Goal: Information Seeking & Learning: Learn about a topic

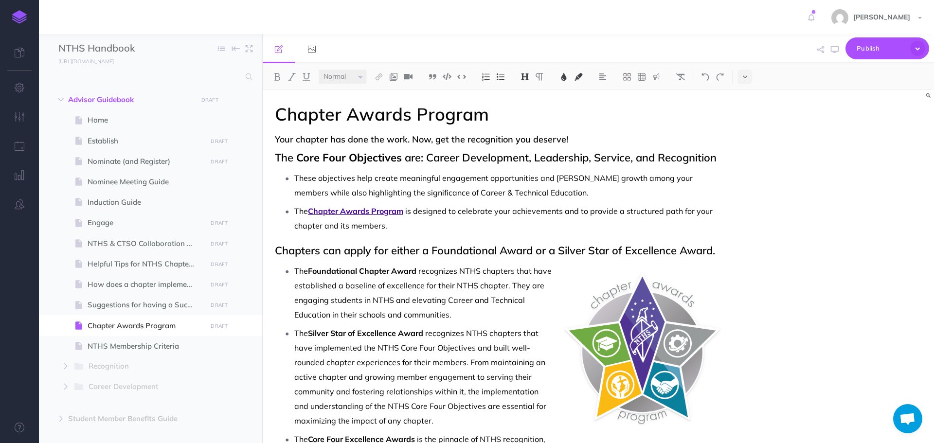
select select "null"
click at [142, 249] on span "NTHS & CTSO Collaboration Guide" at bounding box center [146, 244] width 116 height 12
select select "null"
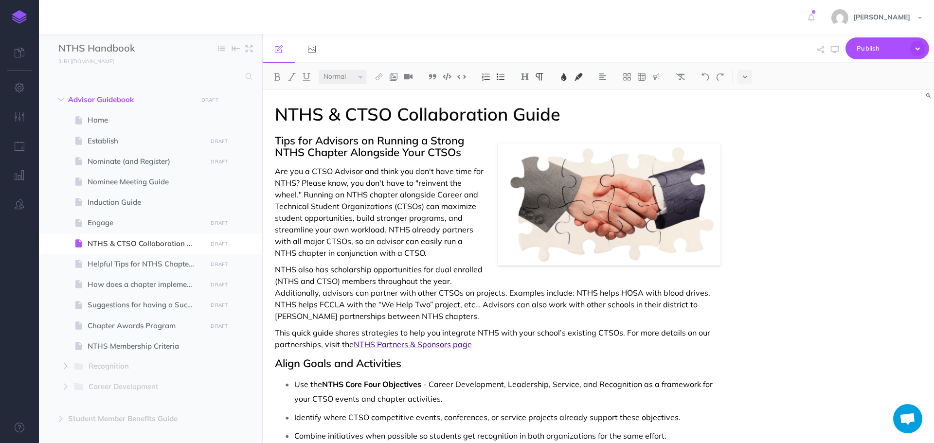
click at [433, 197] on span "Are you a CTSO Advisor and think you don't have time for NTHS? Please know, you…" at bounding box center [380, 211] width 211 height 91
click at [420, 207] on span "Are you a CTSO Advisor and think you don't have time for NTHS? Please know, you…" at bounding box center [381, 211] width 212 height 91
click at [456, 314] on p "NTHS also has scholarship opportunities for dual enrolled (NTHS and CTSO) membe…" at bounding box center [498, 293] width 446 height 58
click at [655, 80] on img at bounding box center [656, 77] width 9 height 8
click at [656, 108] on img at bounding box center [656, 109] width 9 height 8
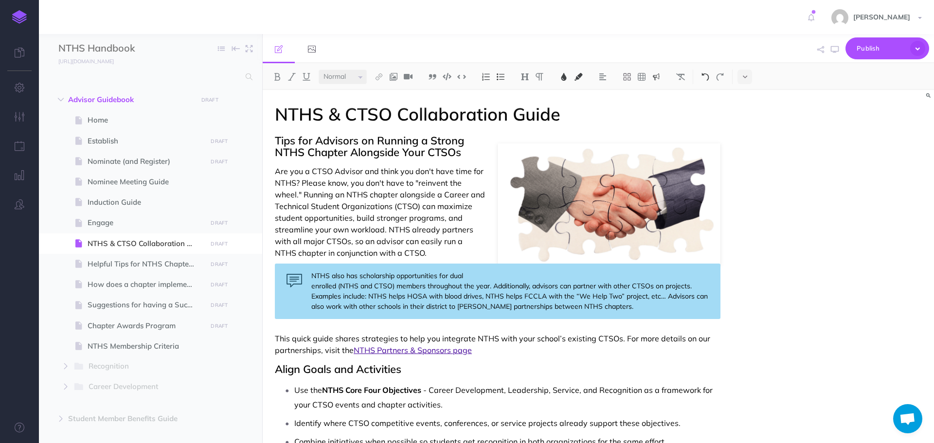
click at [701, 76] on button at bounding box center [705, 77] width 15 height 15
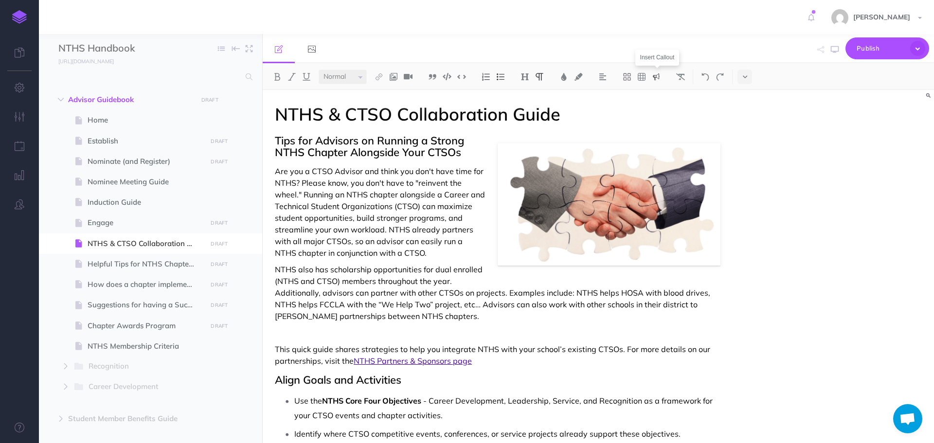
click at [656, 76] on img at bounding box center [656, 77] width 9 height 8
click at [653, 109] on img at bounding box center [656, 109] width 9 height 8
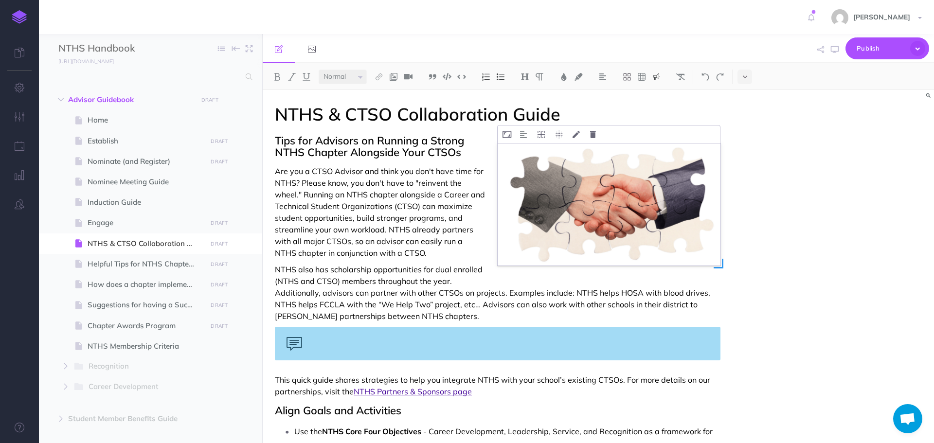
click at [607, 207] on img at bounding box center [609, 204] width 223 height 122
click at [593, 138] on icon at bounding box center [593, 134] width 6 height 7
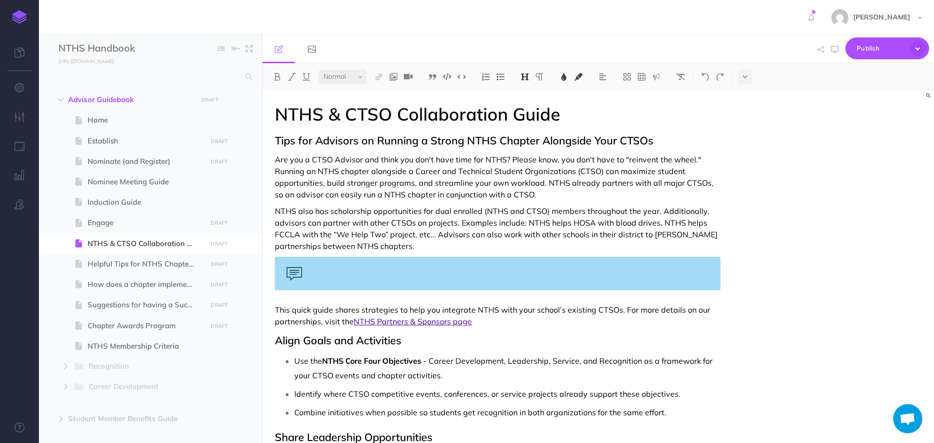
click at [444, 268] on div at bounding box center [498, 274] width 446 height 34
click at [386, 247] on p "NTHS also has scholarship opportunities for dual enrolled (NTHS and CTSO) membe…" at bounding box center [498, 228] width 446 height 47
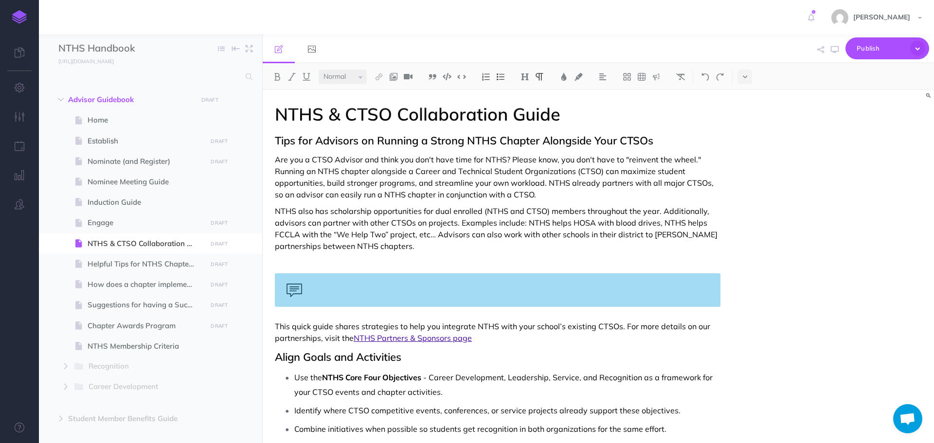
click at [394, 80] on img at bounding box center [393, 77] width 9 height 8
click at [394, 94] on icon at bounding box center [394, 93] width 8 height 7
click at [905, 116] on div at bounding box center [910, 116] width 19 height 16
click at [297, 265] on p at bounding box center [498, 263] width 446 height 12
click at [398, 72] on button at bounding box center [393, 77] width 15 height 15
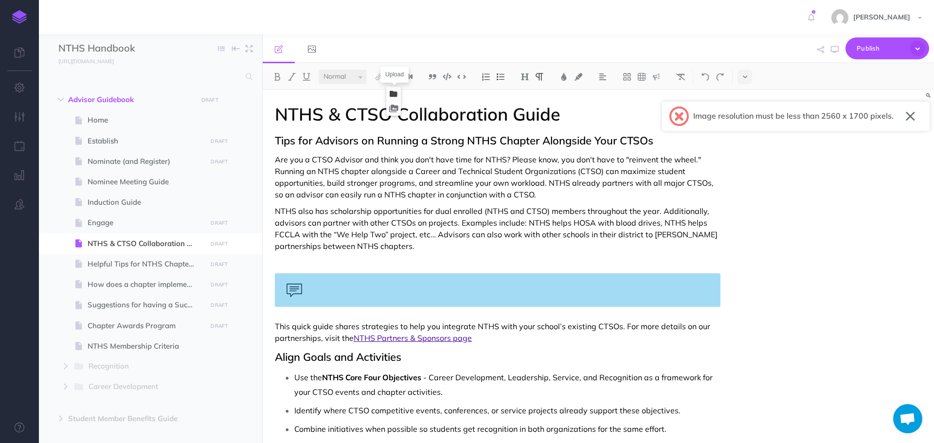
click at [395, 91] on icon at bounding box center [394, 93] width 8 height 7
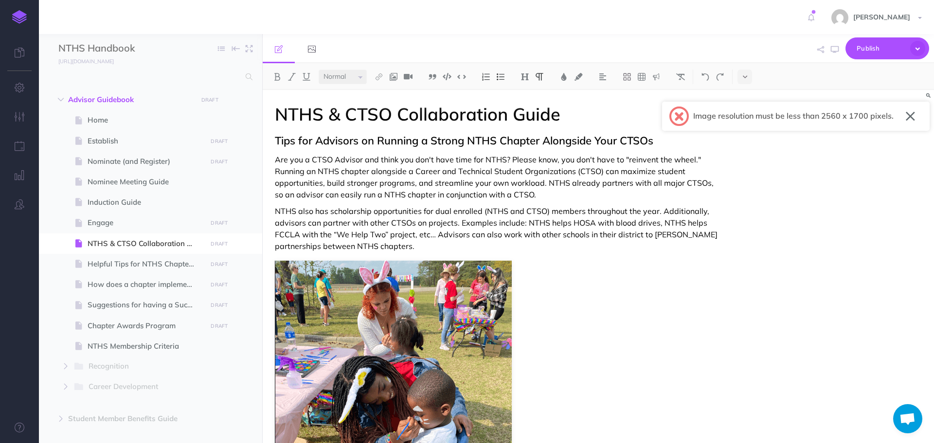
click at [912, 116] on button "button" at bounding box center [910, 116] width 9 height 16
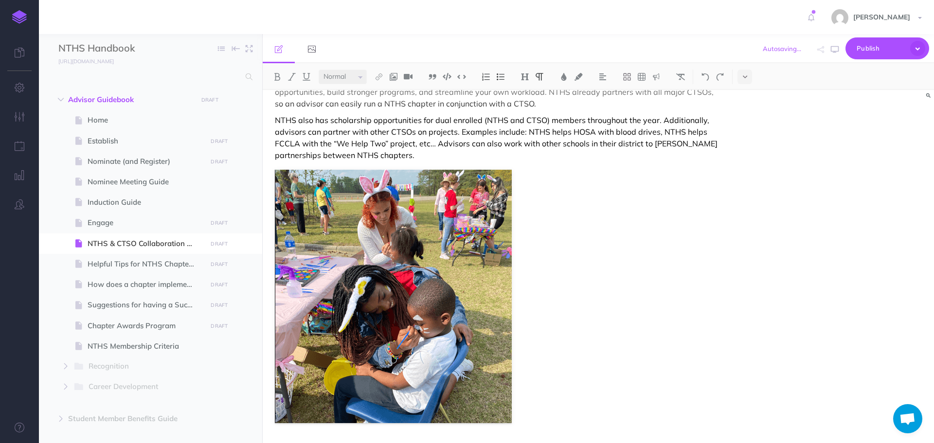
scroll to position [97, 0]
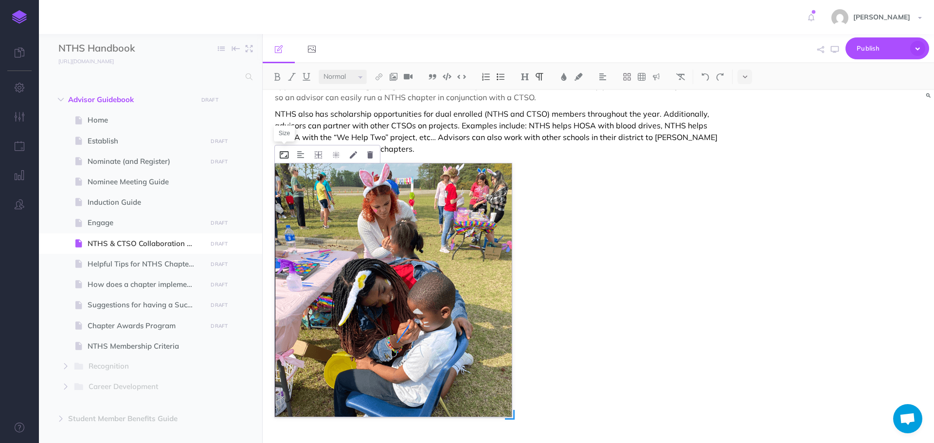
click at [287, 157] on icon at bounding box center [284, 154] width 9 height 7
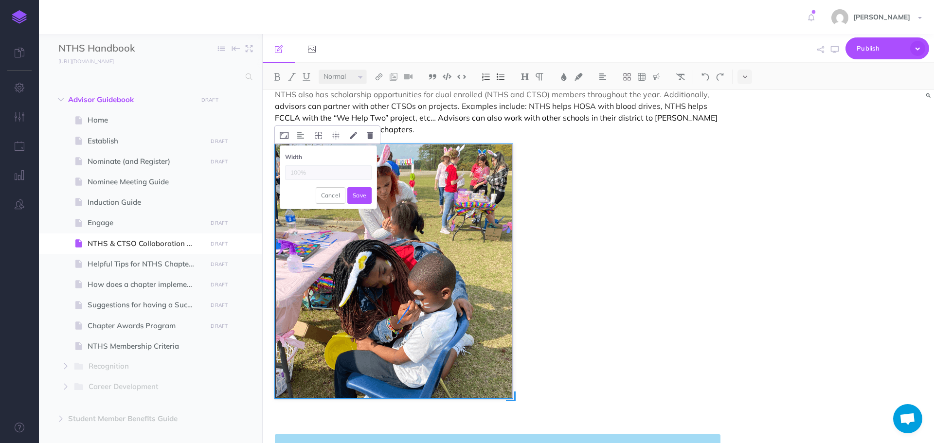
scroll to position [146, 0]
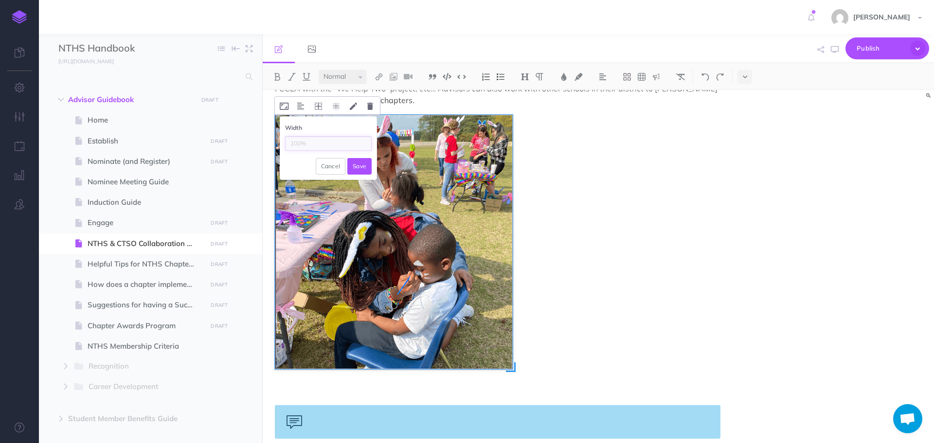
click at [311, 147] on input "text" at bounding box center [328, 143] width 87 height 15
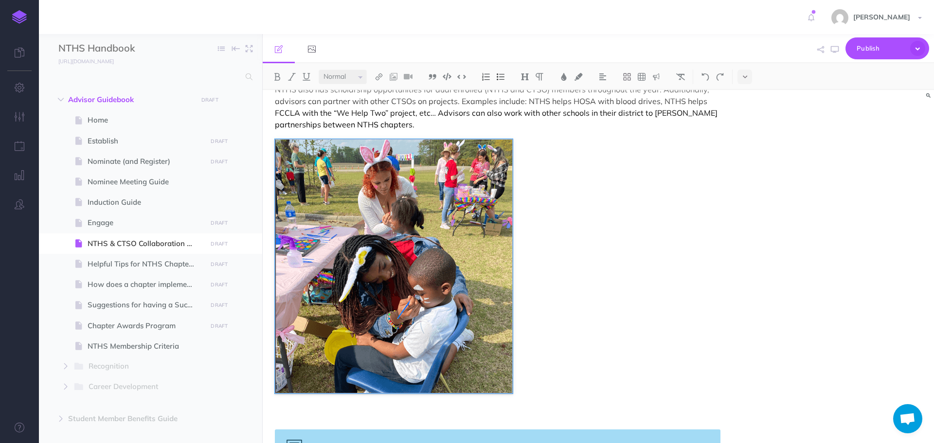
scroll to position [97, 0]
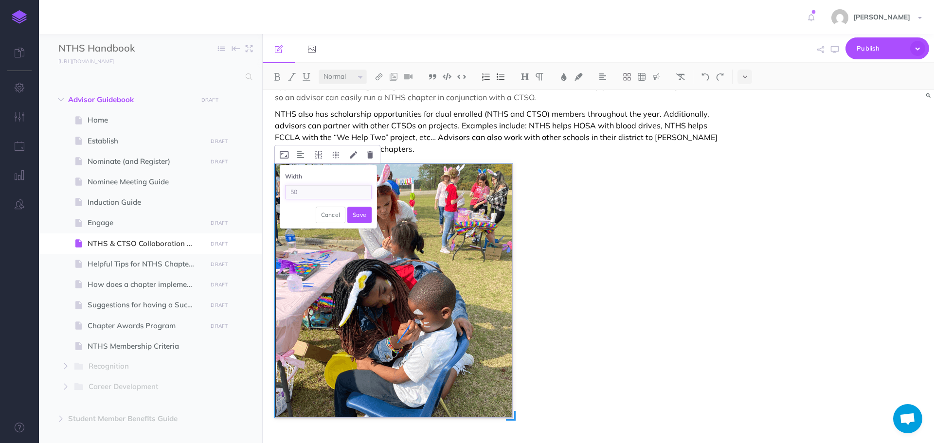
click at [302, 191] on input "50" at bounding box center [328, 192] width 87 height 15
click at [307, 196] on input "50" at bounding box center [328, 192] width 87 height 15
type input "50%"
click at [358, 211] on button "Save" at bounding box center [359, 215] width 24 height 17
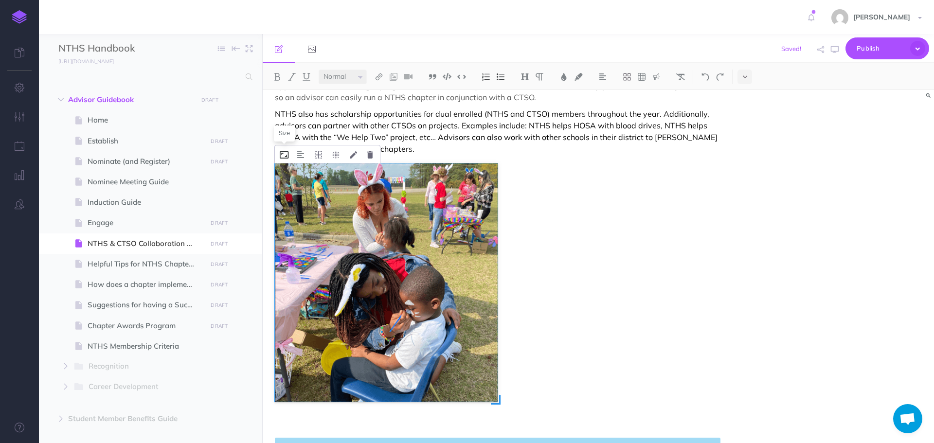
click at [285, 154] on icon at bounding box center [284, 154] width 9 height 7
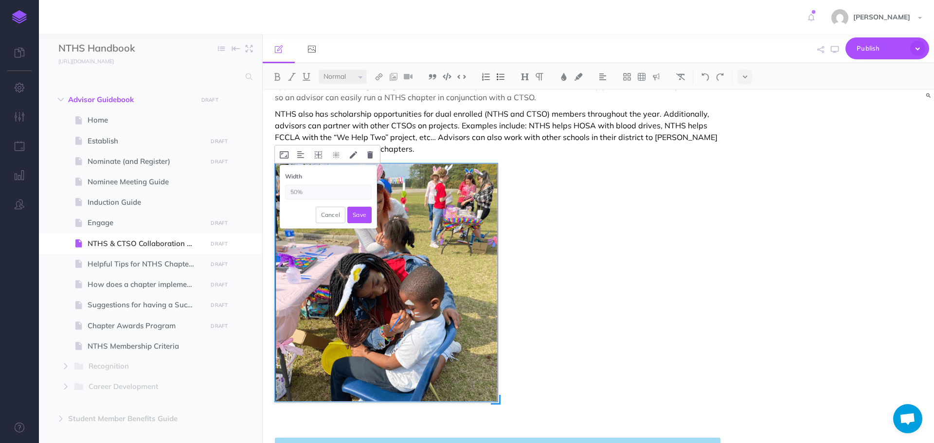
drag, startPoint x: 297, startPoint y: 192, endPoint x: 280, endPoint y: 192, distance: 16.5
click at [280, 192] on div "Width 50% Cancel Save" at bounding box center [328, 196] width 96 height 63
type input "25%"
click at [359, 215] on button "Save" at bounding box center [359, 215] width 24 height 17
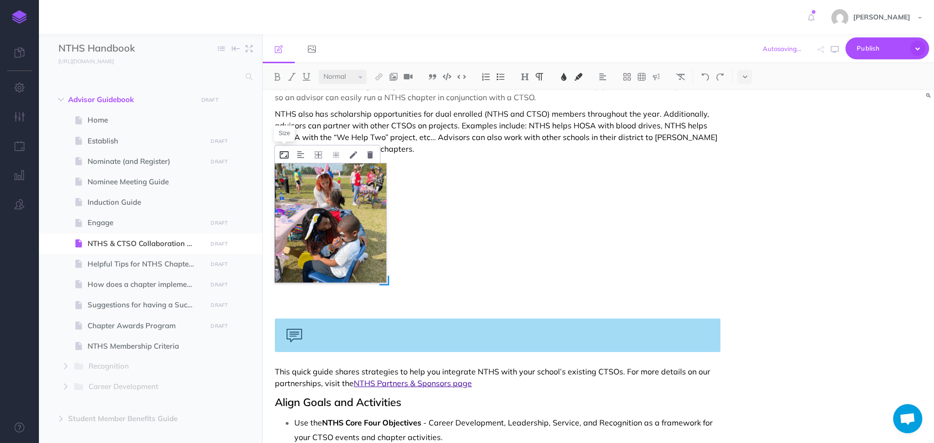
click at [282, 158] on icon at bounding box center [284, 154] width 9 height 7
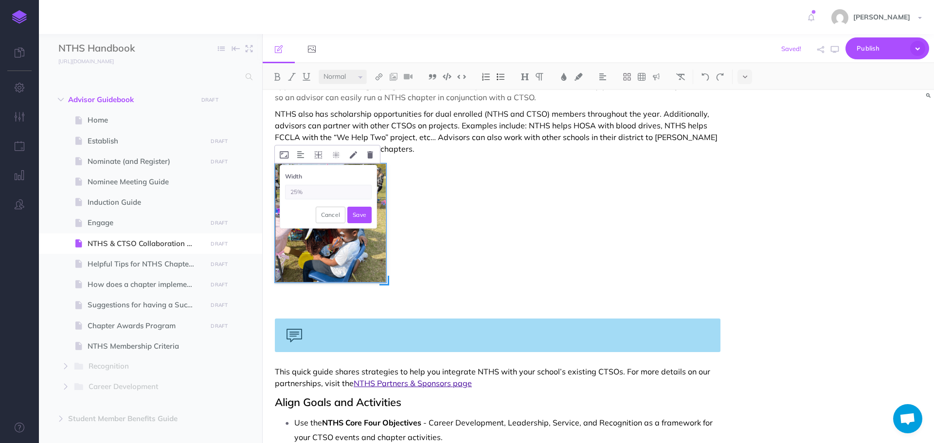
drag, startPoint x: 296, startPoint y: 191, endPoint x: 288, endPoint y: 191, distance: 7.8
click at [288, 191] on input "25%" at bounding box center [328, 192] width 87 height 15
type input "35%"
click at [355, 214] on button "Save" at bounding box center [359, 215] width 24 height 17
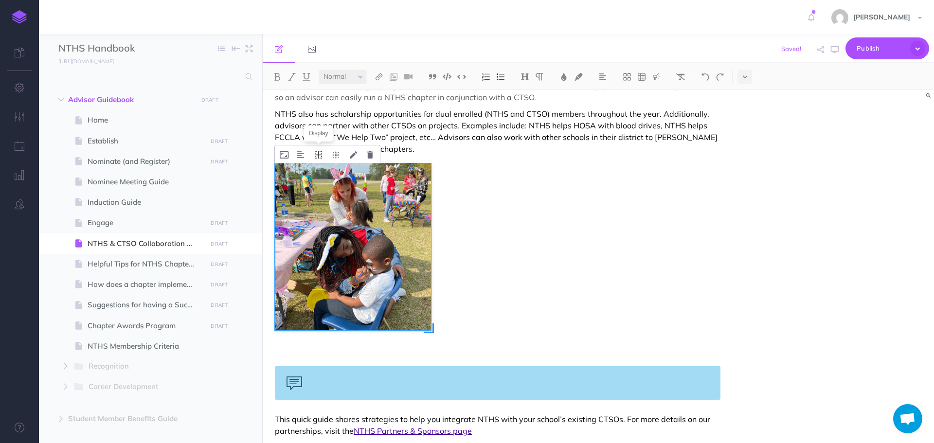
click at [320, 155] on icon at bounding box center [318, 154] width 7 height 7
click at [317, 183] on icon at bounding box center [319, 185] width 18 height 15
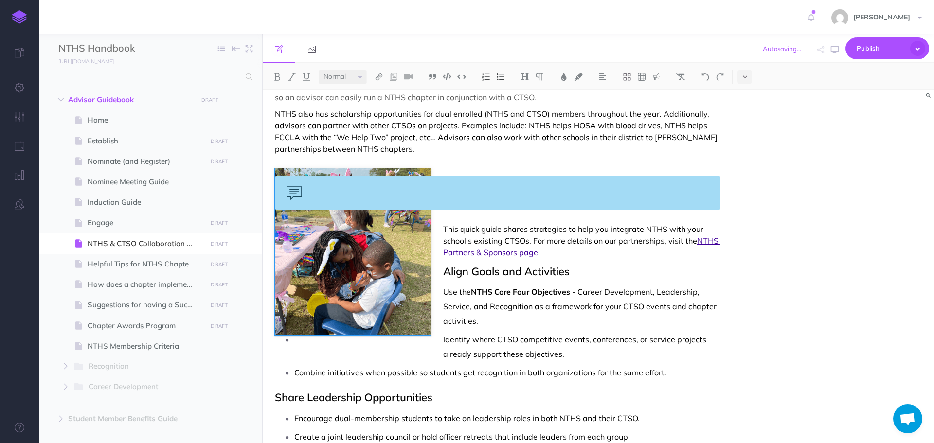
click at [798, 252] on div "NTHS & CTSO Collaboration Guide Tips for Advisors on Running a Strong NTHS Chap…" at bounding box center [598, 266] width 671 height 353
click at [300, 193] on div at bounding box center [498, 193] width 446 height 34
click at [305, 192] on div at bounding box center [498, 193] width 446 height 34
click at [656, 76] on img at bounding box center [656, 77] width 9 height 8
click at [697, 198] on div at bounding box center [498, 193] width 446 height 34
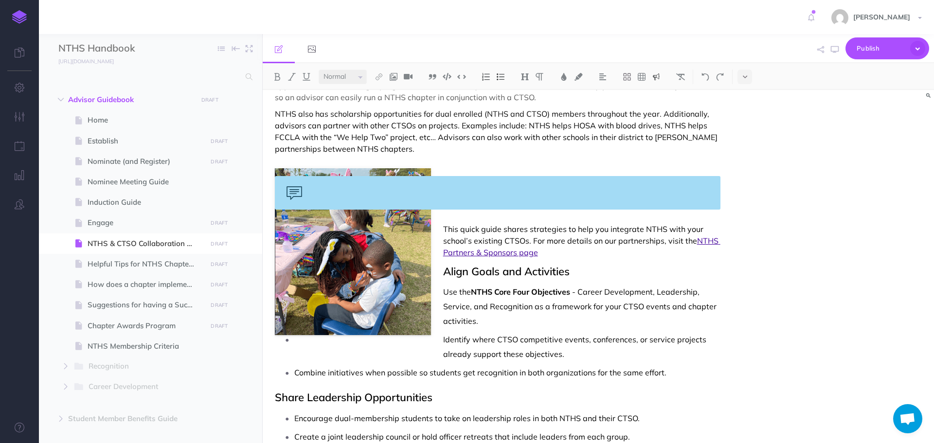
drag, startPoint x: 675, startPoint y: 189, endPoint x: 283, endPoint y: 195, distance: 392.1
click at [283, 195] on div at bounding box center [498, 193] width 446 height 34
click at [497, 188] on div at bounding box center [498, 193] width 446 height 34
click at [512, 191] on div at bounding box center [498, 193] width 446 height 34
click at [659, 75] on img at bounding box center [656, 77] width 9 height 8
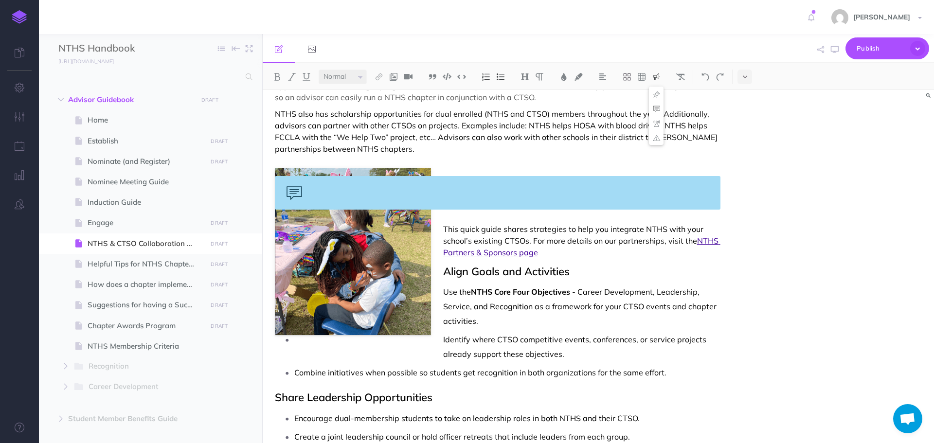
click at [659, 108] on img at bounding box center [656, 109] width 9 height 8
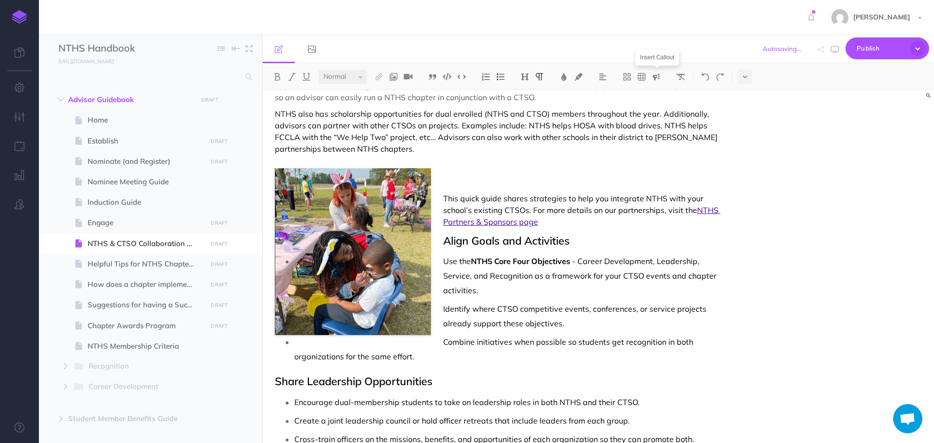
click at [659, 77] on img at bounding box center [656, 77] width 9 height 8
click at [659, 105] on img at bounding box center [656, 109] width 9 height 8
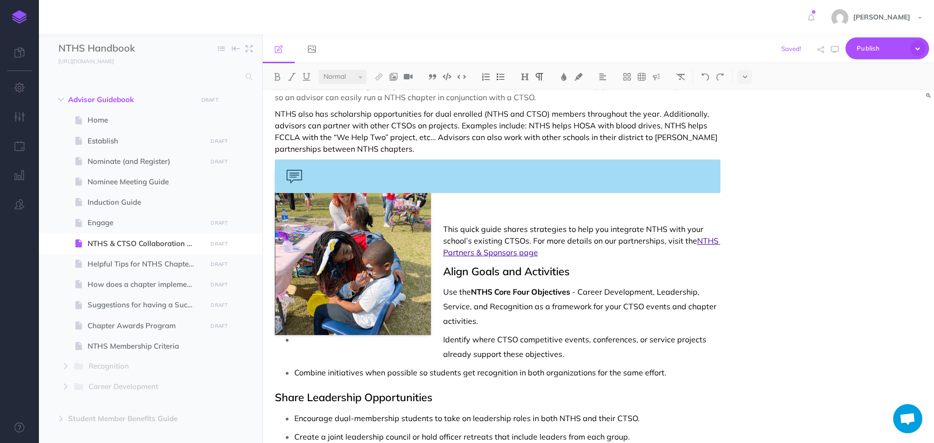
click at [529, 211] on p at bounding box center [498, 213] width 446 height 12
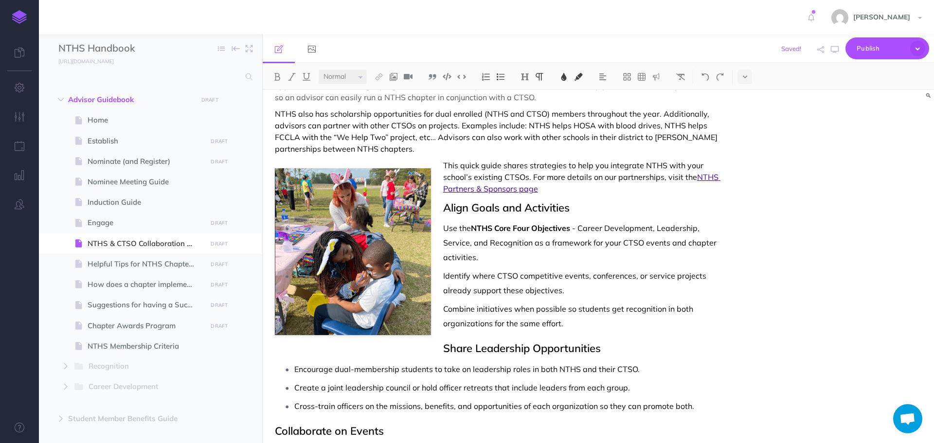
click at [420, 150] on p "NTHS also has scholarship opportunities for dual enrolled (NTHS and CTSO) membe…" at bounding box center [498, 131] width 446 height 47
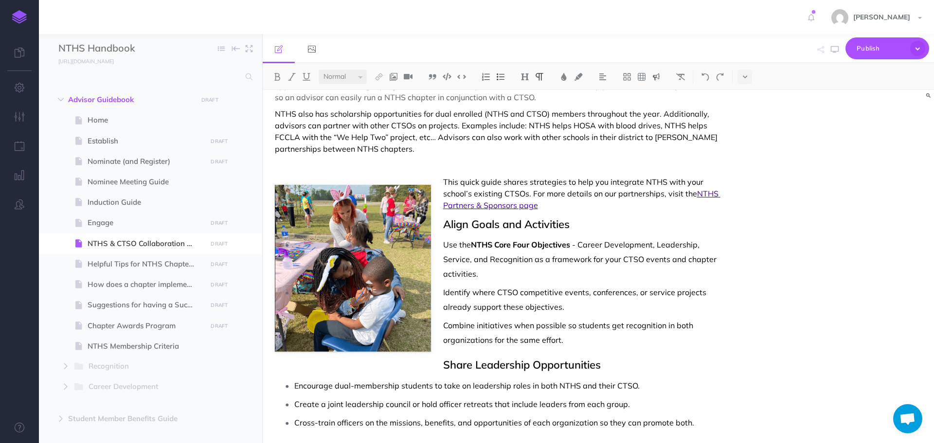
click at [660, 76] on img at bounding box center [656, 77] width 9 height 8
click at [656, 105] on img at bounding box center [656, 109] width 9 height 8
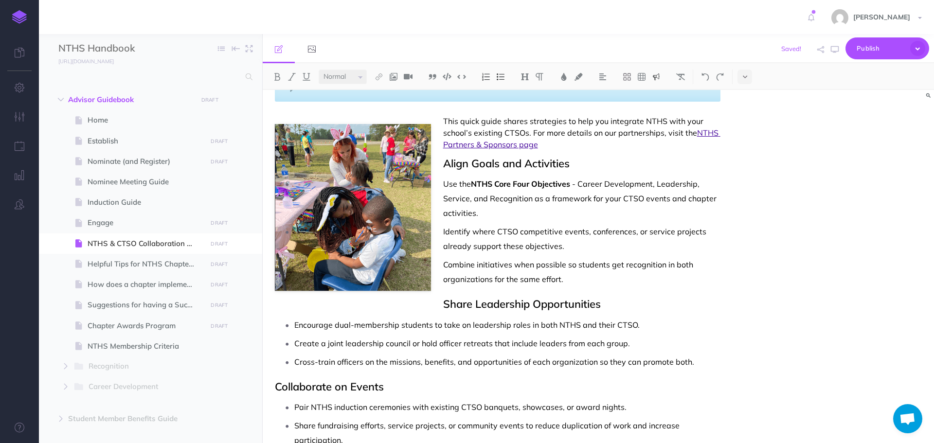
scroll to position [195, 0]
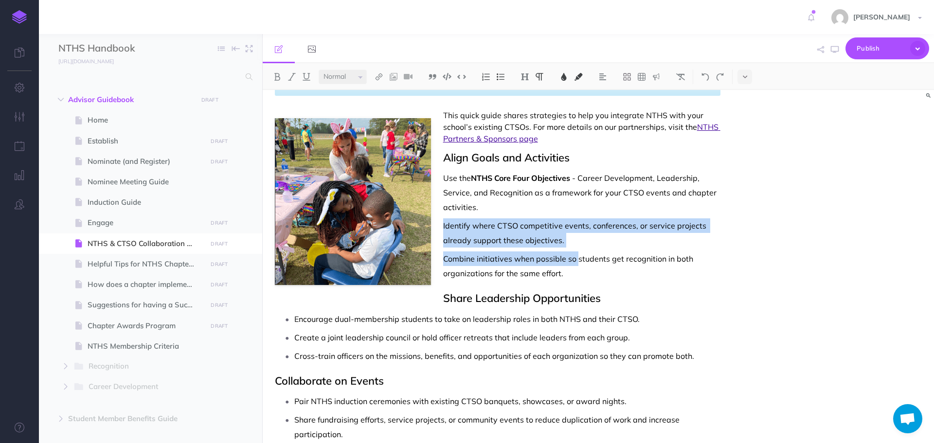
drag, startPoint x: 441, startPoint y: 227, endPoint x: 569, endPoint y: 259, distance: 131.8
click at [577, 256] on ul "Use the NTHS Core Four Objectives - Career Development, Leadership, Service, an…" at bounding box center [500, 226] width 441 height 110
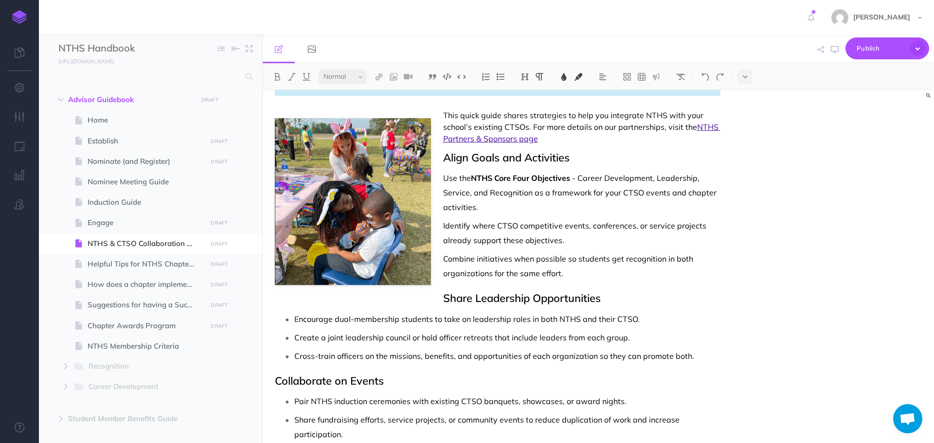
click at [536, 209] on p "Use the NTHS Core Four Objectives - Career Development, Leadership, Service, an…" at bounding box center [507, 193] width 426 height 44
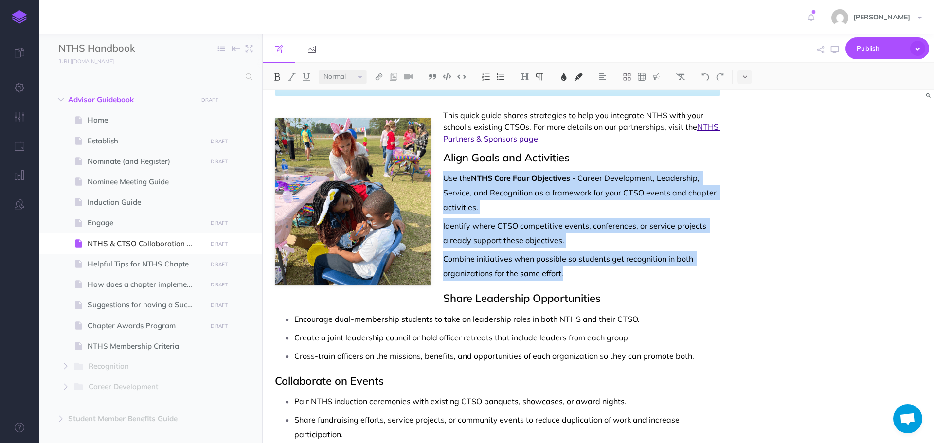
drag, startPoint x: 442, startPoint y: 179, endPoint x: 584, endPoint y: 269, distance: 168.0
click at [584, 269] on ul "Use the NTHS Core Four Objectives - Career Development, Leadership, Service, an…" at bounding box center [500, 226] width 441 height 110
click at [499, 78] on img at bounding box center [500, 77] width 9 height 8
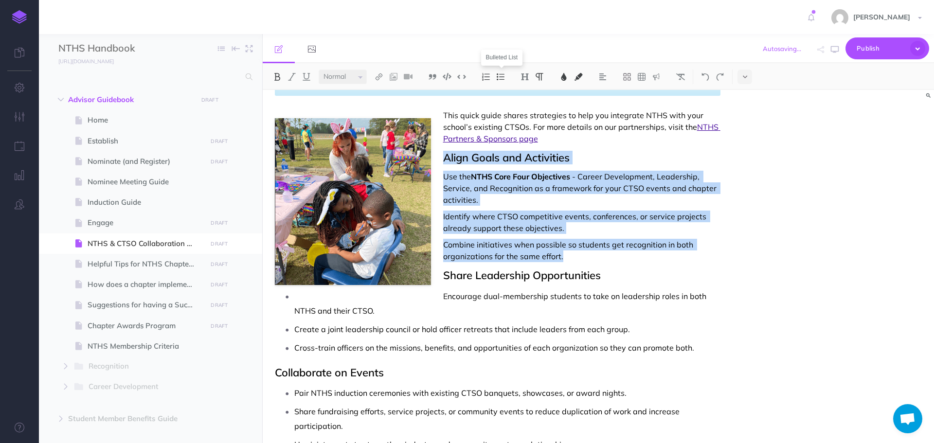
click at [504, 76] on img at bounding box center [500, 77] width 9 height 8
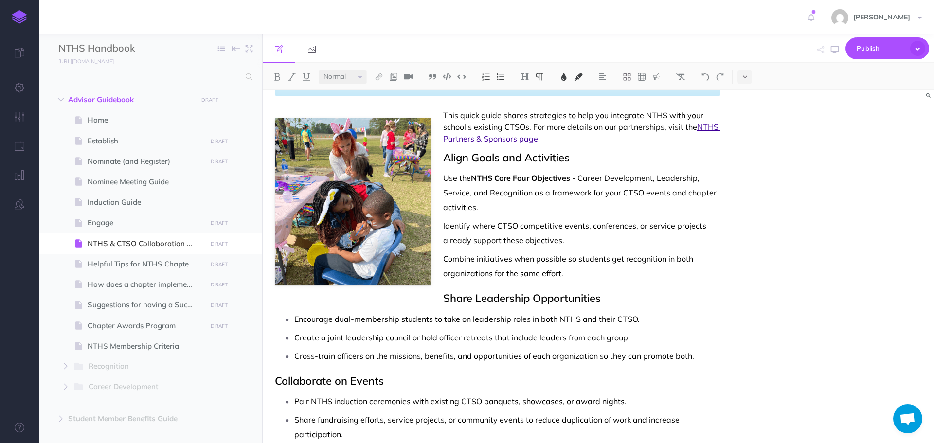
click at [653, 338] on p "Create a joint leadership council or hold officer retreats that include leaders…" at bounding box center [507, 337] width 426 height 15
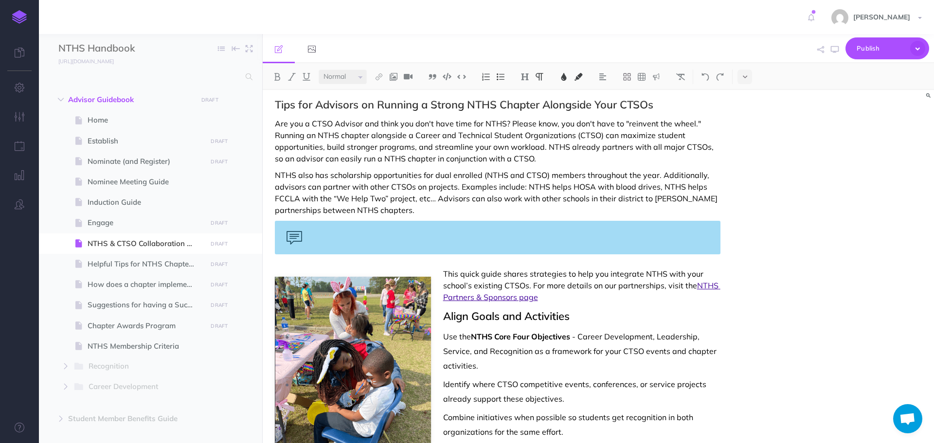
scroll to position [97, 0]
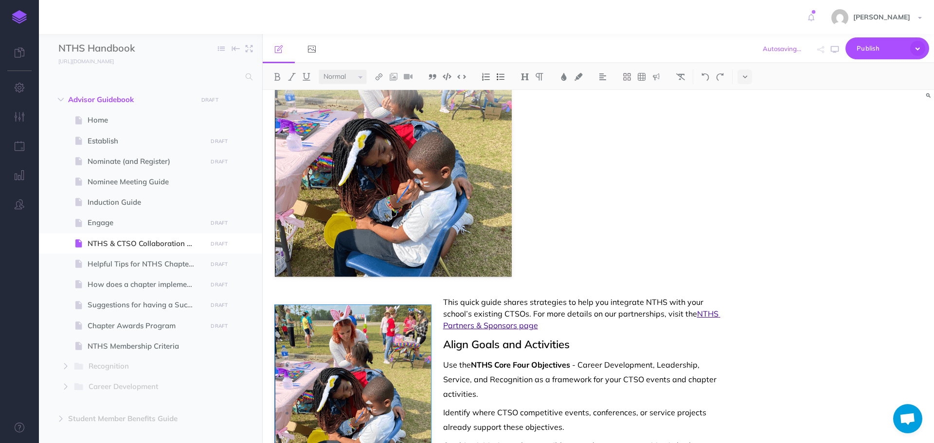
scroll to position [292, 0]
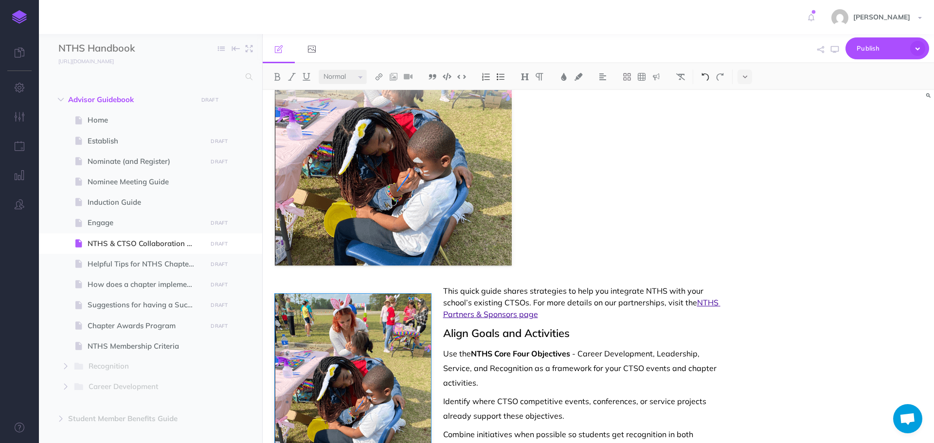
click at [707, 80] on img at bounding box center [705, 77] width 9 height 8
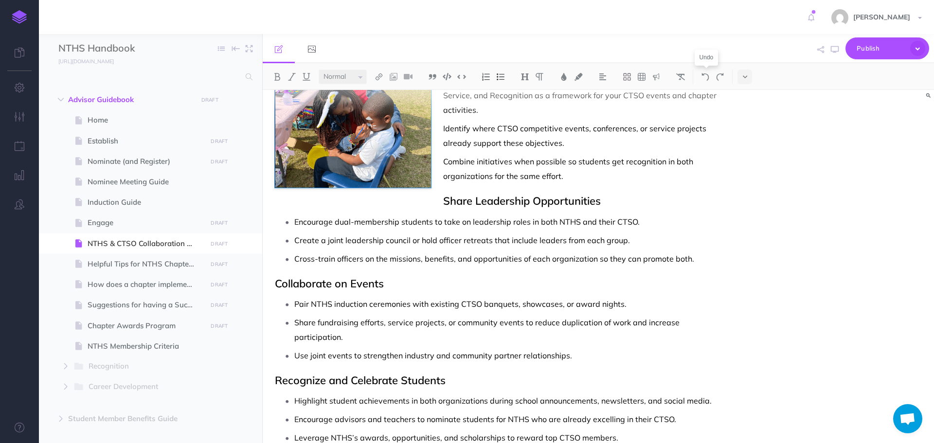
scroll to position [39, 0]
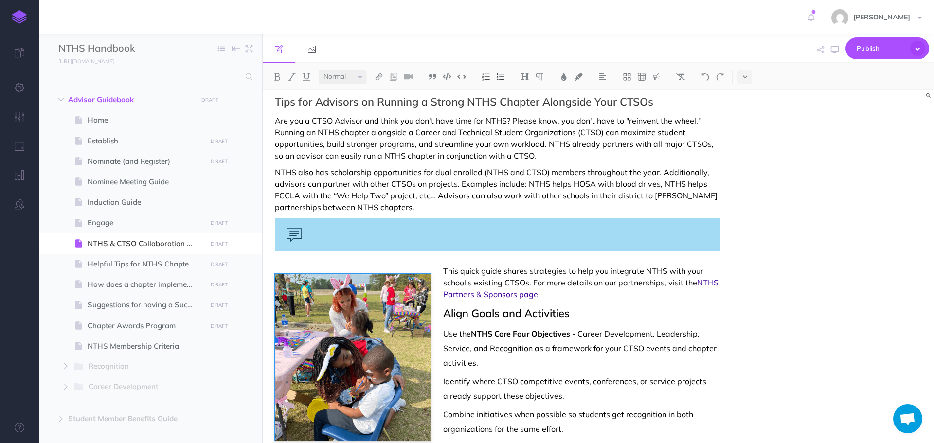
click at [386, 235] on div at bounding box center [498, 235] width 446 height 34
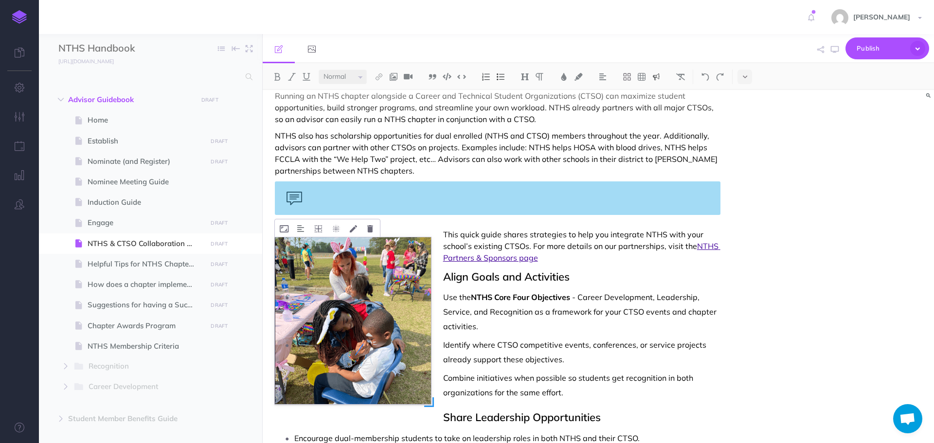
scroll to position [136, 0]
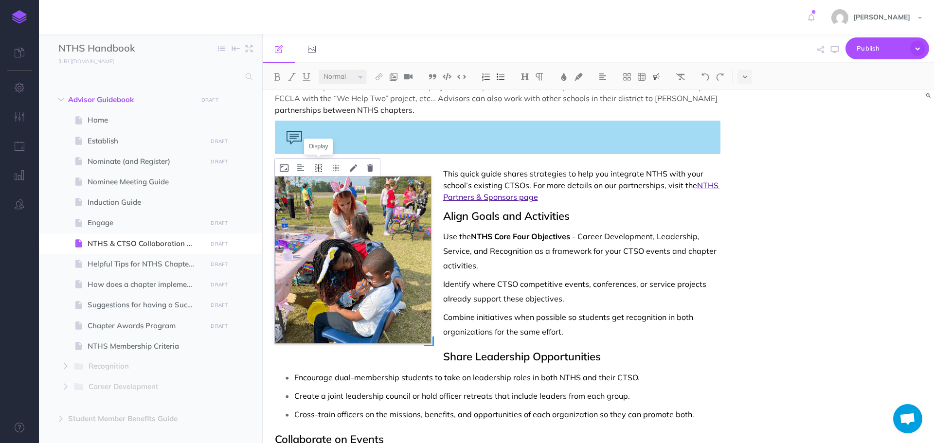
click at [319, 169] on icon at bounding box center [318, 167] width 7 height 7
click at [315, 198] on icon at bounding box center [319, 198] width 18 height 15
click at [318, 167] on icon at bounding box center [318, 167] width 7 height 7
click at [320, 183] on icon at bounding box center [319, 183] width 18 height 15
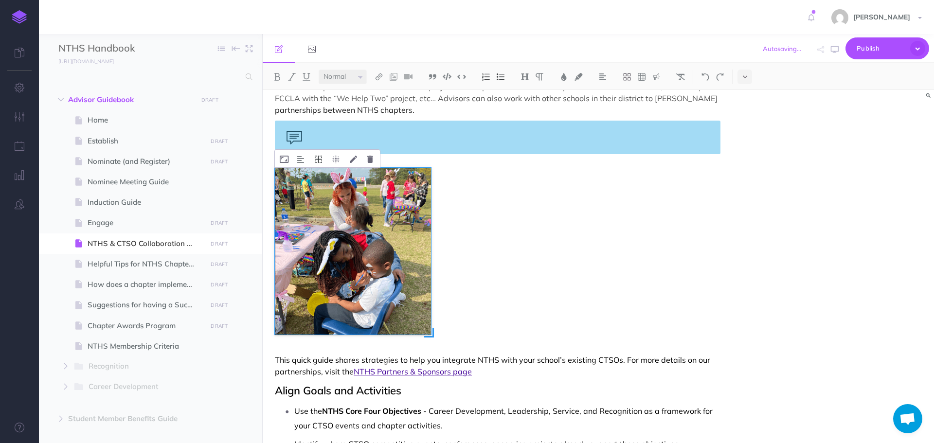
click at [320, 160] on icon at bounding box center [318, 159] width 7 height 7
click at [315, 218] on icon at bounding box center [319, 218] width 18 height 15
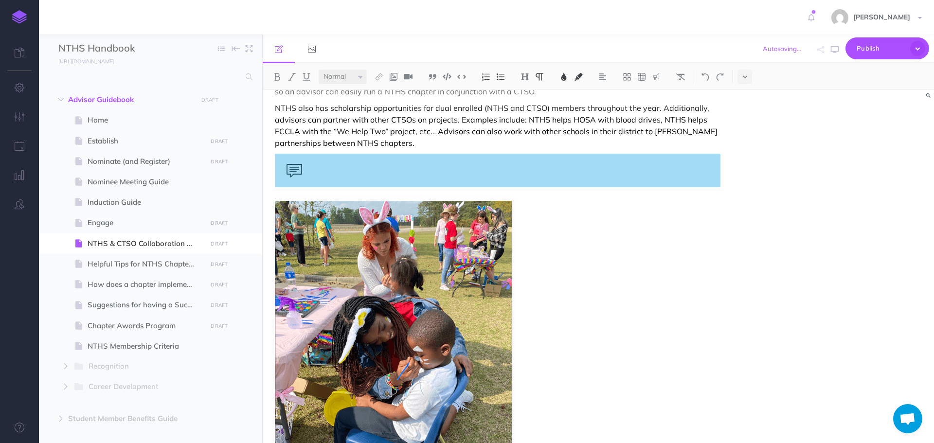
scroll to position [39, 0]
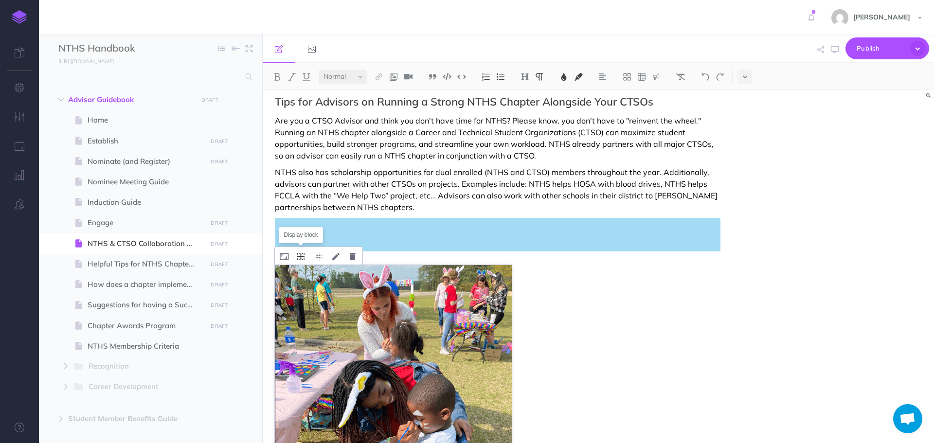
click at [304, 256] on icon at bounding box center [300, 256] width 7 height 7
click at [320, 257] on icon at bounding box center [318, 256] width 7 height 7
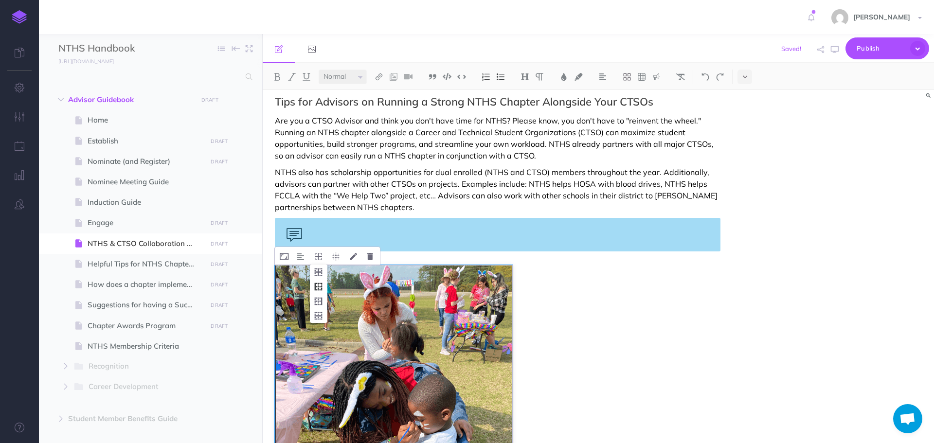
click at [322, 287] on icon at bounding box center [319, 286] width 18 height 15
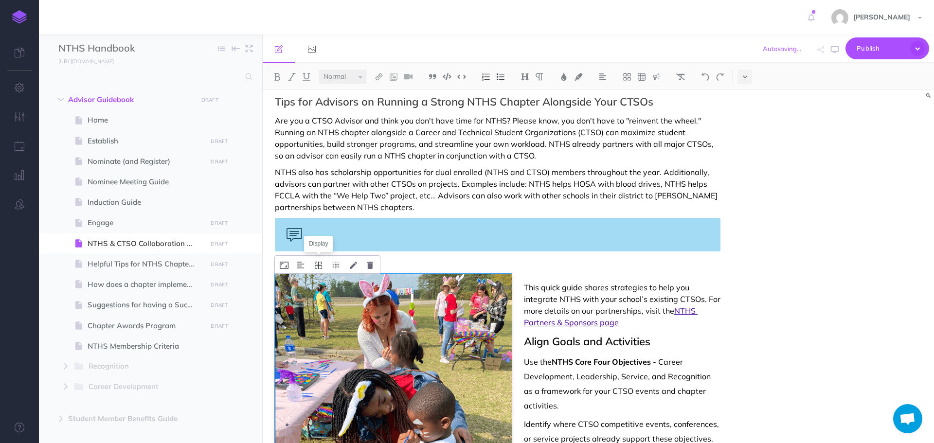
click at [318, 267] on icon at bounding box center [318, 265] width 7 height 7
click at [319, 305] on icon at bounding box center [319, 310] width 18 height 15
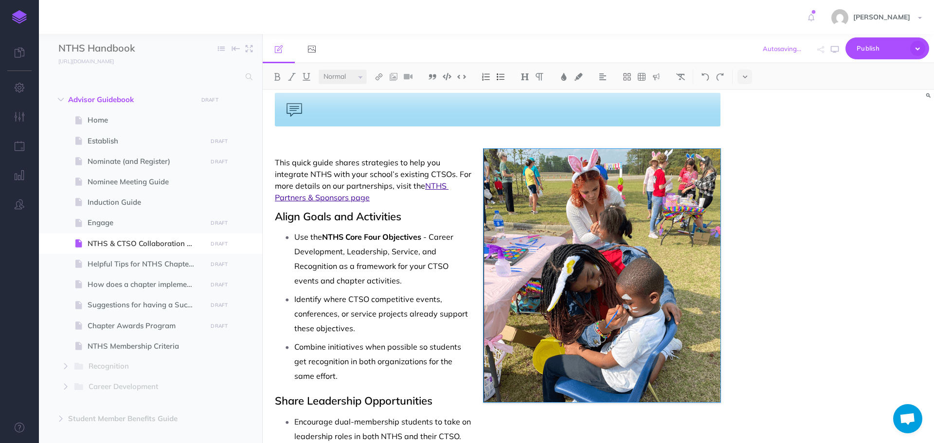
scroll to position [136, 0]
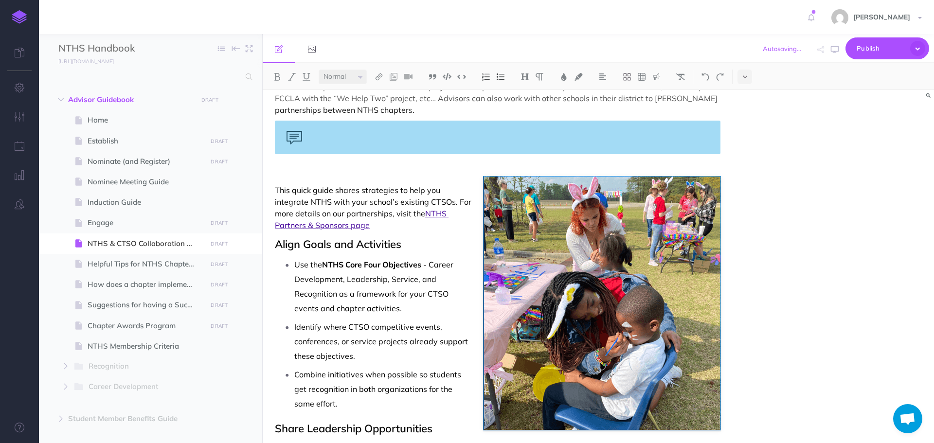
click at [356, 176] on p at bounding box center [498, 174] width 446 height 12
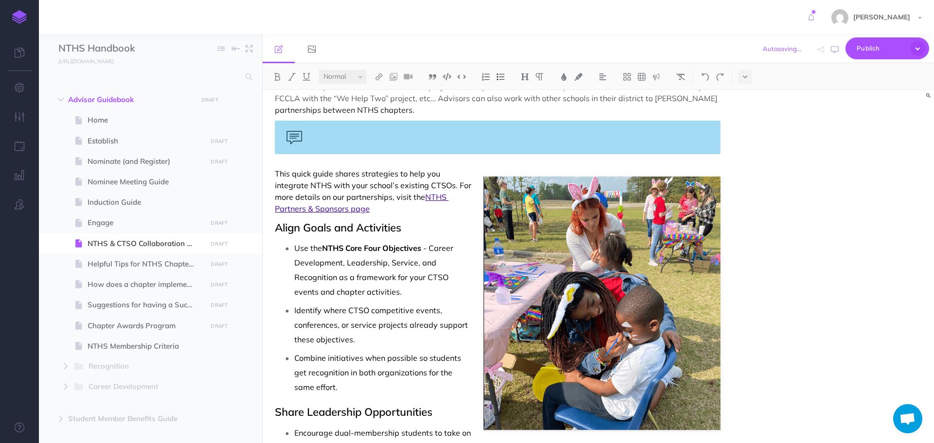
click at [560, 274] on p "Use the NTHS Core Four Objectives - Career Development, Leadership, Service, an…" at bounding box center [507, 270] width 426 height 58
click at [494, 171] on icon at bounding box center [492, 167] width 9 height 7
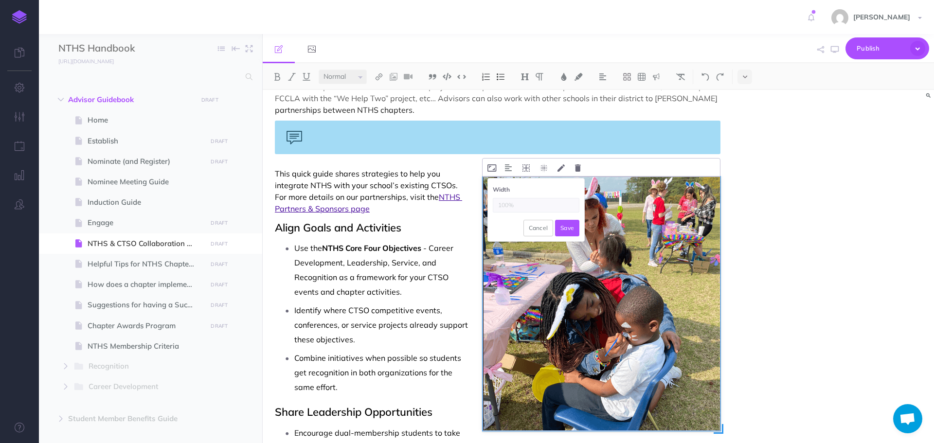
drag, startPoint x: 517, startPoint y: 205, endPoint x: 489, endPoint y: 204, distance: 27.3
click at [489, 204] on div "Width Cancel Save" at bounding box center [536, 210] width 96 height 63
click at [511, 204] on input "text" at bounding box center [536, 205] width 87 height 15
click at [514, 203] on input "text" at bounding box center [536, 205] width 87 height 15
type input "50%"
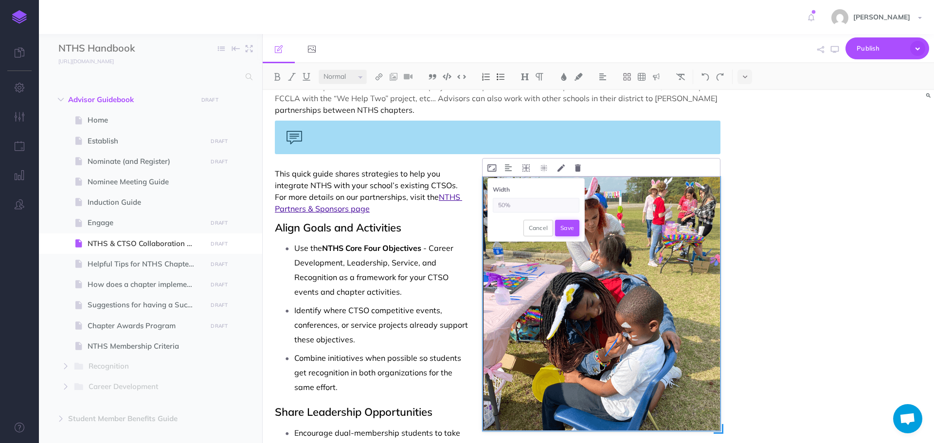
click at [564, 224] on button "Save" at bounding box center [567, 228] width 24 height 17
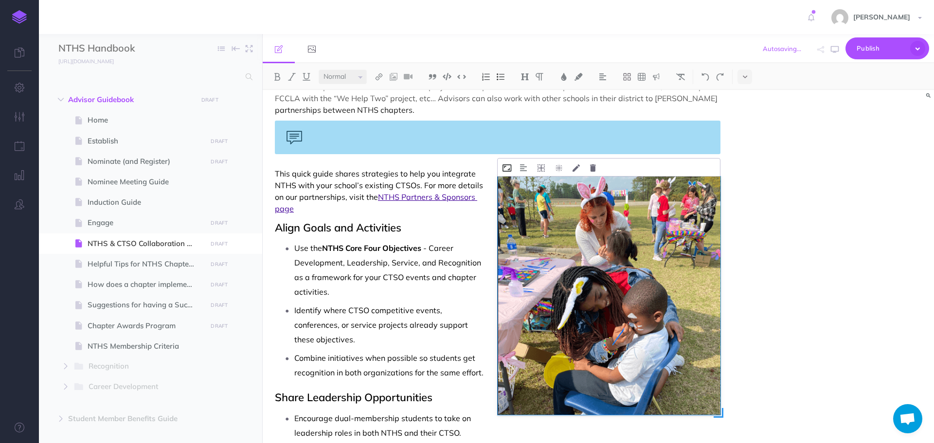
click at [507, 166] on icon at bounding box center [506, 167] width 9 height 7
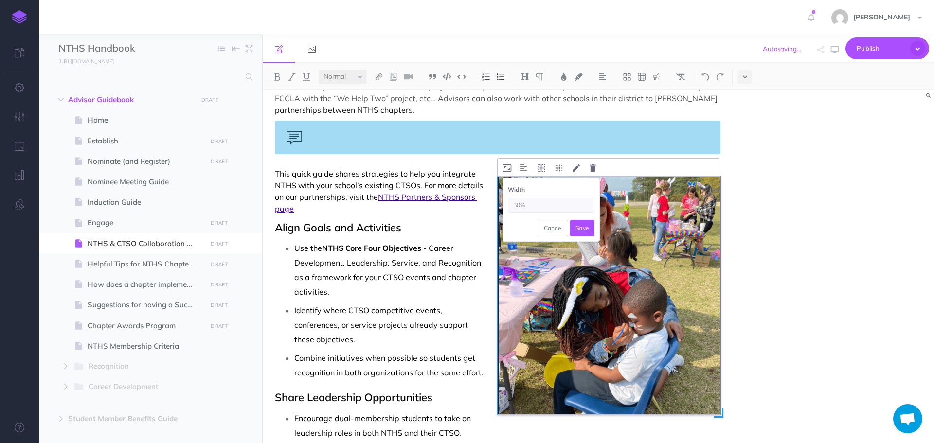
drag, startPoint x: 521, startPoint y: 205, endPoint x: 504, endPoint y: 208, distance: 16.7
click at [504, 208] on div "Width 50% Cancel Save" at bounding box center [551, 210] width 96 height 63
type input "35%"
click at [580, 227] on button "Save" at bounding box center [582, 228] width 24 height 17
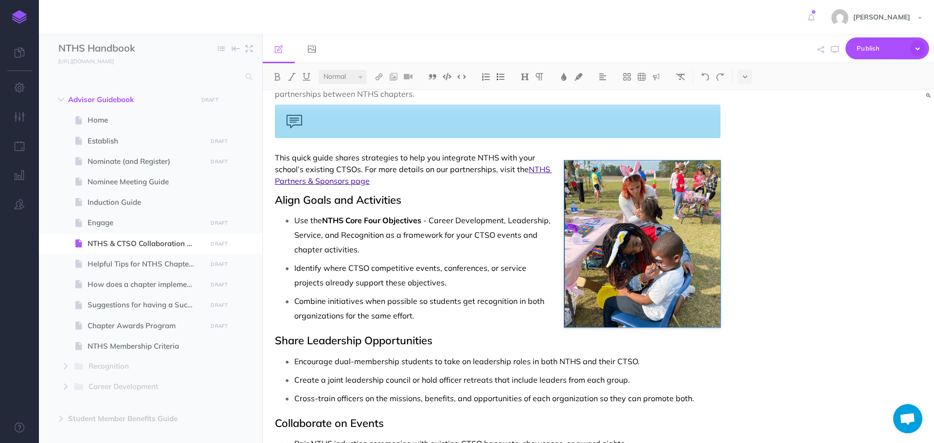
scroll to position [88, 0]
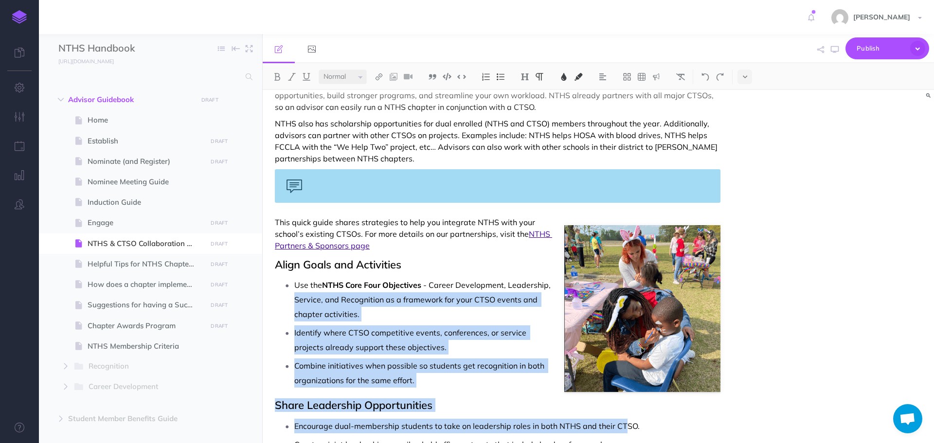
drag, startPoint x: 614, startPoint y: 284, endPoint x: 623, endPoint y: 402, distance: 119.0
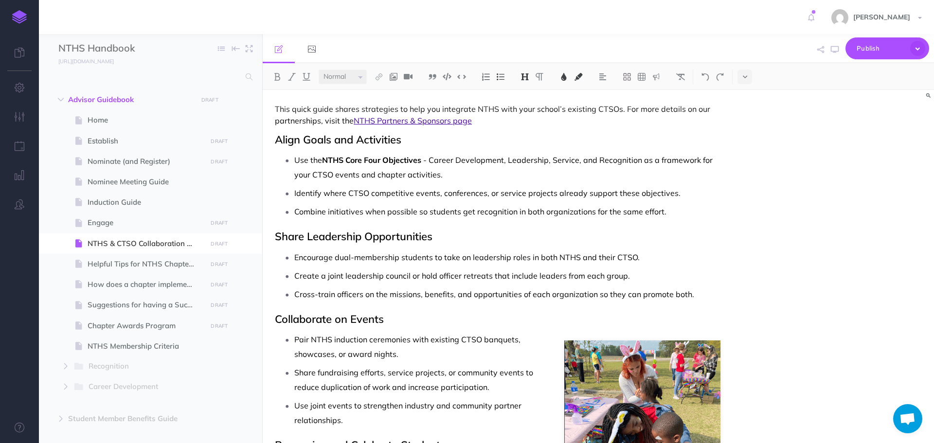
scroll to position [136, 0]
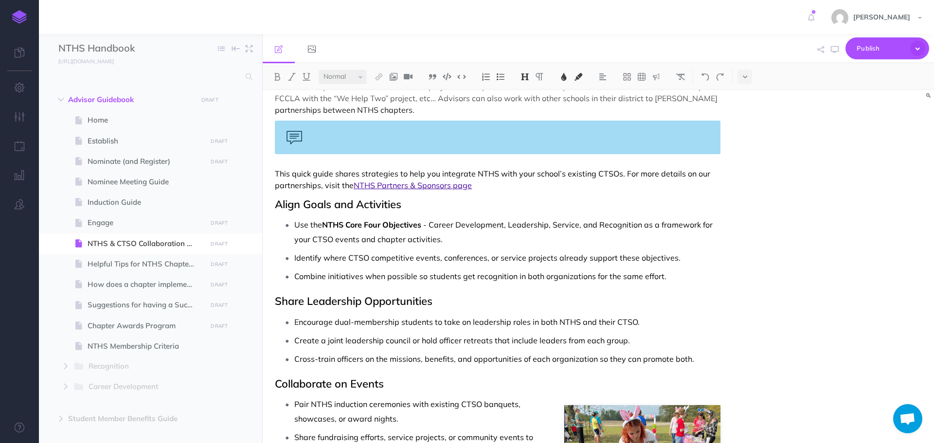
click at [355, 138] on div at bounding box center [498, 138] width 446 height 34
click at [551, 127] on div at bounding box center [498, 138] width 446 height 34
click at [655, 78] on img at bounding box center [656, 77] width 9 height 8
click at [660, 110] on img at bounding box center [656, 109] width 9 height 8
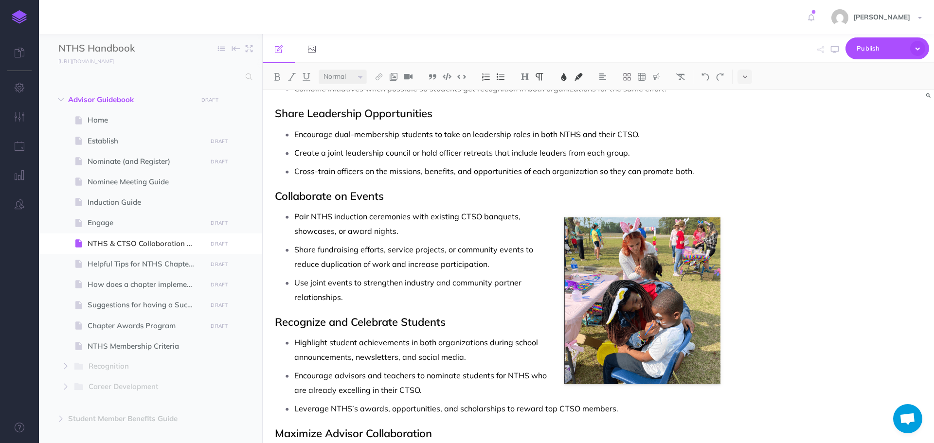
scroll to position [282, 0]
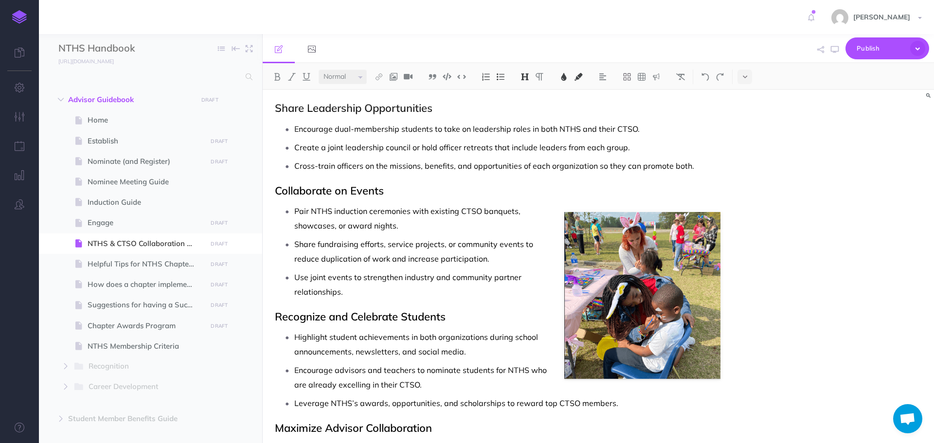
click at [593, 185] on h2 "Collaborate on Events" at bounding box center [498, 191] width 446 height 12
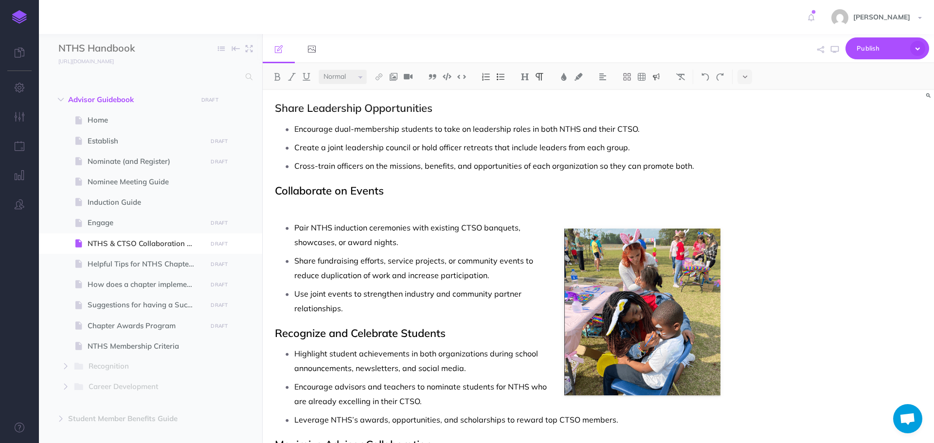
click at [653, 75] on img at bounding box center [656, 77] width 9 height 8
click at [660, 105] on img at bounding box center [656, 109] width 9 height 8
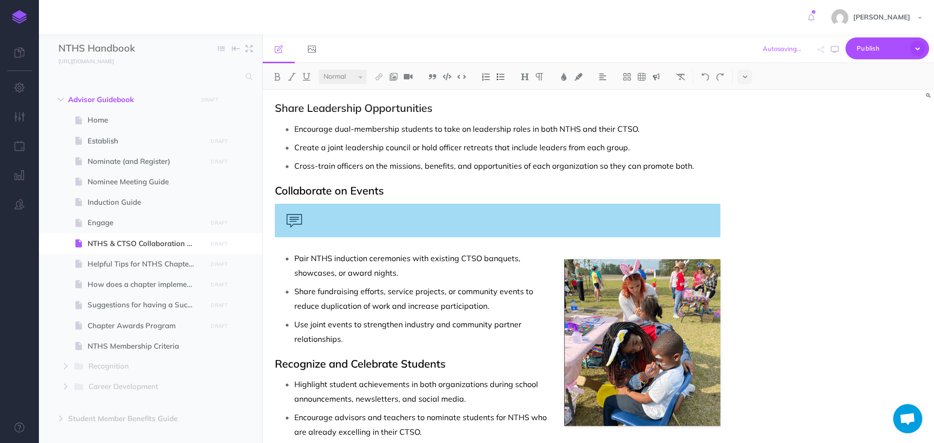
click at [599, 249] on div "NTHS & CTSO Collaboration Guide Tips for Advisors on Running a Strong NTHS Chap…" at bounding box center [498, 271] width 470 height 926
click at [435, 243] on div "NTHS & CTSO Collaboration Guide Tips for Advisors on Running a Strong NTHS Chap…" at bounding box center [498, 271] width 470 height 926
click at [378, 241] on div "NTHS & CTSO Collaboration Guide Tips for Advisors on Running a Strong NTHS Chap…" at bounding box center [498, 271] width 470 height 926
click at [351, 217] on div at bounding box center [498, 221] width 446 height 34
drag, startPoint x: 426, startPoint y: 215, endPoint x: 421, endPoint y: 206, distance: 9.8
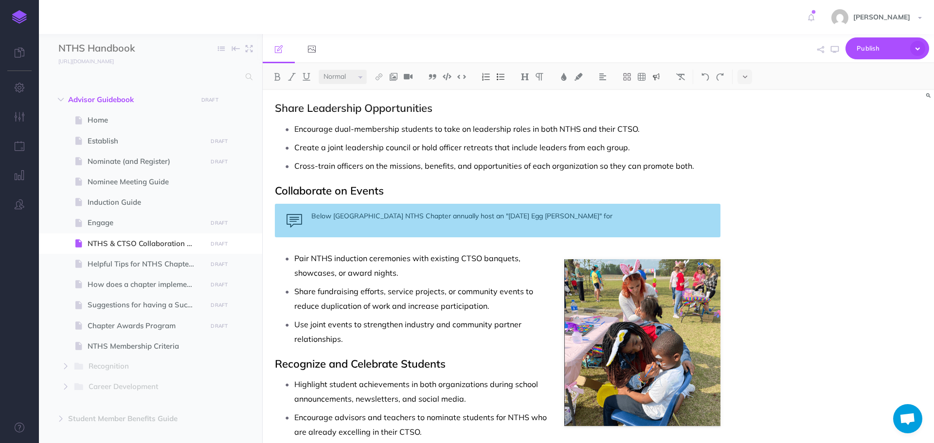
click at [425, 215] on div "Below Western Harnett High School NTHS Chapter annually host an "Easter Egg Hun…" at bounding box center [498, 221] width 446 height 34
click at [619, 213] on div "Below Western Harnett High School's NTHS Chapter annually host an "Easter Egg H…" at bounding box center [498, 221] width 446 height 34
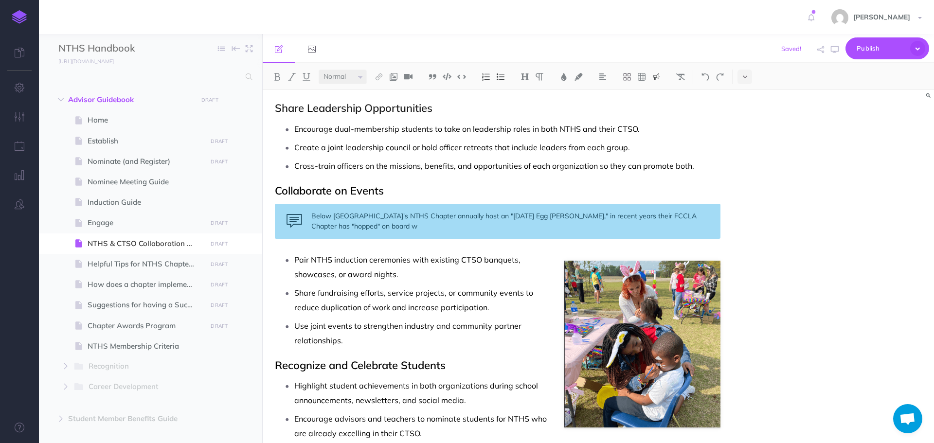
click at [537, 216] on div "Below Western Harnett High School's NTHS Chapter annually host an "Easter Egg H…" at bounding box center [498, 221] width 446 height 35
click at [587, 216] on div "Below Western Harnett High School's NTHS Chapter annually host an Easter Egg Hu…" at bounding box center [498, 221] width 446 height 35
click at [650, 218] on div "Below Western Harnett High School's NTHS Chapter annually host an Easter Egg Hu…" at bounding box center [498, 221] width 446 height 35
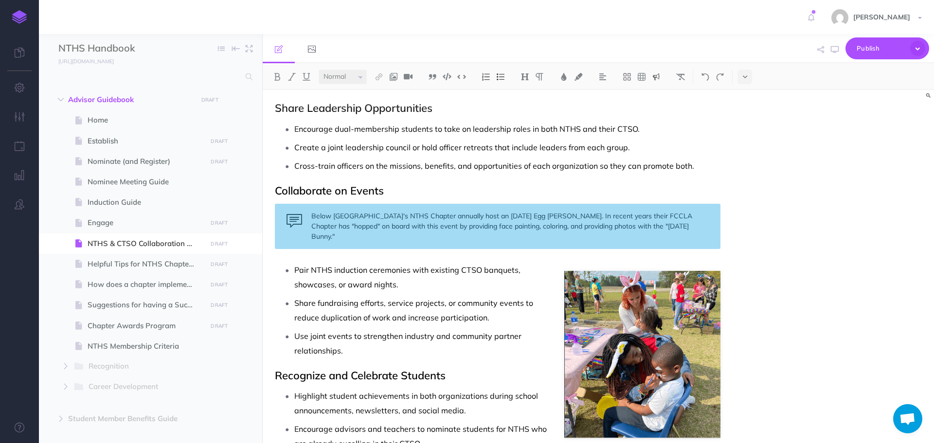
click at [315, 213] on div "Below Western Harnett High School's NTHS Chapter annually host an Easter Egg Hu…" at bounding box center [498, 226] width 446 height 45
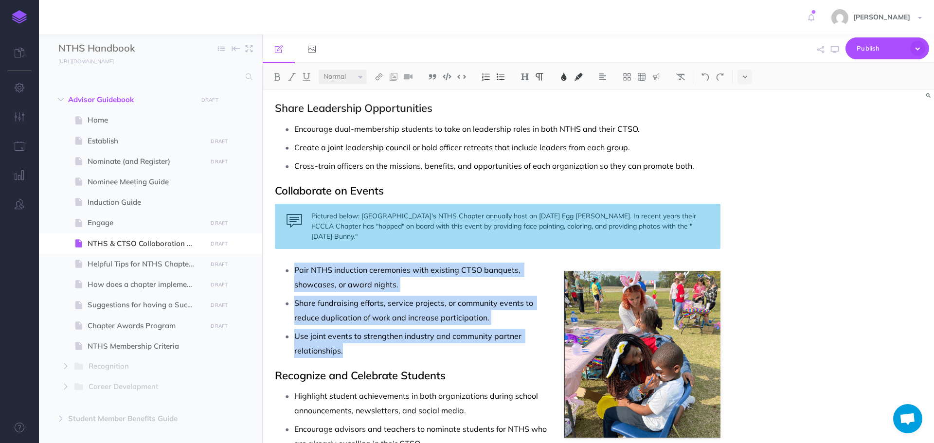
drag, startPoint x: 294, startPoint y: 270, endPoint x: 347, endPoint y: 349, distance: 94.7
click at [354, 353] on ul "Pair NTHS induction ceremonies with existing CTSO banquets, showcases, or award…" at bounding box center [500, 310] width 441 height 95
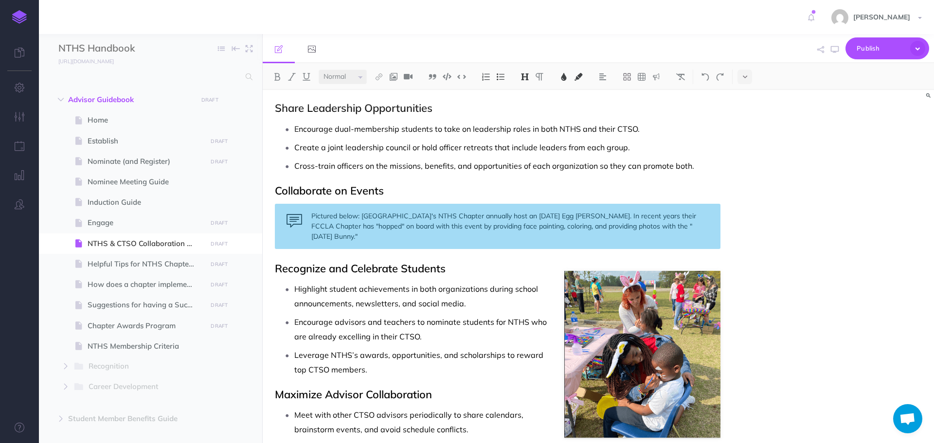
click at [410, 194] on h2 "Collaborate on Events" at bounding box center [498, 191] width 446 height 12
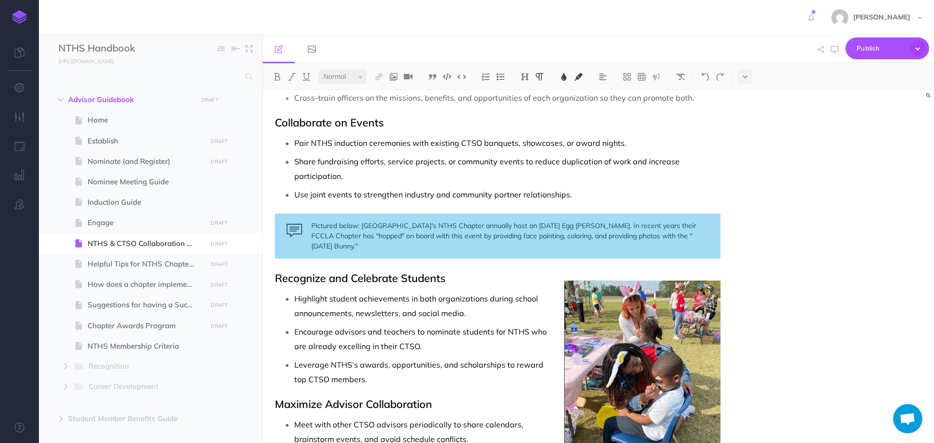
scroll to position [292, 0]
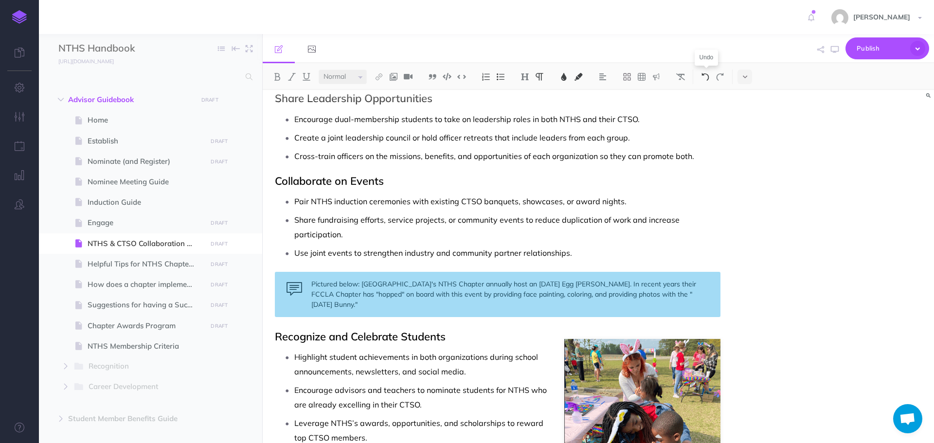
click at [704, 76] on img at bounding box center [705, 77] width 9 height 8
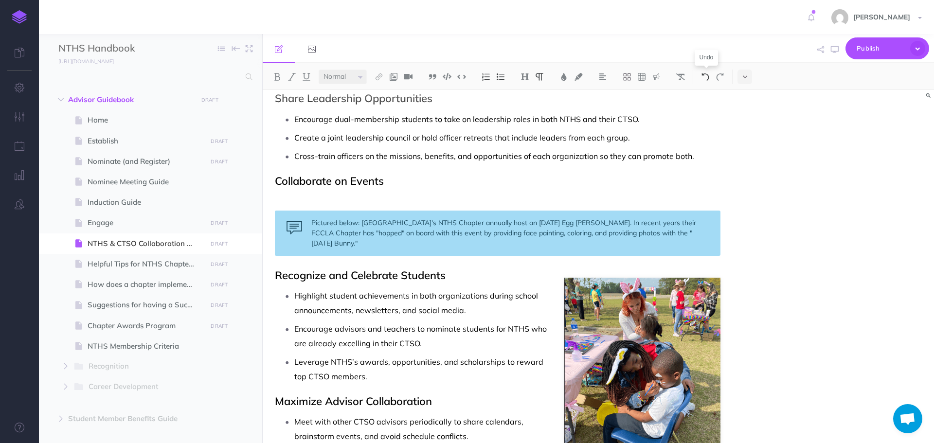
click at [704, 76] on img at bounding box center [705, 77] width 9 height 8
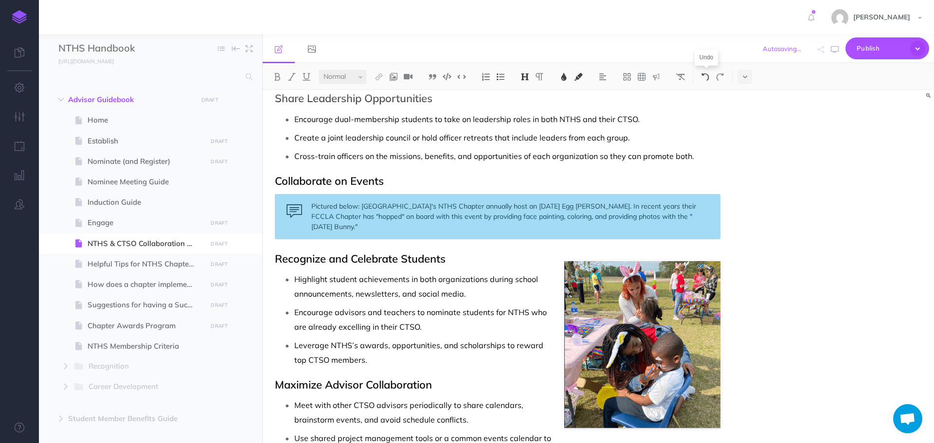
click at [704, 76] on img at bounding box center [705, 77] width 9 height 8
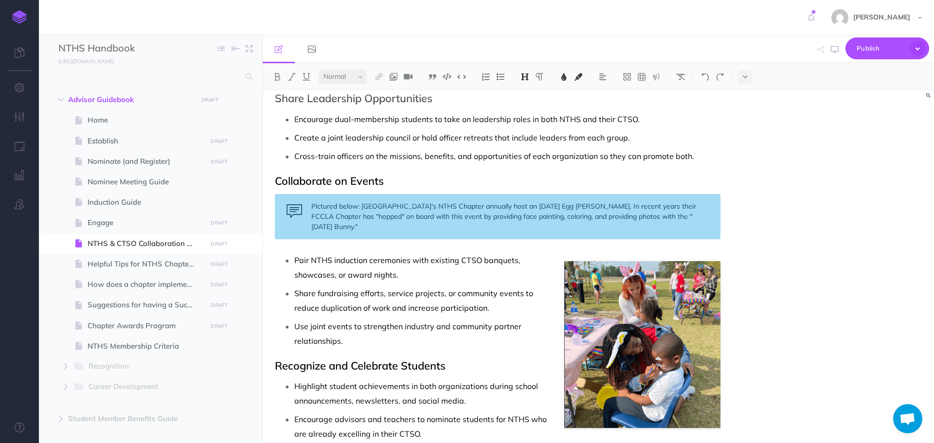
click at [710, 175] on h2 "Collaborate on Events" at bounding box center [498, 181] width 446 height 12
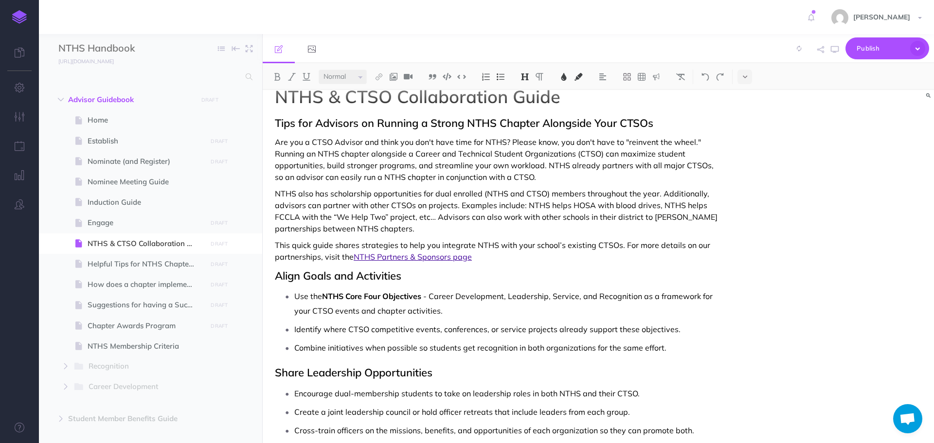
scroll to position [0, 0]
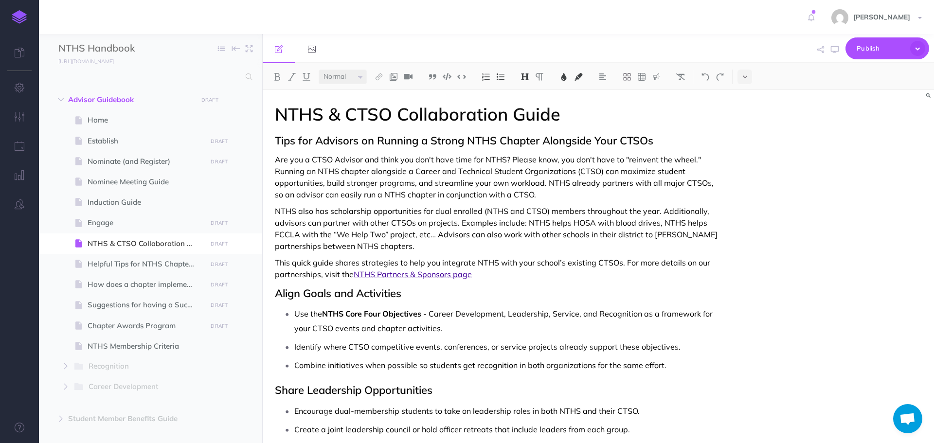
click at [483, 247] on p "NTHS also has scholarship opportunities for dual enrolled (NTHS and CTSO) membe…" at bounding box center [498, 228] width 446 height 47
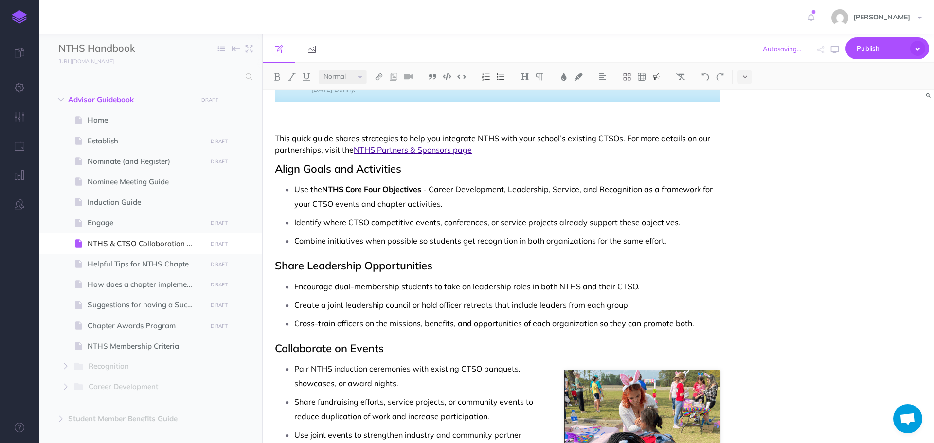
scroll to position [146, 0]
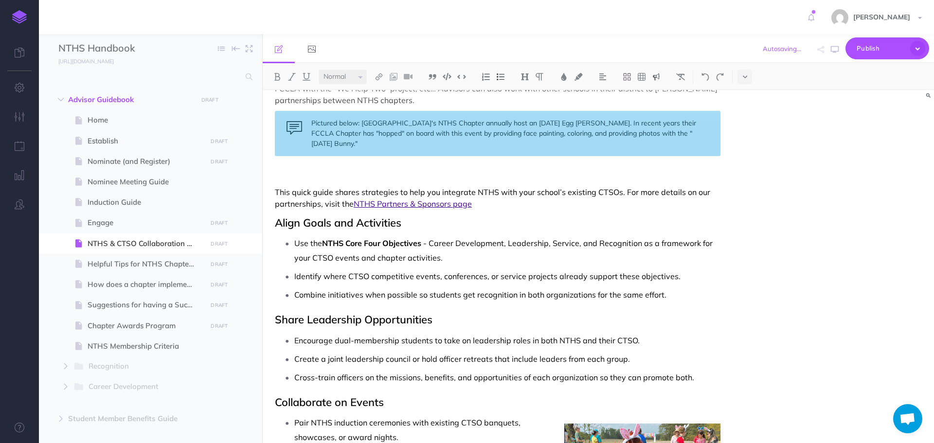
click at [604, 421] on p "Pair NTHS induction ceremonies with existing CTSO banquets, showcases, or award…" at bounding box center [507, 429] width 426 height 29
click at [614, 440] on p "Pair NTHS induction ceremonies with existing CTSO banquets, showcases, or award…" at bounding box center [507, 429] width 426 height 29
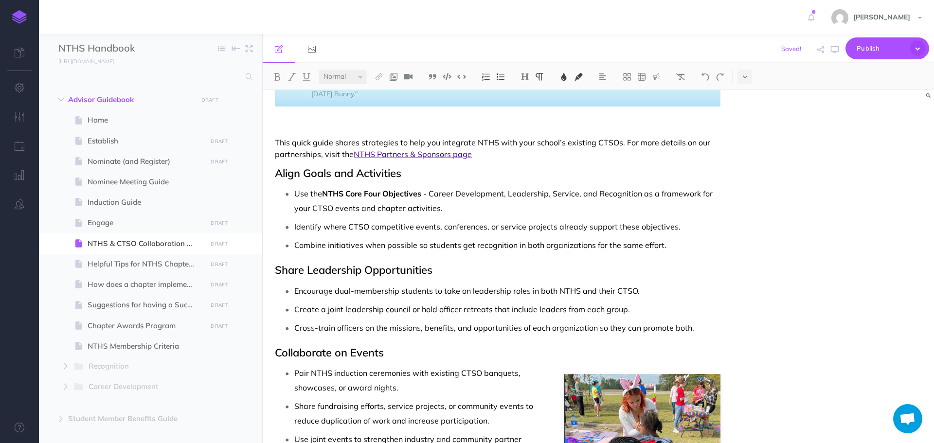
scroll to position [243, 0]
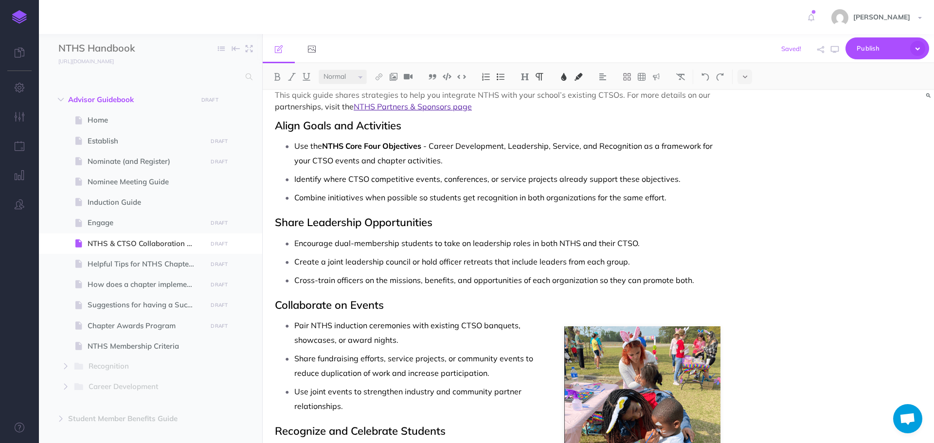
click at [598, 366] on p "Share fundraising efforts, service projects, or community events to reduce dupl…" at bounding box center [507, 365] width 426 height 29
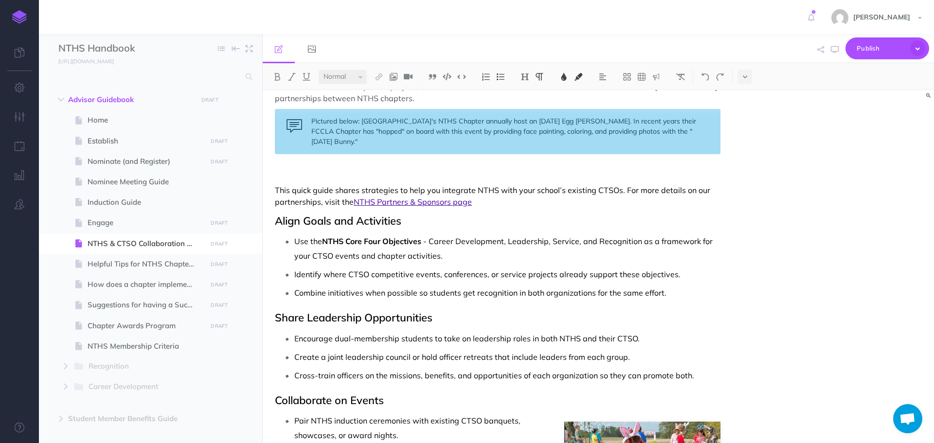
scroll to position [97, 0]
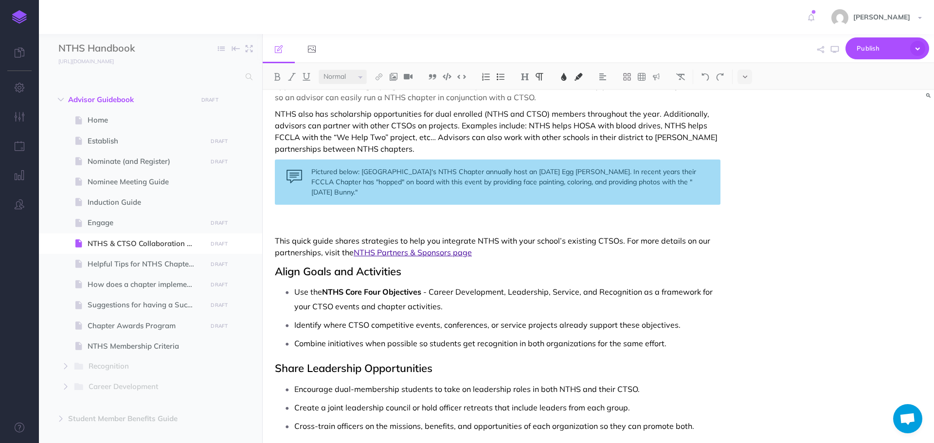
click at [442, 227] on p at bounding box center [498, 224] width 446 height 12
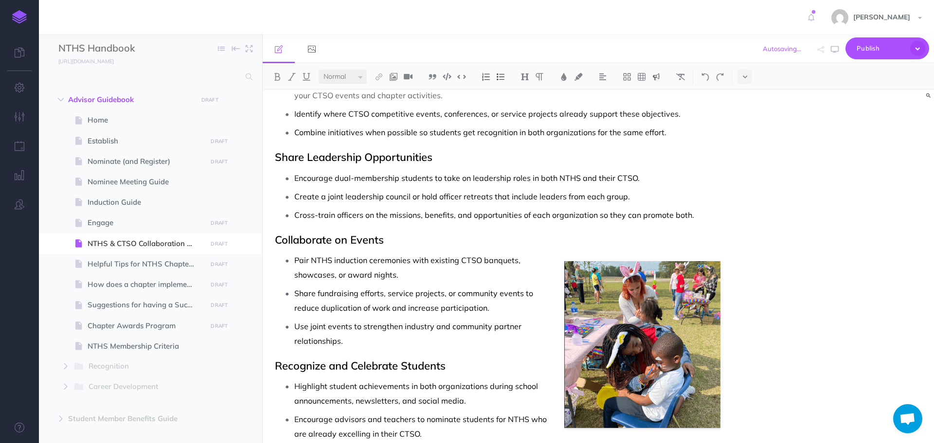
scroll to position [195, 0]
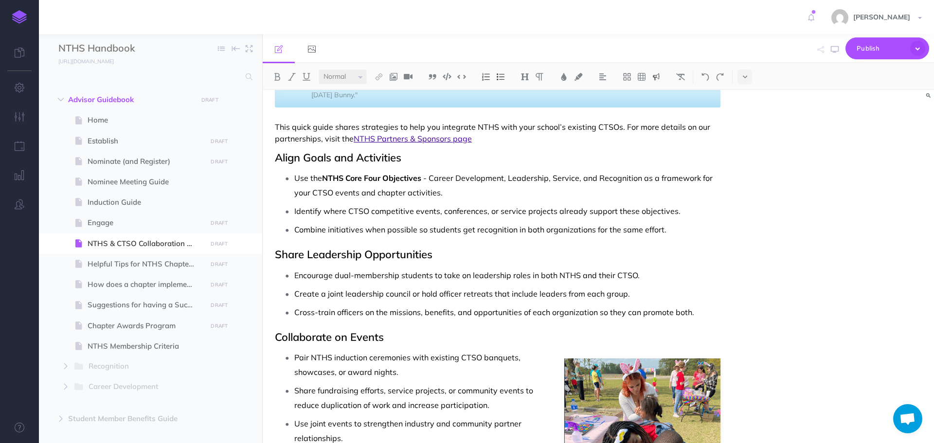
click at [640, 393] on p "Share fundraising efforts, service projects, or community events to reduce dupl…" at bounding box center [507, 397] width 426 height 29
click at [629, 392] on p "Share fundraising efforts, service projects, or community events to reduce dupl…" at bounding box center [507, 397] width 426 height 29
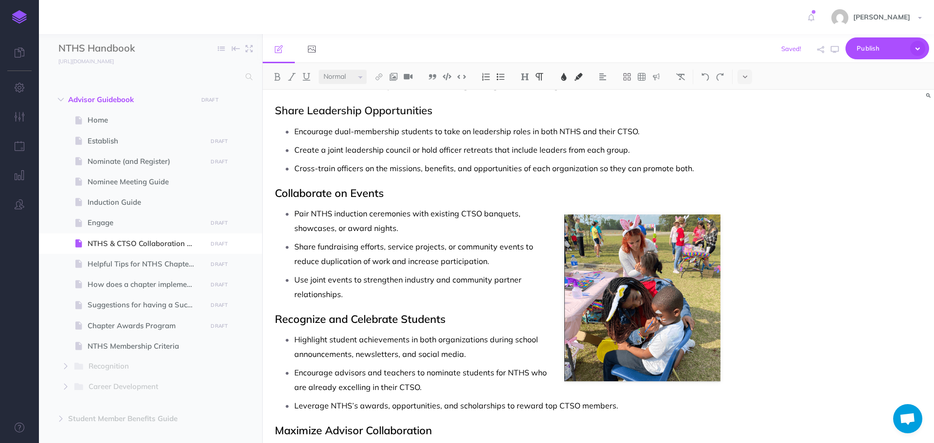
scroll to position [341, 0]
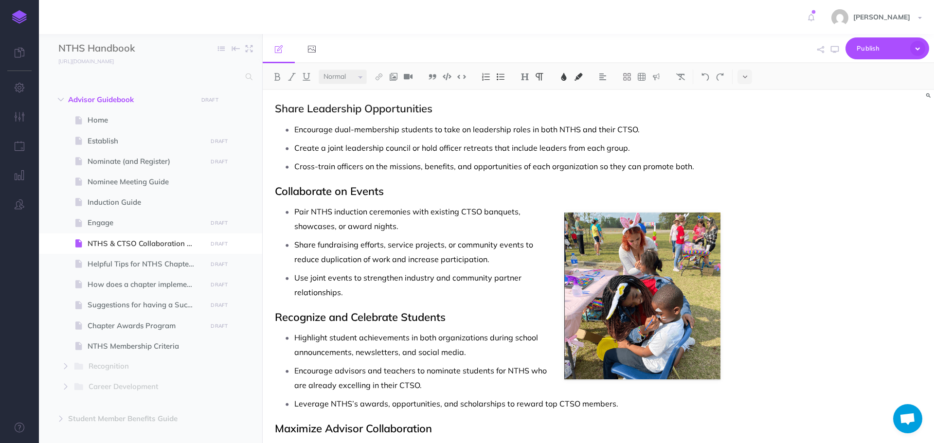
click at [616, 264] on p "Share fundraising efforts, service projects, or community events to reduce dupl…" at bounding box center [507, 251] width 426 height 29
click at [649, 286] on p "Use joint events to strengthen industry and community partner relationships." at bounding box center [507, 284] width 426 height 29
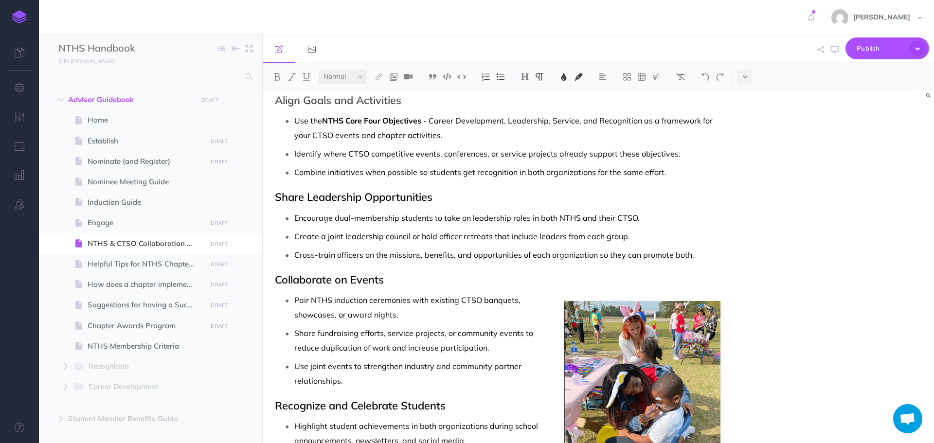
scroll to position [243, 0]
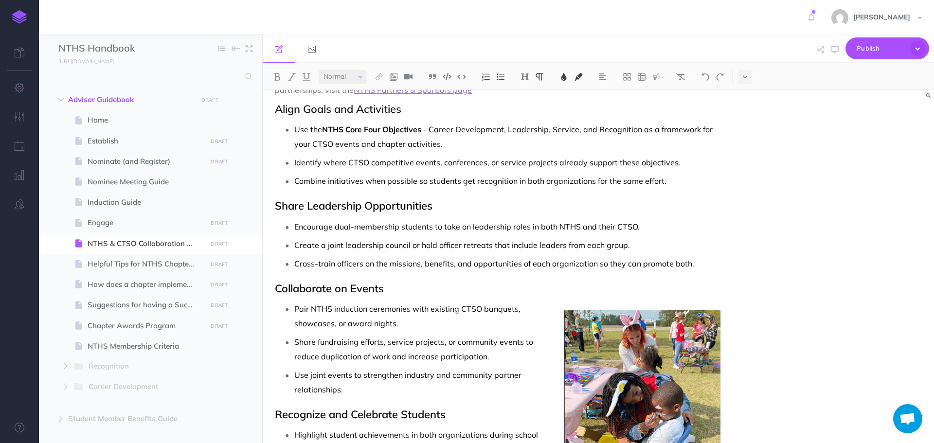
click at [612, 316] on p "Pair NTHS induction ceremonies with existing CTSO banquets, showcases, or award…" at bounding box center [507, 316] width 426 height 29
click at [703, 314] on p "Pair NTHS induction ceremonies with existing CTSO banquets, showcases, or award…" at bounding box center [507, 316] width 426 height 29
click at [648, 412] on img at bounding box center [642, 393] width 156 height 167
click at [655, 365] on ul "Pair NTHS induction ceremonies with existing CTSO banquets, showcases, or award…" at bounding box center [500, 349] width 441 height 95
click at [614, 420] on img at bounding box center [642, 393] width 156 height 167
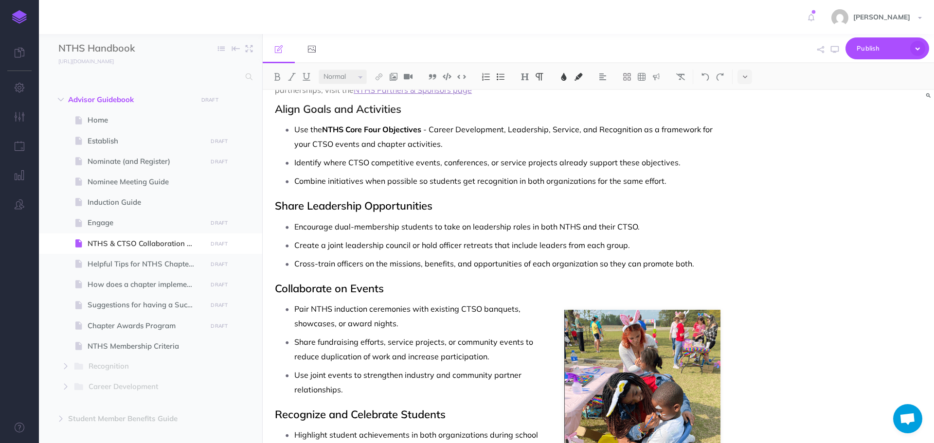
drag, startPoint x: 644, startPoint y: 361, endPoint x: 653, endPoint y: 344, distance: 19.4
click at [644, 360] on p "Share fundraising efforts, service projects, or community events to reduce dupl…" at bounding box center [507, 349] width 426 height 29
click at [668, 354] on p "Share fundraising efforts, service projects, or community events to reduce dupl…" at bounding box center [507, 349] width 426 height 29
click at [608, 363] on p "Share fundraising efforts, service projects, or community events to reduce dupl…" at bounding box center [507, 349] width 426 height 29
click at [678, 306] on p "Pair NTHS induction ceremonies with existing CTSO banquets, showcases, or award…" at bounding box center [507, 316] width 426 height 29
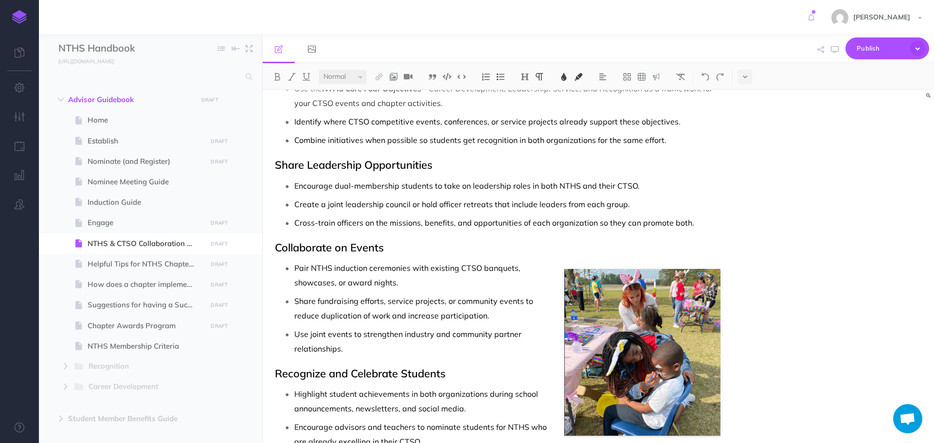
scroll to position [341, 0]
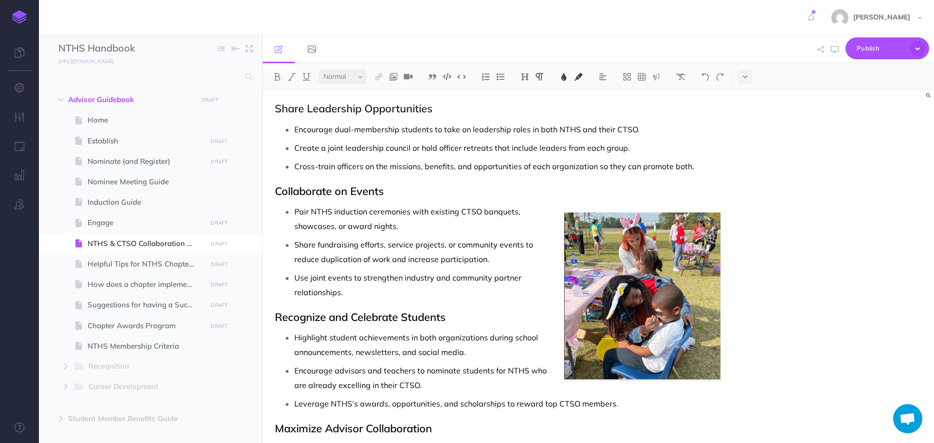
click at [578, 225] on p "Pair NTHS induction ceremonies with existing CTSO banquets, showcases, or award…" at bounding box center [507, 218] width 426 height 29
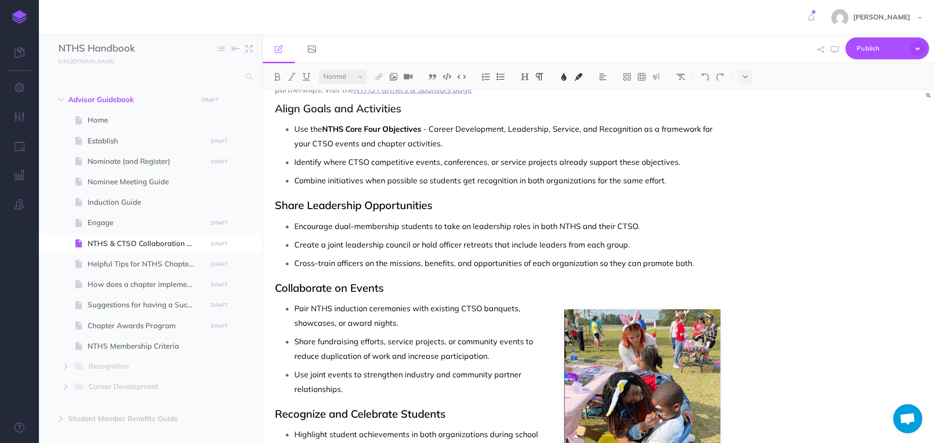
scroll to position [243, 0]
drag, startPoint x: 696, startPoint y: 358, endPoint x: 651, endPoint y: 331, distance: 52.4
click at [651, 331] on ul "Pair NTHS induction ceremonies with existing CTSO banquets, showcases, or award…" at bounding box center [500, 349] width 441 height 95
drag, startPoint x: 651, startPoint y: 318, endPoint x: 650, endPoint y: 312, distance: 5.9
click at [650, 315] on p "Pair NTHS induction ceremonies with existing CTSO banquets, showcases, or award…" at bounding box center [507, 316] width 426 height 29
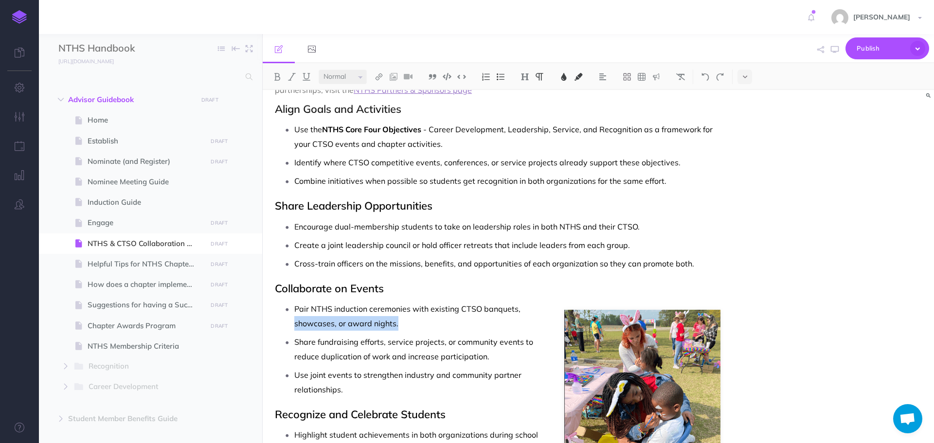
click at [653, 295] on div "NTHS & CTSO Collaboration Guide Tips for Advisors on Running a Strong NTHS Chap…" at bounding box center [498, 316] width 470 height 938
click at [649, 358] on p "Share fundraising efforts, service projects, or community events to reduce dupl…" at bounding box center [507, 349] width 426 height 29
click at [592, 363] on p "Share fundraising efforts, service projects, or community events to reduce dupl…" at bounding box center [507, 349] width 426 height 29
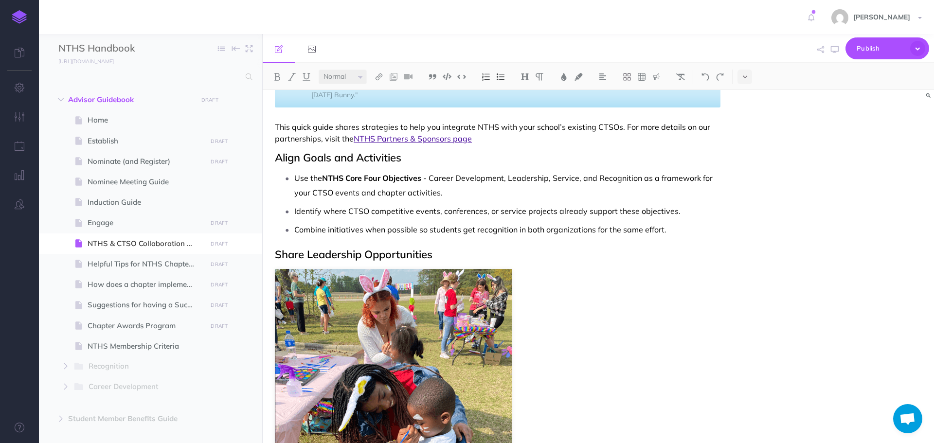
scroll to position [146, 0]
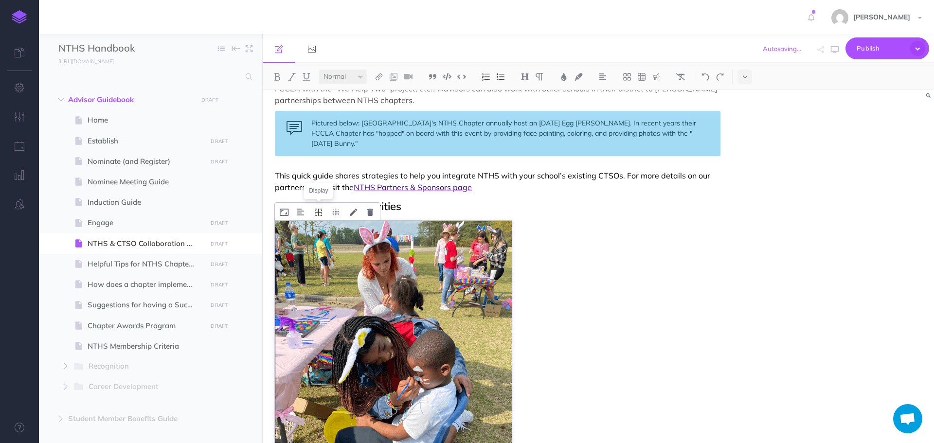
click at [321, 212] on icon at bounding box center [318, 212] width 7 height 7
click at [320, 259] on icon at bounding box center [319, 257] width 18 height 15
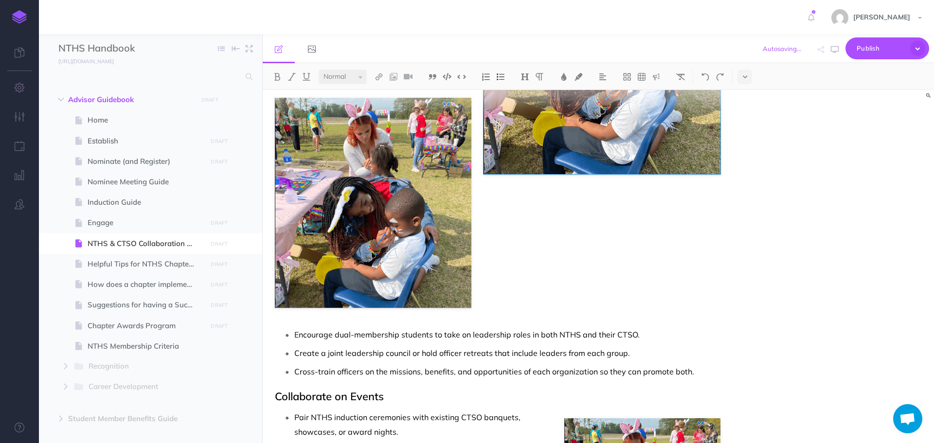
scroll to position [486, 0]
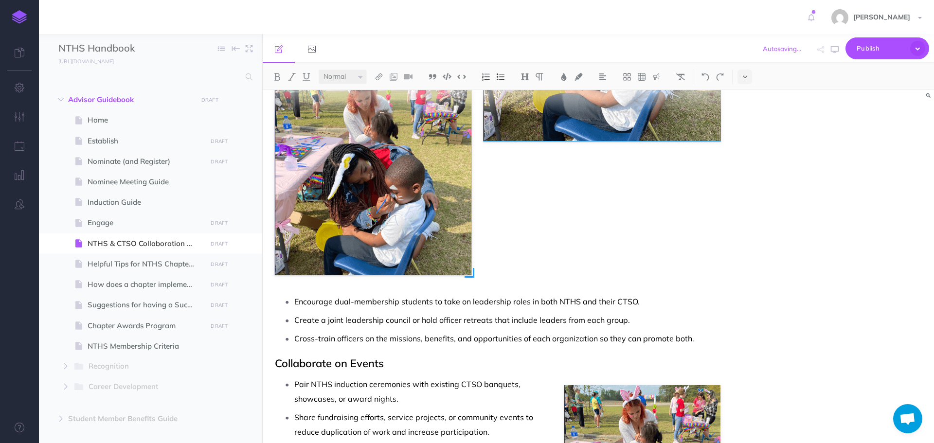
click at [437, 246] on img at bounding box center [373, 170] width 197 height 210
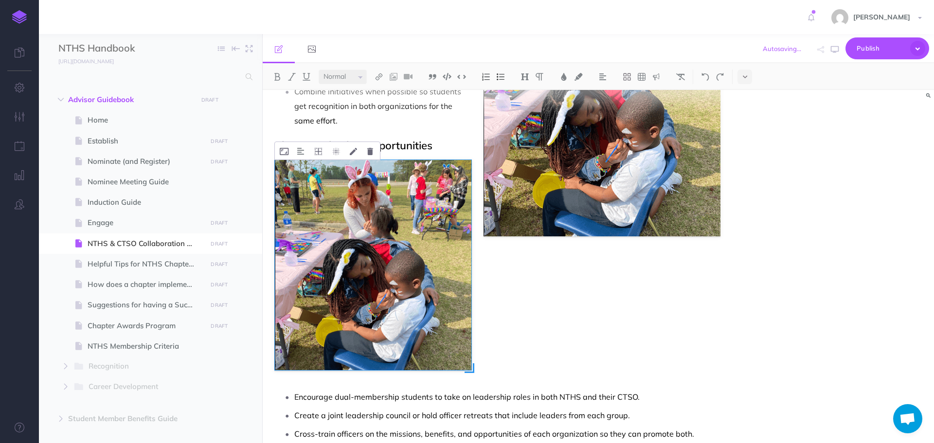
scroll to position [341, 0]
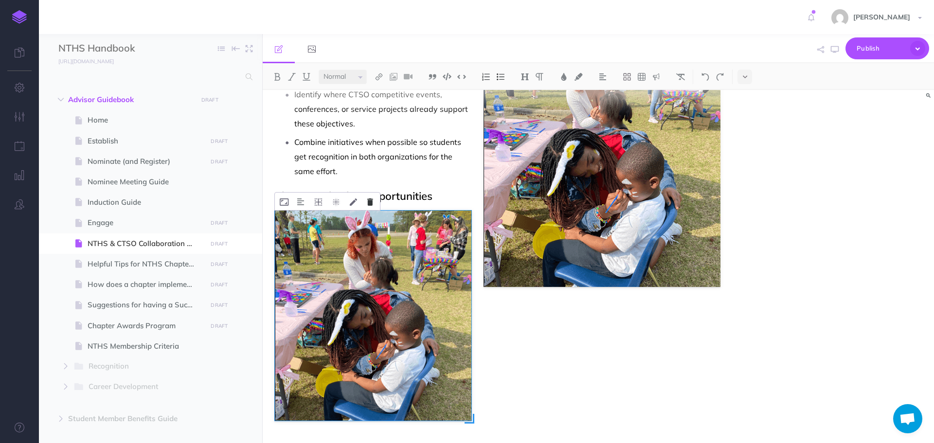
click at [370, 205] on icon at bounding box center [370, 201] width 6 height 7
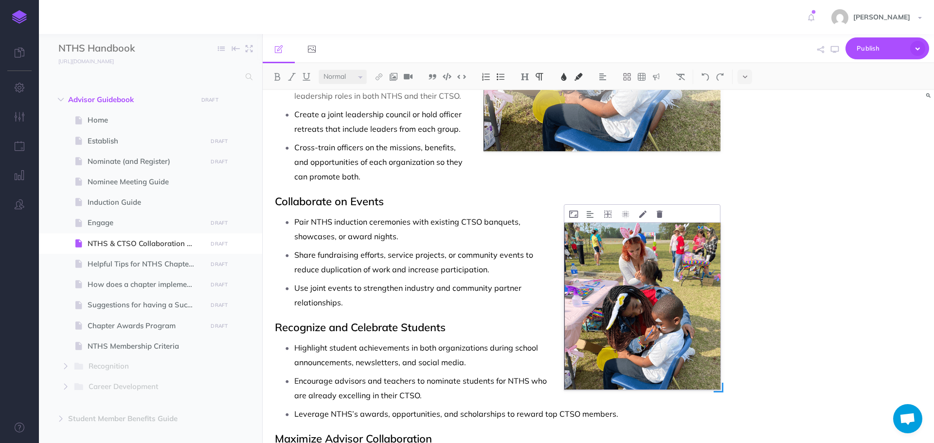
scroll to position [486, 0]
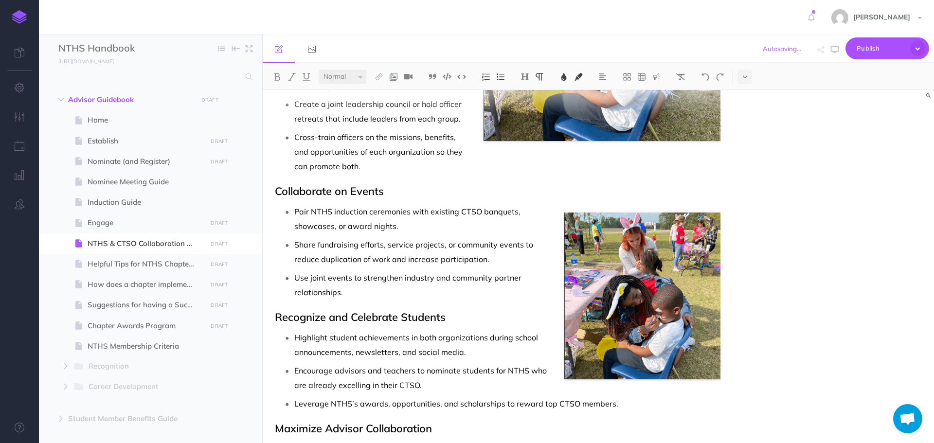
click at [682, 237] on p "Share fundraising efforts, service projects, or community events to reduce dupl…" at bounding box center [507, 251] width 426 height 29
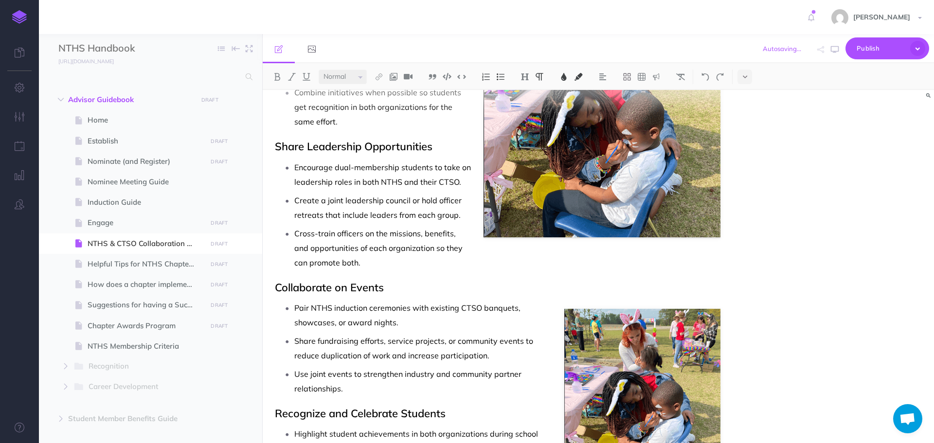
scroll to position [389, 0]
click at [655, 300] on div "NTHS & CTSO Collaboration Guide Tips for Advisors on Running a Strong NTHS Chap…" at bounding box center [498, 243] width 470 height 1084
click at [631, 357] on p "Share fundraising efforts, service projects, or community events to reduce dupl…" at bounding box center [507, 349] width 426 height 29
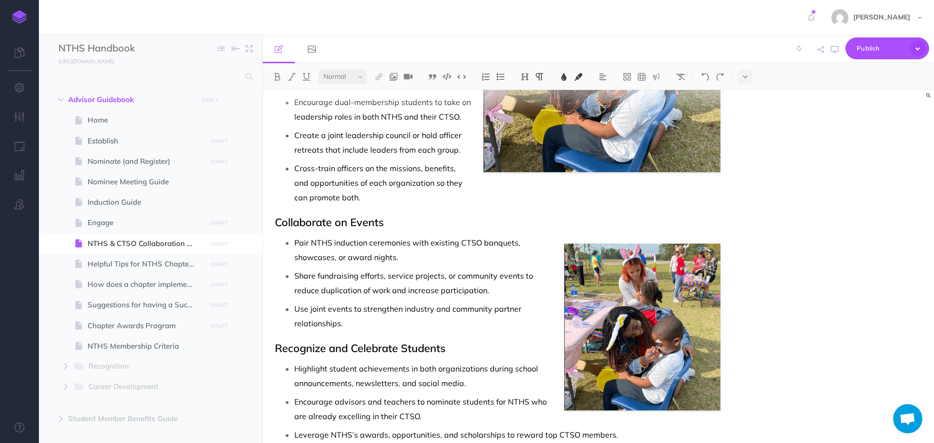
scroll to position [341, 0]
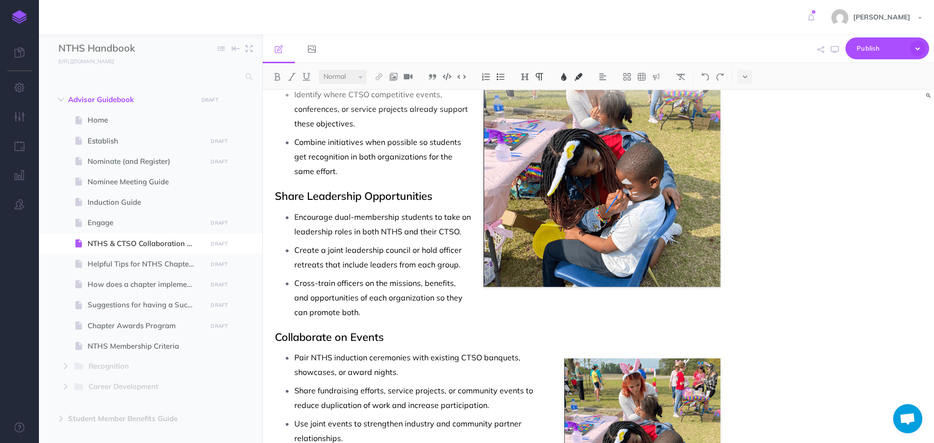
click at [667, 391] on p "Share fundraising efforts, service projects, or community events to reduce dupl…" at bounding box center [507, 397] width 426 height 29
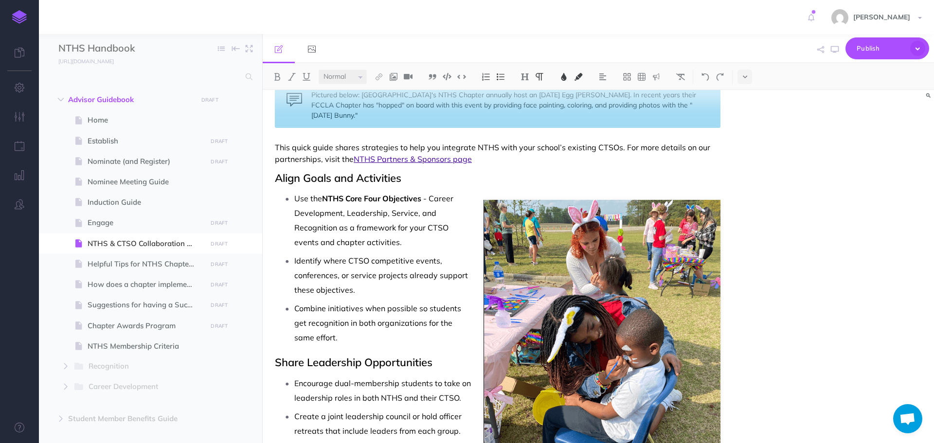
scroll to position [146, 0]
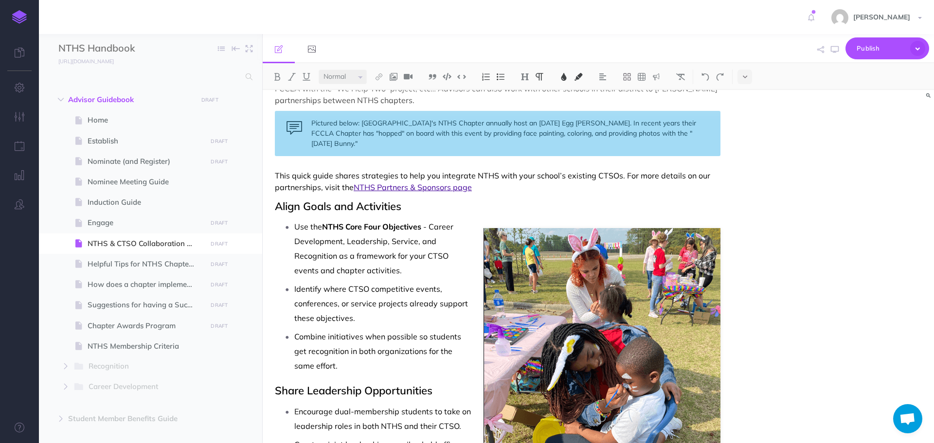
click at [542, 275] on p "Use the NTHS Core Four Objectives - Career Development, Leadership, Service, an…" at bounding box center [507, 248] width 426 height 58
click at [539, 209] on h2 "Align Goals and Activities" at bounding box center [498, 206] width 446 height 12
drag, startPoint x: 543, startPoint y: 250, endPoint x: 545, endPoint y: 221, distance: 28.3
click at [545, 221] on p "Use the NTHS Core Four Objectives - Career Development, Leadership, Service, an…" at bounding box center [507, 248] width 426 height 58
click at [635, 254] on p "Use the NTHS Core Four Objectives - Career Development, Leadership, Service, an…" at bounding box center [507, 248] width 426 height 58
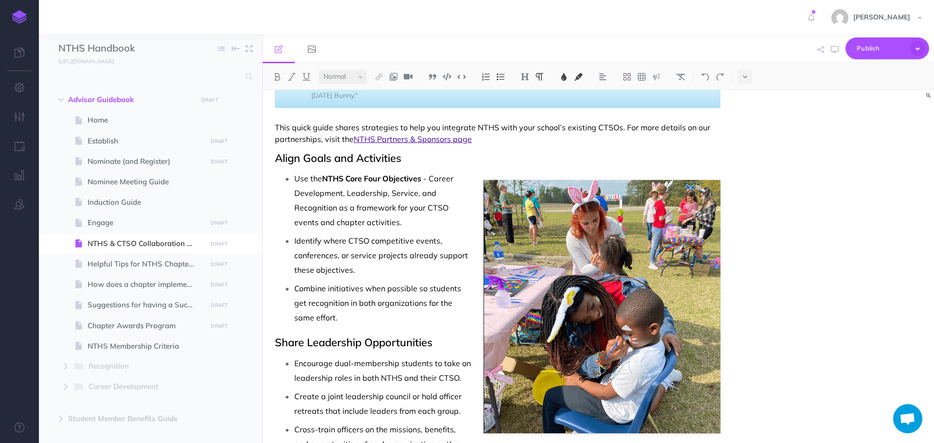
scroll to position [195, 0]
click at [550, 299] on p "Combine initiatives when possible so students get recognition in both organizat…" at bounding box center [507, 303] width 426 height 44
click at [482, 311] on p "Combine initiatives when possible so students get recognition in both organizat…" at bounding box center [507, 303] width 426 height 44
drag, startPoint x: 590, startPoint y: 293, endPoint x: 791, endPoint y: 292, distance: 200.9
click at [791, 292] on div "NTHS & CTSO Collaboration Guide Tips for Advisors on Running a Strong NTHS Chap…" at bounding box center [598, 266] width 671 height 353
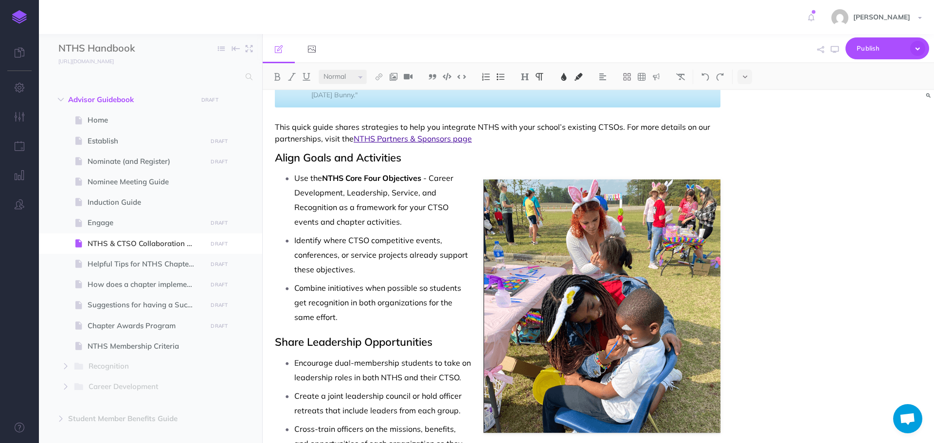
click at [620, 265] on p "Identify where CTSO competitive events, conferences, or service projects alread…" at bounding box center [507, 255] width 426 height 44
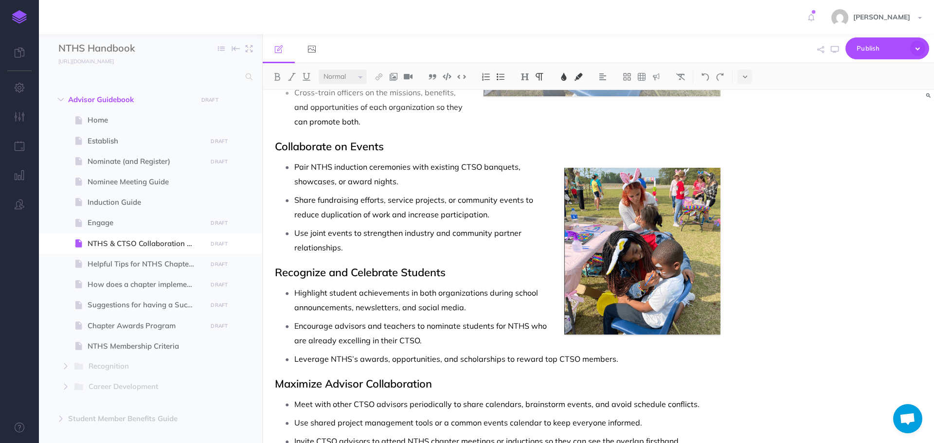
scroll to position [535, 0]
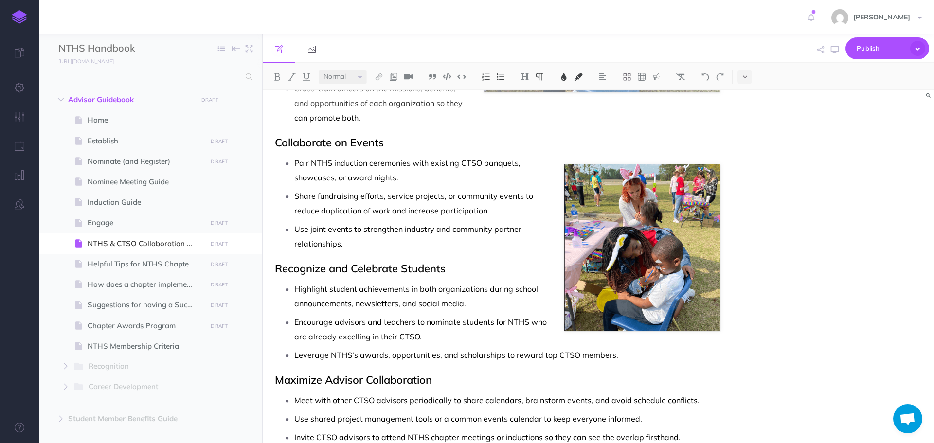
click at [624, 249] on p "Use joint events to strengthen industry and community partner relationships." at bounding box center [507, 236] width 426 height 29
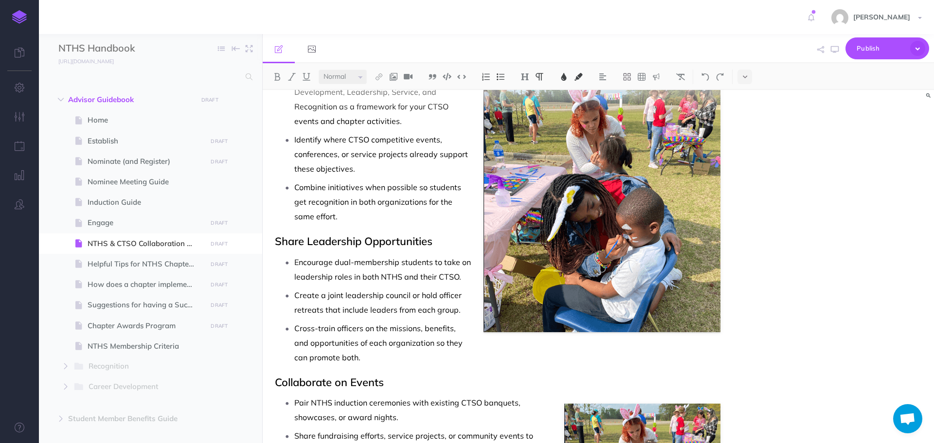
scroll to position [389, 0]
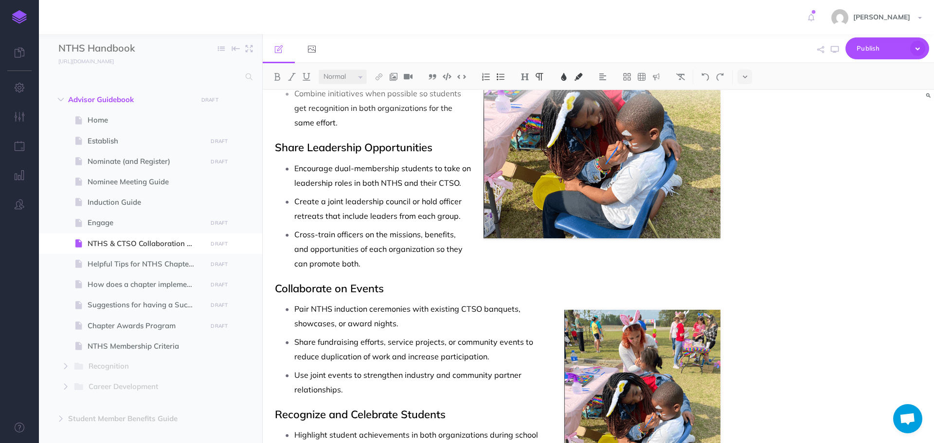
click at [659, 222] on p "Create a joint leadership council or hold officer retreats that include leaders…" at bounding box center [507, 208] width 426 height 29
click at [634, 330] on p "Pair NTHS induction ceremonies with existing CTSO banquets, showcases, or award…" at bounding box center [507, 316] width 426 height 29
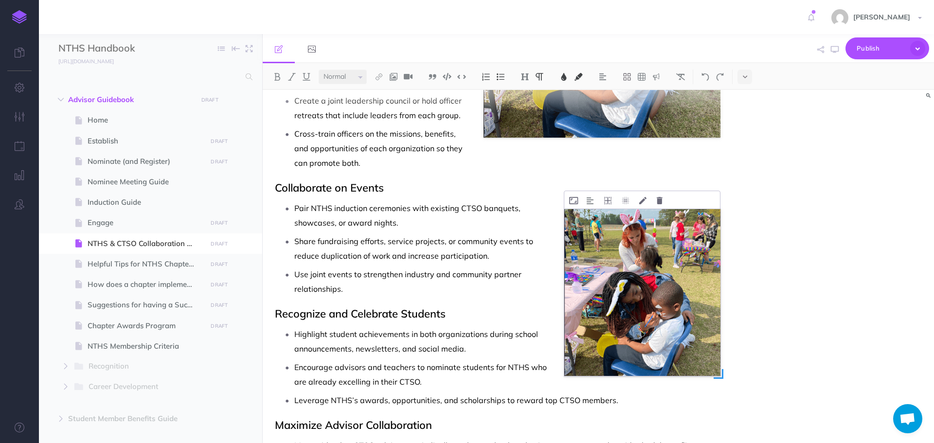
scroll to position [486, 0]
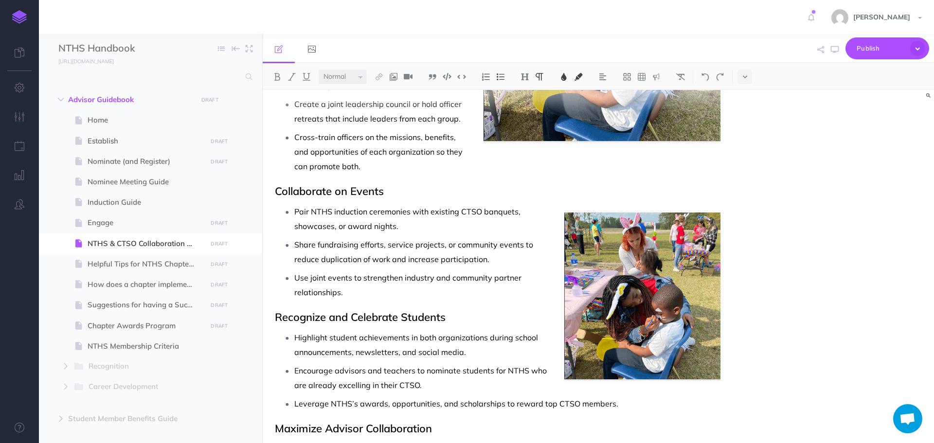
click at [623, 274] on p "Use joint events to strengthen industry and community partner relationships." at bounding box center [507, 284] width 426 height 29
click at [652, 229] on p "Pair NTHS induction ceremonies with existing CTSO banquets, showcases, or award…" at bounding box center [507, 218] width 426 height 29
click at [631, 268] on ul "Pair NTHS induction ceremonies with existing CTSO banquets, showcases, or award…" at bounding box center [500, 251] width 441 height 95
click at [671, 326] on img at bounding box center [642, 296] width 156 height 167
click at [658, 245] on p "Share fundraising efforts, service projects, or community events to reduce dupl…" at bounding box center [507, 251] width 426 height 29
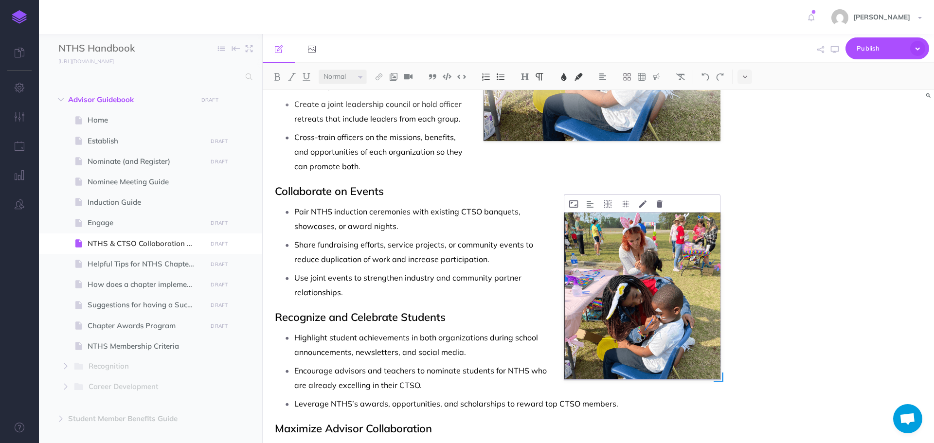
click at [667, 323] on img at bounding box center [642, 296] width 156 height 167
drag, startPoint x: 667, startPoint y: 323, endPoint x: 657, endPoint y: 218, distance: 104.6
click at [656, 219] on div "NTHS & CTSO Collaboration Guide Tips for Advisors on Running a Strong NTHS Chap…" at bounding box center [498, 146] width 470 height 1084
click at [677, 227] on p "Pair NTHS induction ceremonies with existing CTSO banquets, showcases, or award…" at bounding box center [507, 218] width 426 height 29
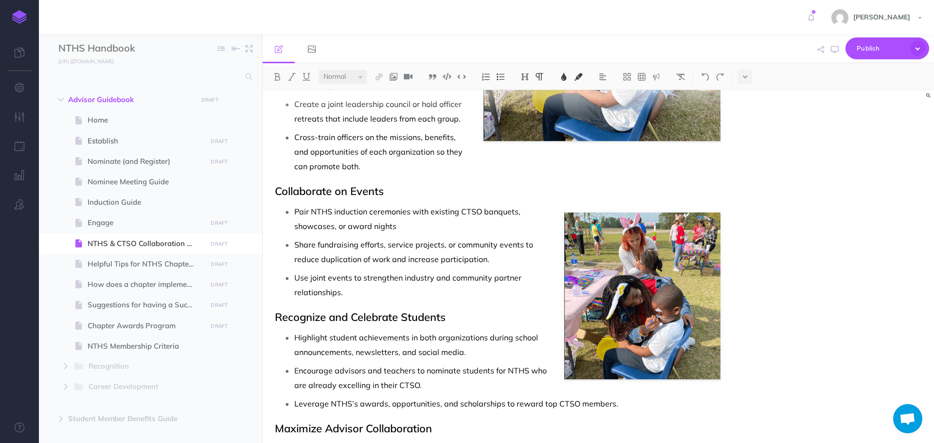
drag, startPoint x: 679, startPoint y: 234, endPoint x: 677, endPoint y: 254, distance: 20.5
click at [680, 238] on ul "Pair NTHS induction ceremonies with existing CTSO banquets, showcases, or award…" at bounding box center [500, 251] width 441 height 95
click at [606, 272] on p "Use joint events to strengthen industry and community partner relationships." at bounding box center [507, 284] width 426 height 29
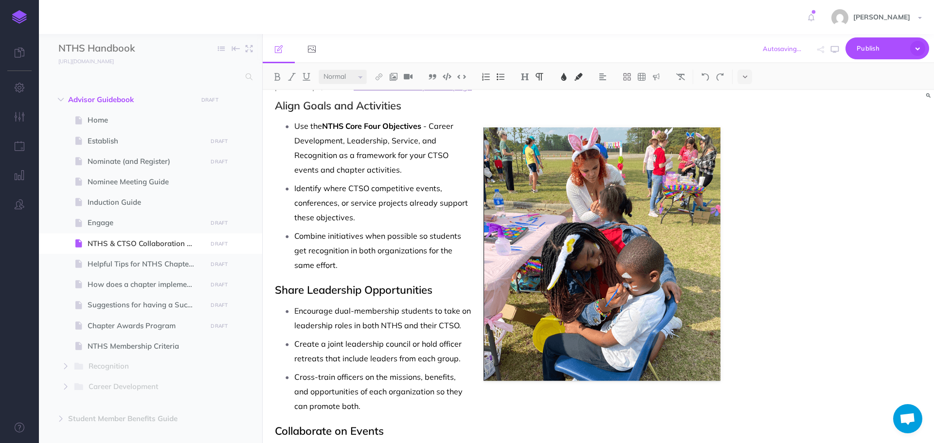
scroll to position [146, 0]
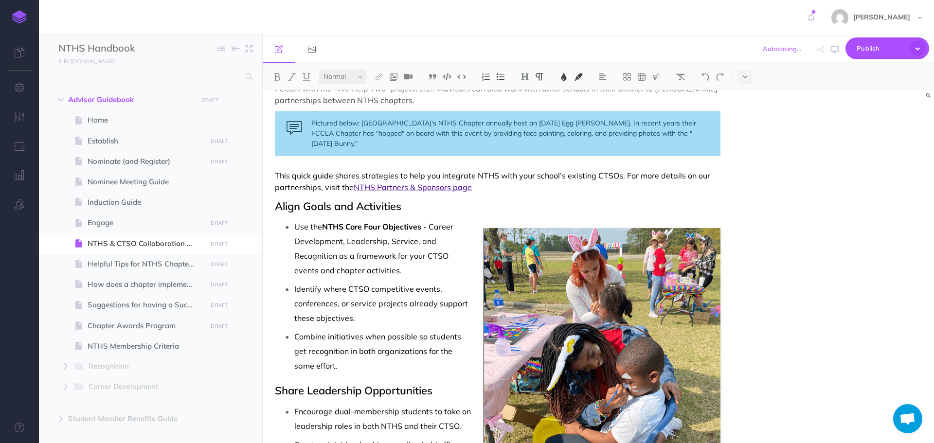
click at [633, 303] on p "Identify where CTSO competitive events, conferences, or service projects alread…" at bounding box center [507, 304] width 426 height 44
drag, startPoint x: 523, startPoint y: 244, endPoint x: 513, endPoint y: 228, distance: 18.6
click at [523, 244] on p "Use the NTHS Core Four Objectives - Career Development, Leadership, Service, an…" at bounding box center [507, 248] width 426 height 58
drag, startPoint x: 614, startPoint y: 367, endPoint x: 609, endPoint y: 373, distance: 8.6
click at [612, 372] on p "Combine initiatives when possible so students get recognition in both organizat…" at bounding box center [507, 351] width 426 height 44
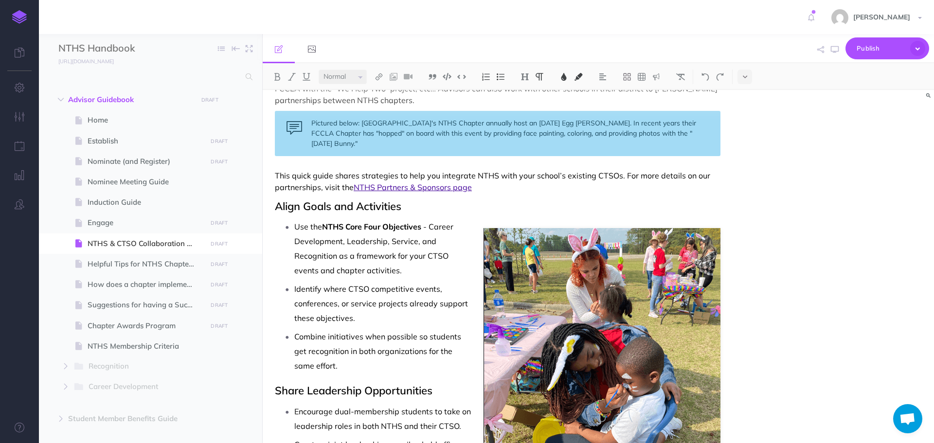
click at [630, 340] on p "Combine initiatives when possible so students get recognition in both organizat…" at bounding box center [507, 351] width 426 height 44
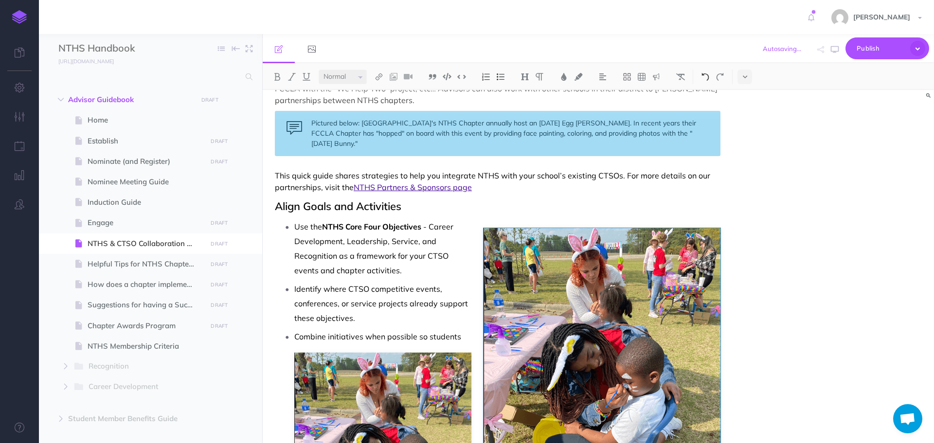
click at [709, 76] on img at bounding box center [705, 77] width 9 height 8
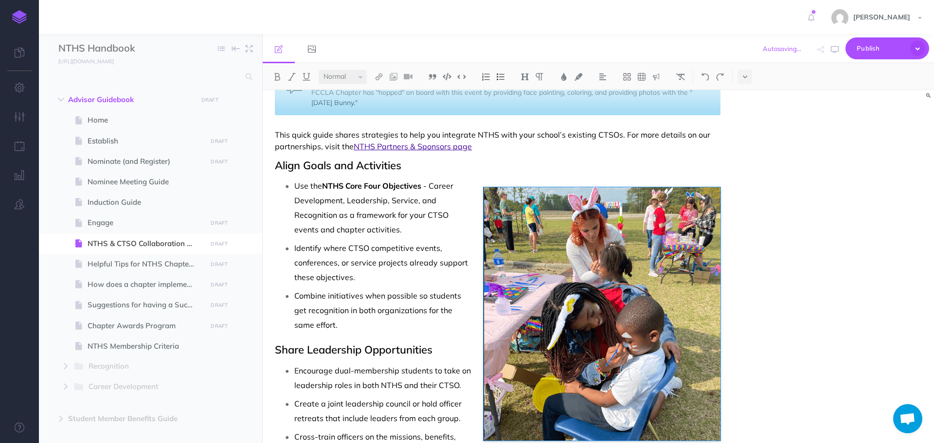
click at [577, 430] on p "Cross-train officers on the missions, benefits, and opportunities of each organ…" at bounding box center [507, 452] width 426 height 44
drag, startPoint x: 585, startPoint y: 261, endPoint x: 568, endPoint y: 318, distance: 59.4
click at [568, 318] on p "Combine initiatives when possible so students get recognition in both organizat…" at bounding box center [507, 310] width 426 height 44
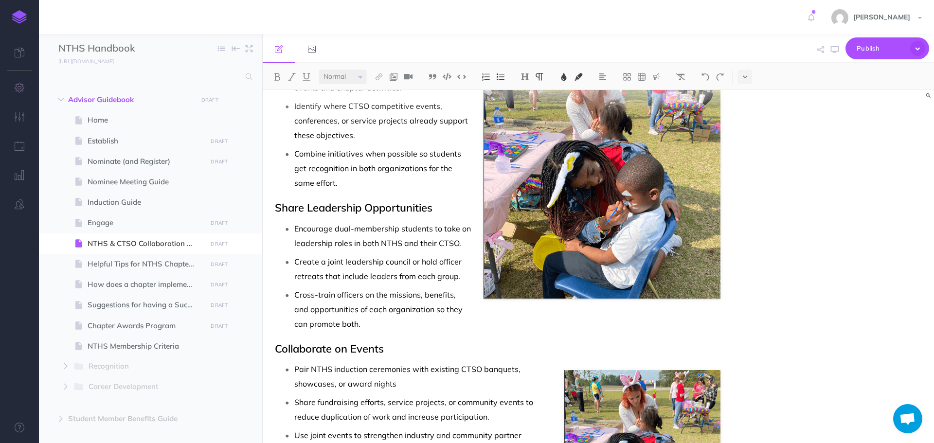
scroll to position [333, 0]
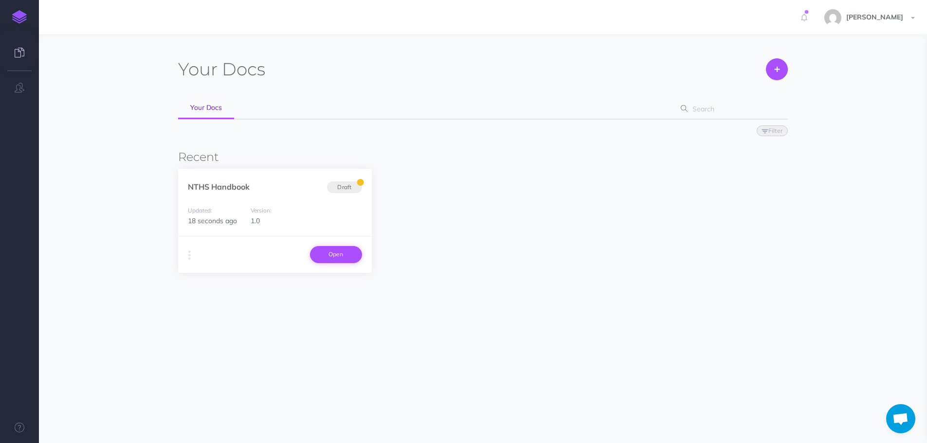
click at [346, 258] on link "Open" at bounding box center [336, 254] width 52 height 17
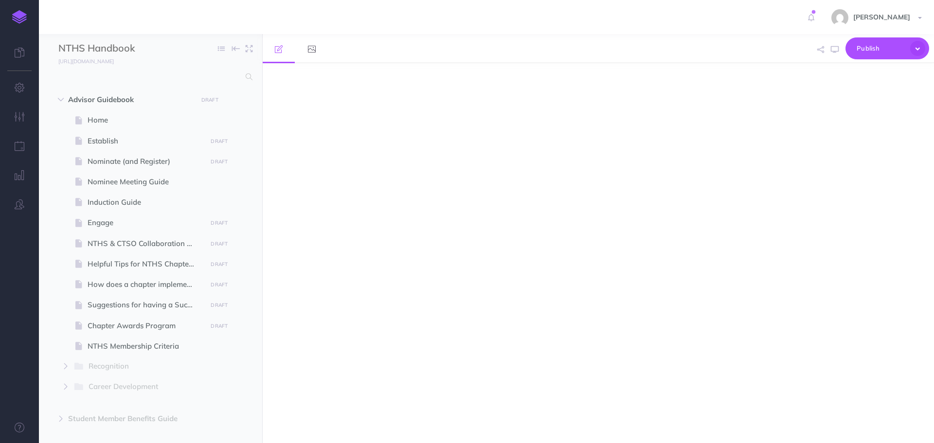
select select "null"
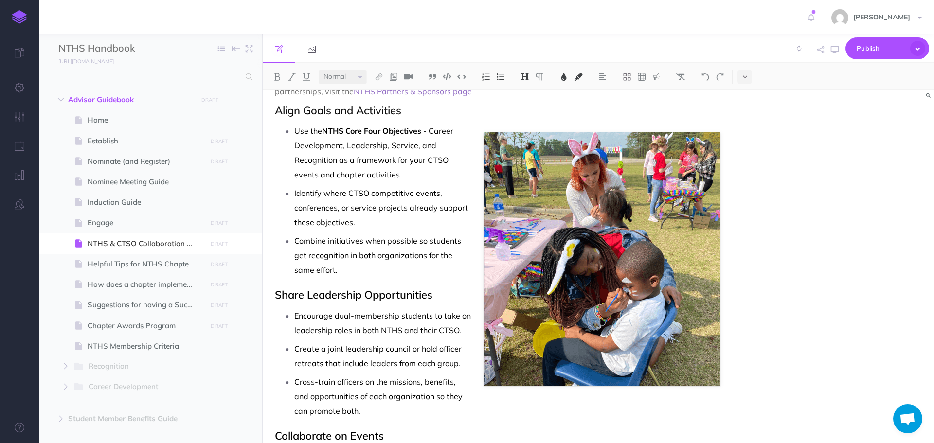
scroll to position [243, 0]
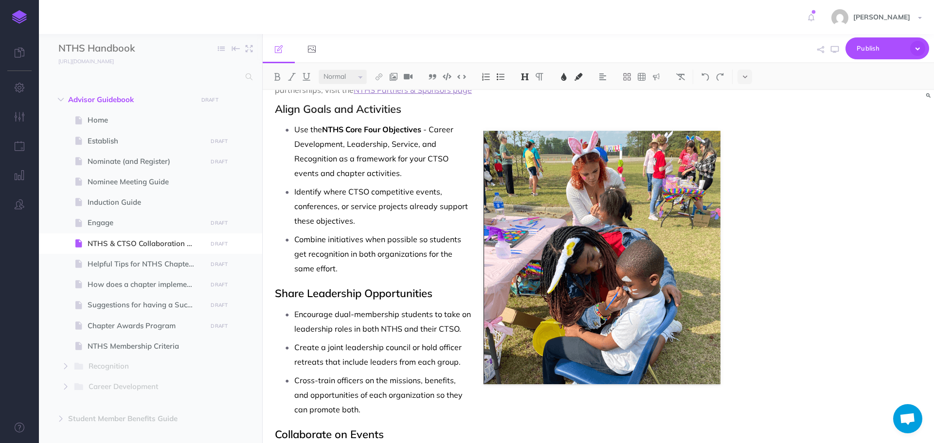
click at [596, 145] on p "Use the NTHS Core Four Objectives - Career Development, Leadership, Service, an…" at bounding box center [507, 151] width 426 height 58
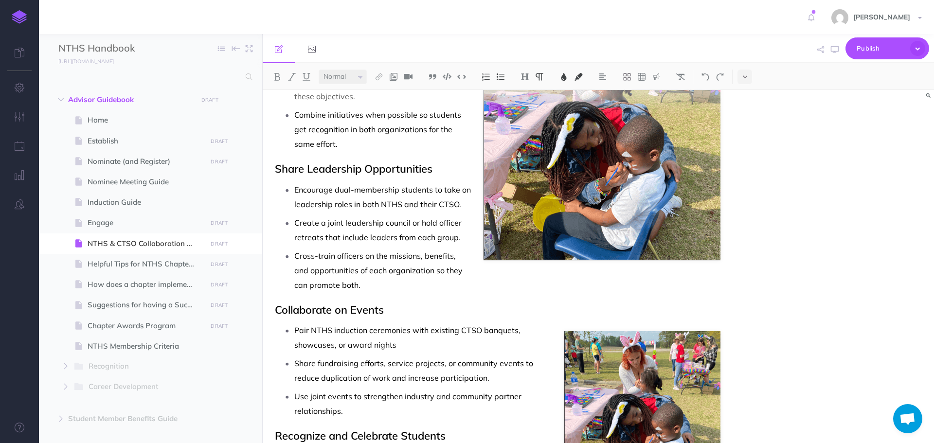
scroll to position [486, 0]
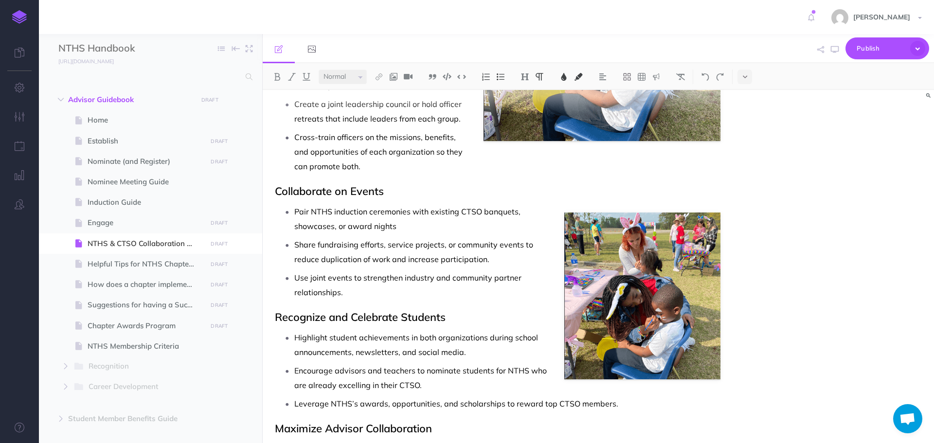
click at [634, 233] on ul "Pair NTHS induction ceremonies with existing CTSO banquets, showcases, or award…" at bounding box center [500, 251] width 441 height 95
click at [634, 234] on ul "Pair NTHS induction ceremonies with existing CTSO banquets, showcases, or award…" at bounding box center [500, 251] width 441 height 95
drag, startPoint x: 667, startPoint y: 222, endPoint x: 672, endPoint y: 202, distance: 19.9
click at [669, 220] on p "Pair NTHS induction ceremonies with existing CTSO banquets, showcases, or award…" at bounding box center [507, 218] width 426 height 29
click at [690, 258] on p "Share fundraising efforts, service projects, or community events to reduce dupl…" at bounding box center [507, 251] width 426 height 29
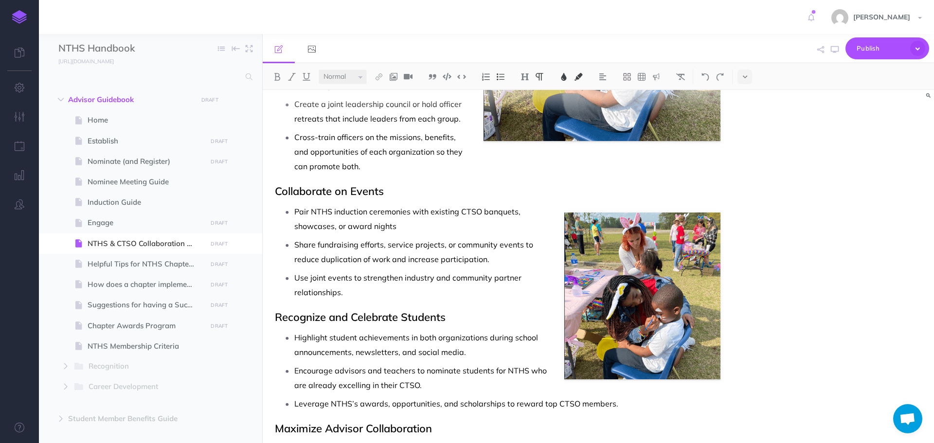
click at [649, 261] on p "Share fundraising efforts, service projects, or community events to reduce dupl…" at bounding box center [507, 251] width 426 height 29
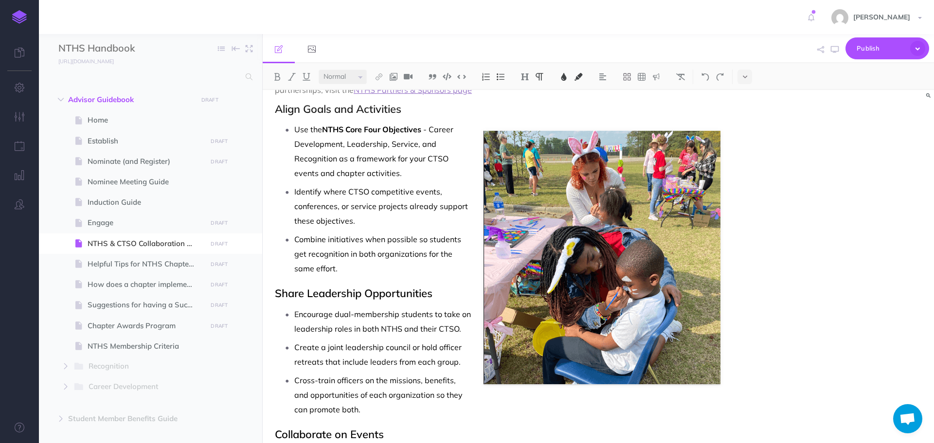
scroll to position [146, 0]
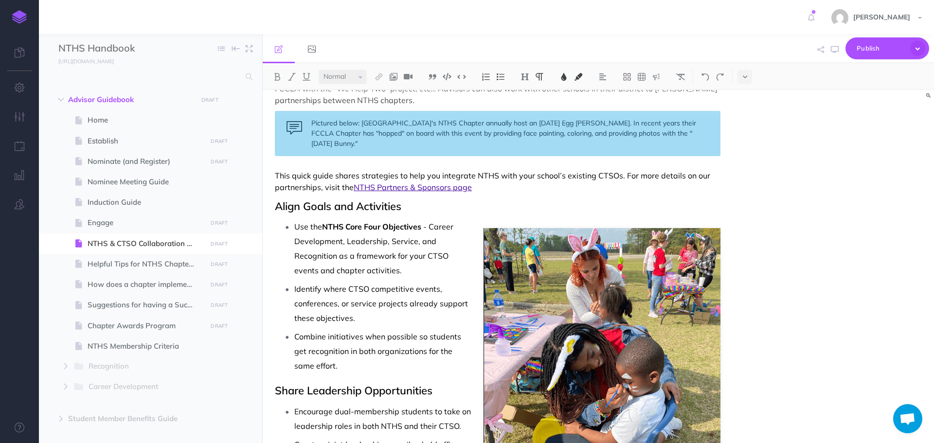
click at [604, 343] on p "Combine initiatives when possible so students get recognition in both organizat…" at bounding box center [507, 351] width 426 height 44
click at [644, 350] on p "Combine initiatives when possible so students get recognition in both organizat…" at bounding box center [507, 351] width 426 height 44
drag, startPoint x: 639, startPoint y: 365, endPoint x: 628, endPoint y: 364, distance: 11.2
click at [628, 364] on p "Combine initiatives when possible so students get recognition in both organizat…" at bounding box center [507, 351] width 426 height 44
drag, startPoint x: 620, startPoint y: 382, endPoint x: 575, endPoint y: 216, distance: 171.5
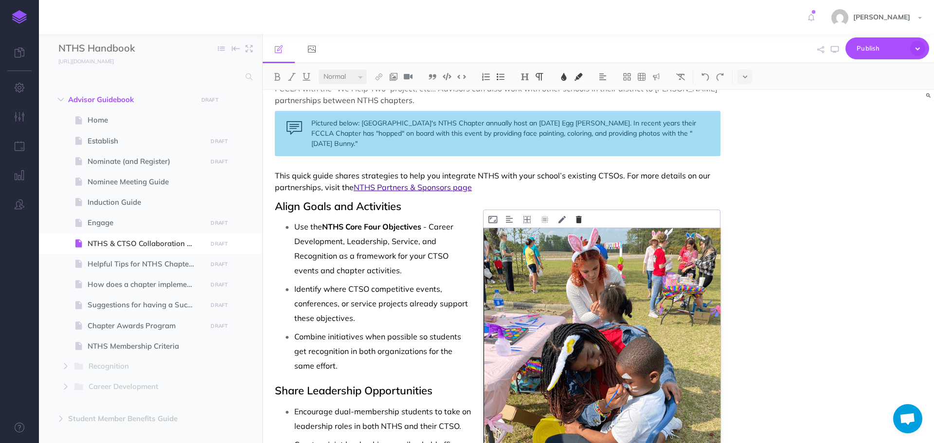
click at [575, 216] on button at bounding box center [579, 219] width 16 height 18
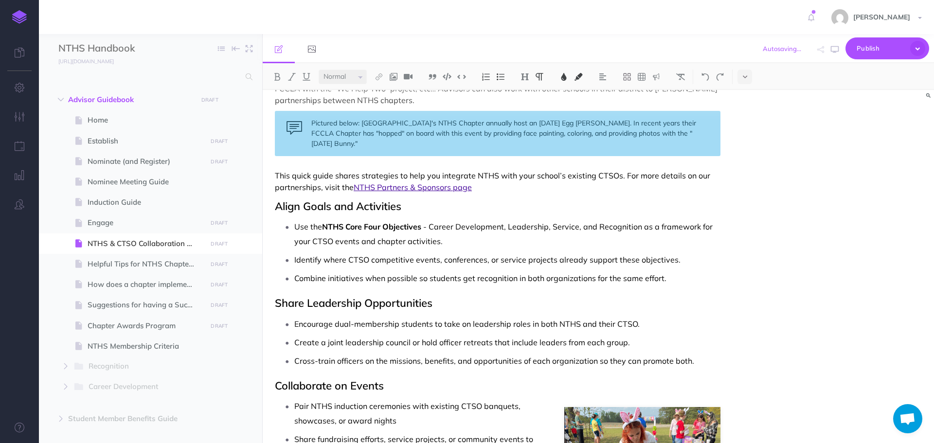
click at [632, 413] on p "Pair NTHS induction ceremonies with existing CTSO banquets, showcases, or award…" at bounding box center [507, 413] width 426 height 29
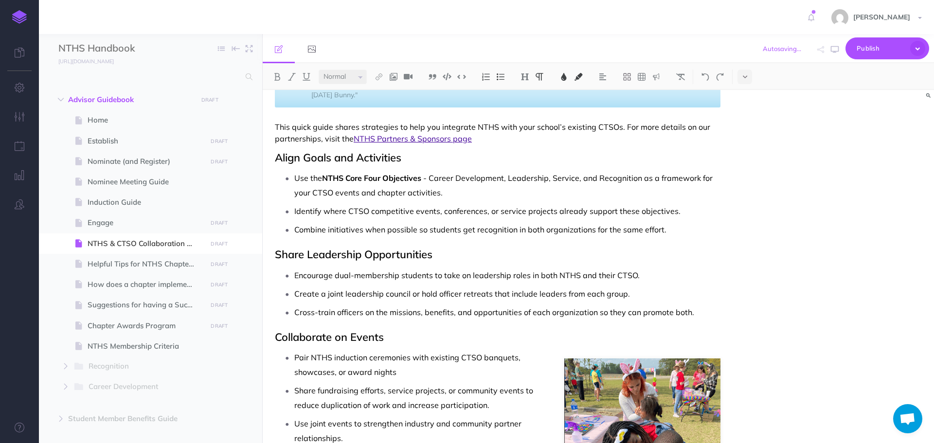
scroll to position [292, 0]
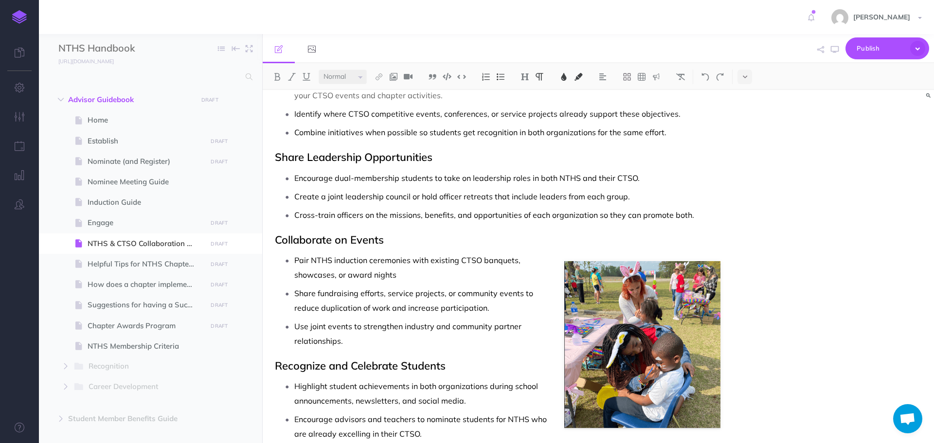
drag, startPoint x: 647, startPoint y: 366, endPoint x: 626, endPoint y: 273, distance: 95.3
click at [626, 273] on p "Pair NTHS induction ceremonies with existing CTSO banquets, showcases, or award…" at bounding box center [507, 267] width 426 height 29
click at [653, 289] on p "Share fundraising efforts, service projects, or community events to reduce dupl…" at bounding box center [507, 300] width 426 height 29
drag, startPoint x: 659, startPoint y: 273, endPoint x: 647, endPoint y: 321, distance: 48.7
click at [647, 321] on p "Use joint events to strengthen industry and community partner relationships." at bounding box center [507, 333] width 426 height 29
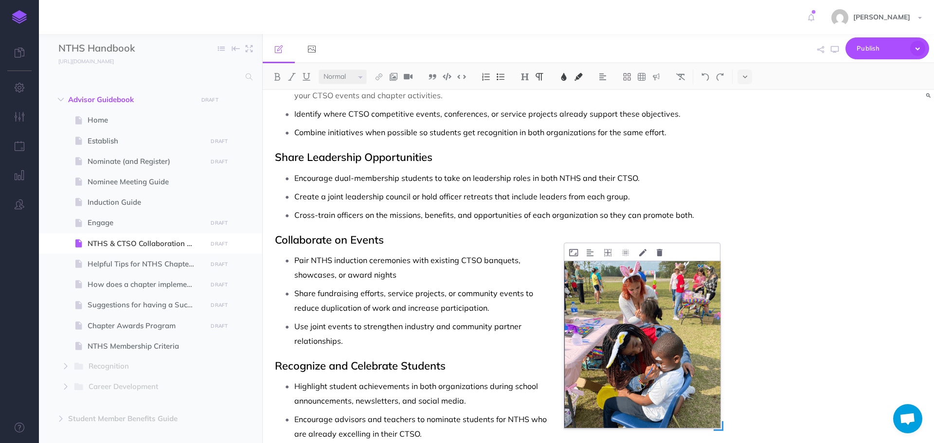
drag, startPoint x: 662, startPoint y: 344, endPoint x: 643, endPoint y: 363, distance: 26.8
click at [643, 363] on img at bounding box center [642, 344] width 156 height 167
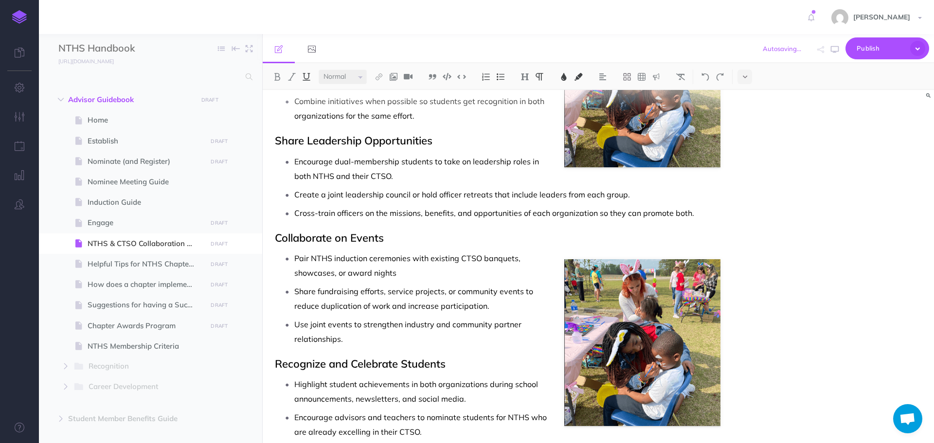
scroll to position [364, 0]
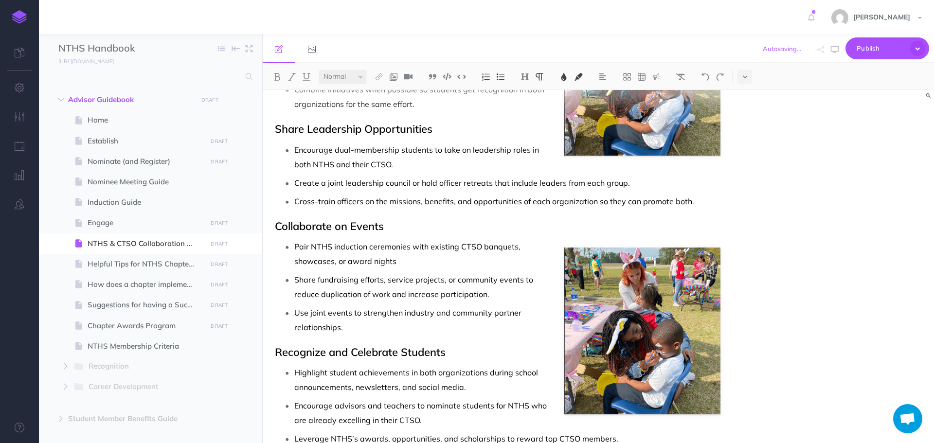
click at [678, 334] on p "Use joint events to strengthen industry and community partner relationships." at bounding box center [507, 319] width 426 height 29
drag, startPoint x: 649, startPoint y: 336, endPoint x: 690, endPoint y: 376, distance: 57.1
click at [690, 376] on p "Highlight student achievements in both organizations during school announcement…" at bounding box center [507, 379] width 426 height 29
drag, startPoint x: 659, startPoint y: 351, endPoint x: 658, endPoint y: 236, distance: 114.8
click at [658, 236] on icon at bounding box center [660, 238] width 6 height 7
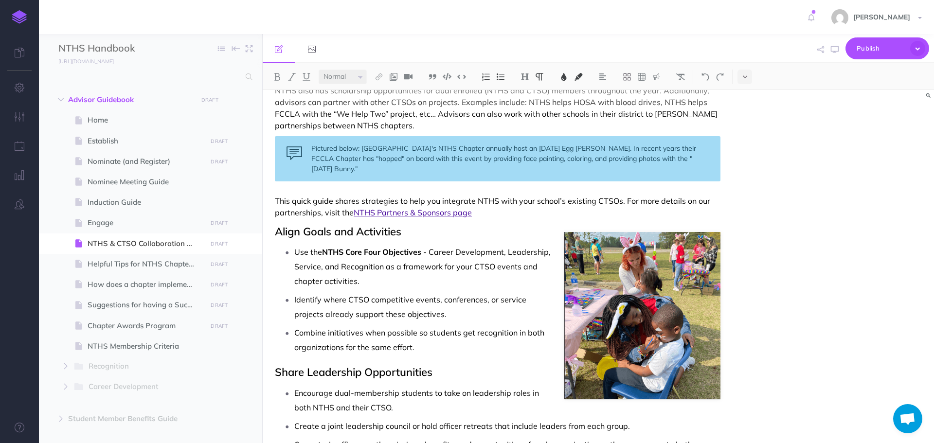
scroll to position [72, 0]
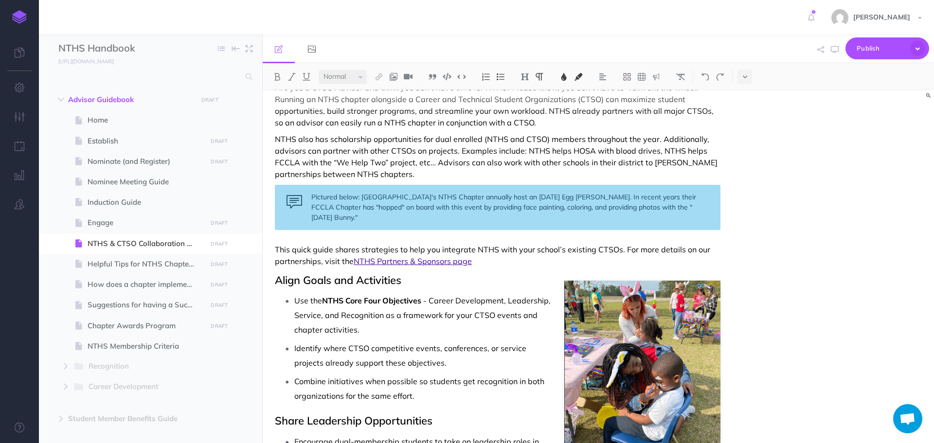
click at [552, 197] on div "Pictured below: Western Harnett High School's NTHS Chapter annually host an Eas…" at bounding box center [498, 207] width 446 height 45
click at [683, 200] on div "Pictured below: Western Harnett High School's NTHS Chapter annually host a loca…" at bounding box center [498, 207] width 446 height 45
click at [441, 216] on div "Pictured below: Western Harnett High School's NTHS Chapter annually host a loca…" at bounding box center [498, 207] width 446 height 45
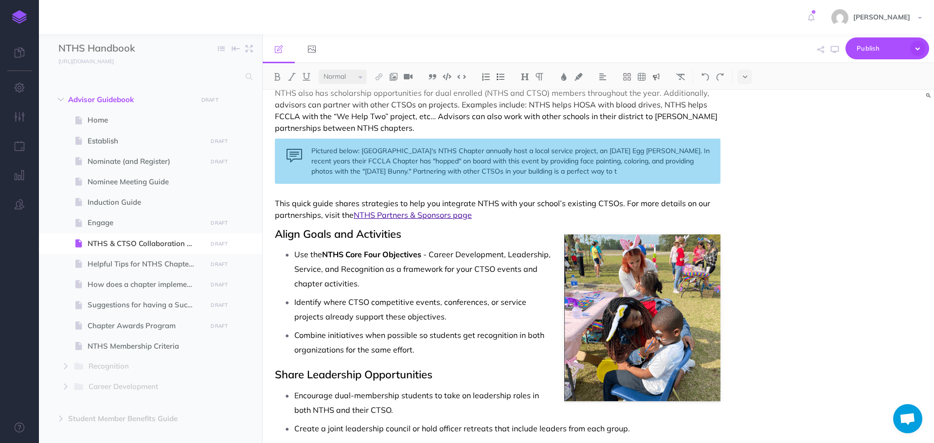
scroll to position [98, 0]
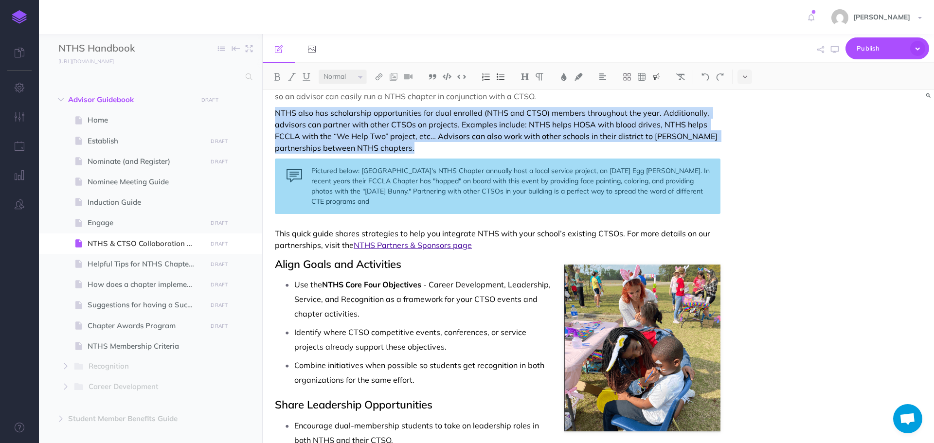
click at [335, 174] on div "Pictured below: Western Harnett High School's NTHS Chapter annually host a loca…" at bounding box center [498, 186] width 446 height 55
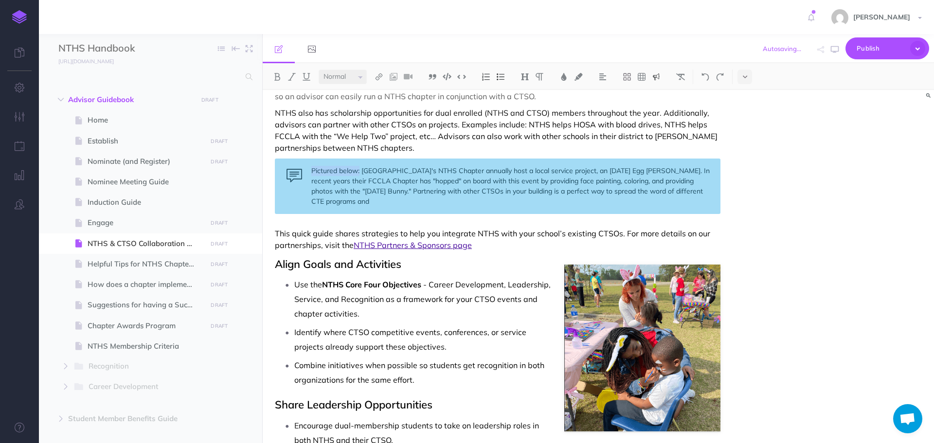
drag, startPoint x: 360, startPoint y: 170, endPoint x: 313, endPoint y: 171, distance: 47.7
click at [313, 171] on div "Pictured below: Western Harnett High School's NTHS Chapter annually host a loca…" at bounding box center [498, 186] width 446 height 55
click at [280, 78] on img at bounding box center [277, 77] width 9 height 8
click at [378, 201] on div "Pictured below: Western Harnett High School's NTHS Chapter annually host a loca…" at bounding box center [498, 186] width 446 height 55
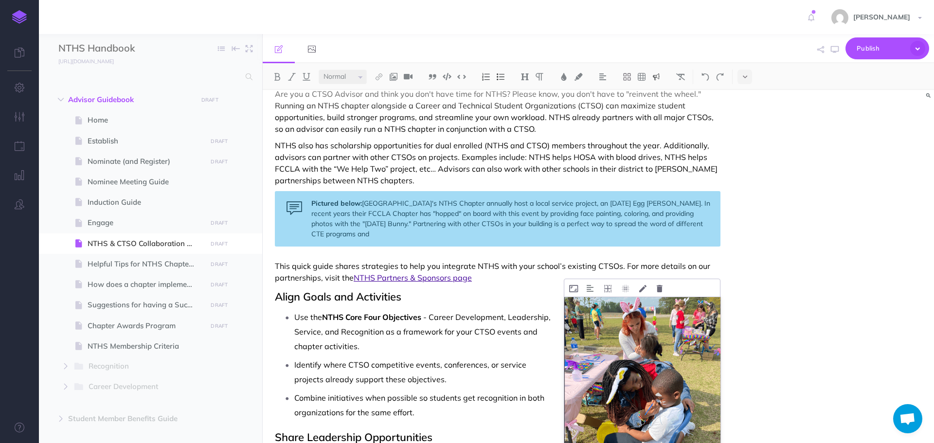
scroll to position [49, 0]
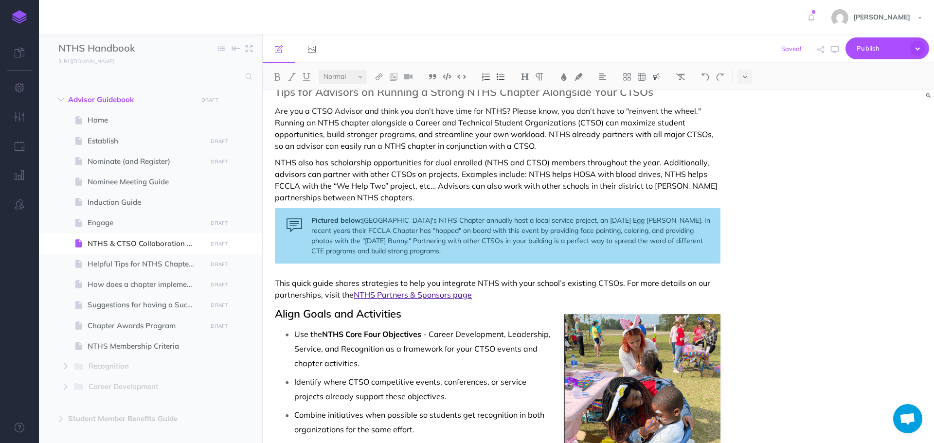
drag, startPoint x: 417, startPoint y: 239, endPoint x: 453, endPoint y: 252, distance: 38.2
click at [453, 252] on div "Pictured below: Western Harnett High School's NTHS Chapter annually host a loca…" at bounding box center [498, 235] width 446 height 55
drag, startPoint x: 413, startPoint y: 240, endPoint x: 452, endPoint y: 250, distance: 40.1
click at [452, 250] on div "Pictured below: Western Harnett High School's NTHS Chapter annually host a loca…" at bounding box center [498, 235] width 446 height 55
copy div "Partnering with other CTSOs in your building is a perfect way to spread the wor…"
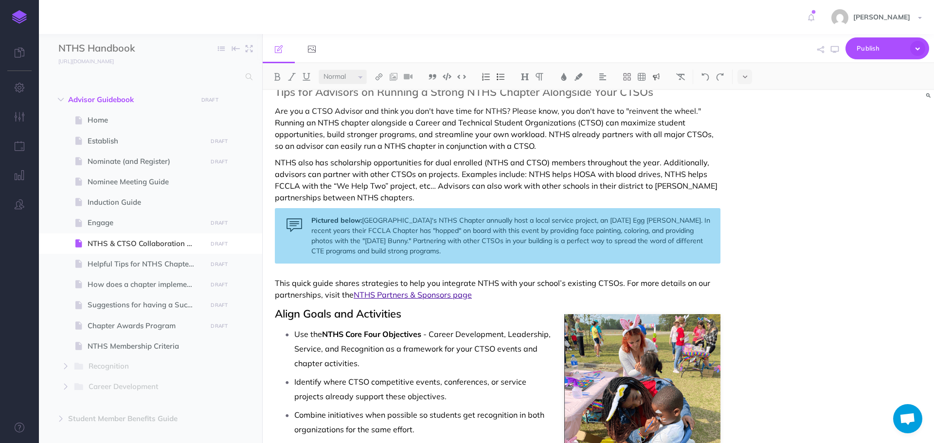
drag, startPoint x: 413, startPoint y: 241, endPoint x: 445, endPoint y: 255, distance: 34.4
click at [445, 255] on div "Pictured below: Western Harnett High School's NTHS Chapter annually host a loca…" at bounding box center [498, 235] width 446 height 55
drag, startPoint x: 413, startPoint y: 239, endPoint x: 488, endPoint y: 253, distance: 76.8
click at [488, 253] on div "Pictured below: Western Harnett High School's NTHS Chapter annually host a loca…" at bounding box center [498, 235] width 446 height 55
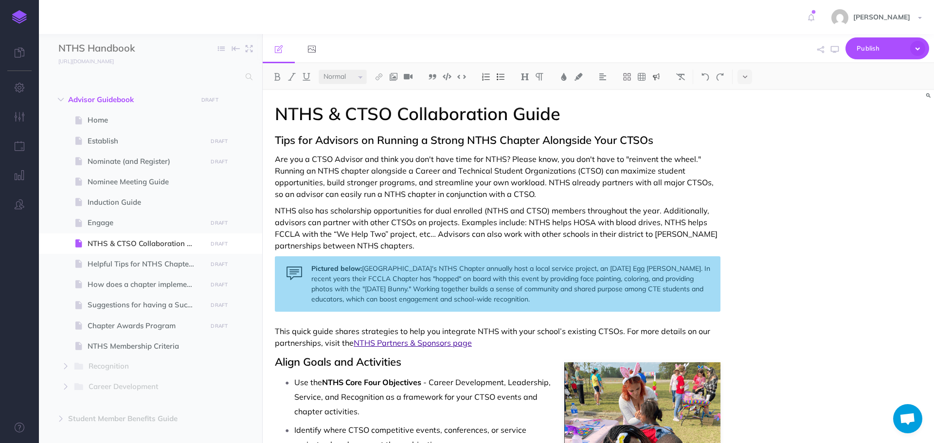
scroll to position [0, 0]
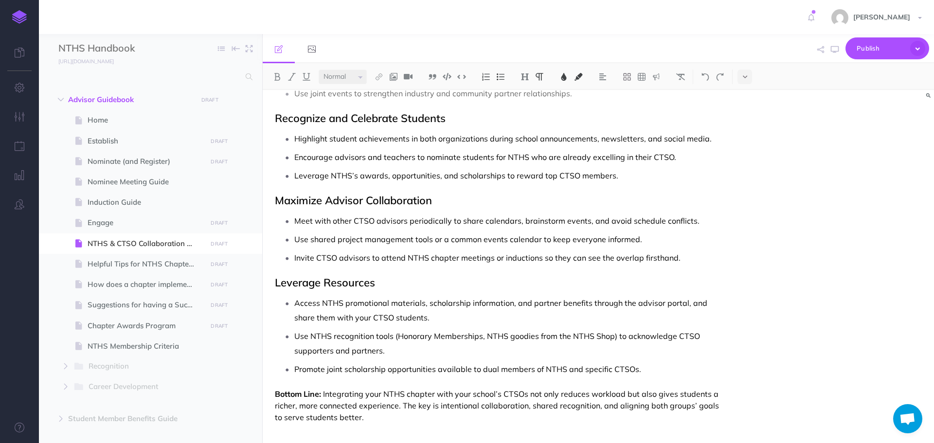
scroll to position [595, 0]
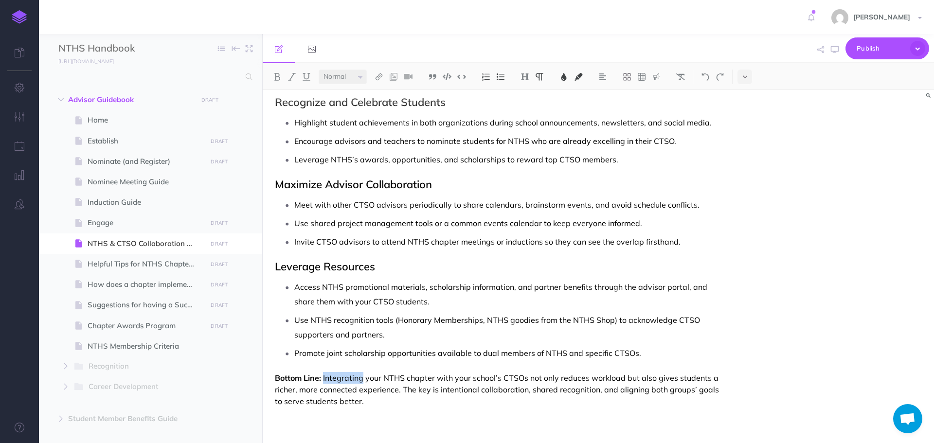
drag, startPoint x: 324, startPoint y: 377, endPoint x: 362, endPoint y: 379, distance: 38.5
click at [362, 379] on span "Integrating your NTHS chapter with your school’s CTSOs not only reduces workloa…" at bounding box center [498, 389] width 446 height 33
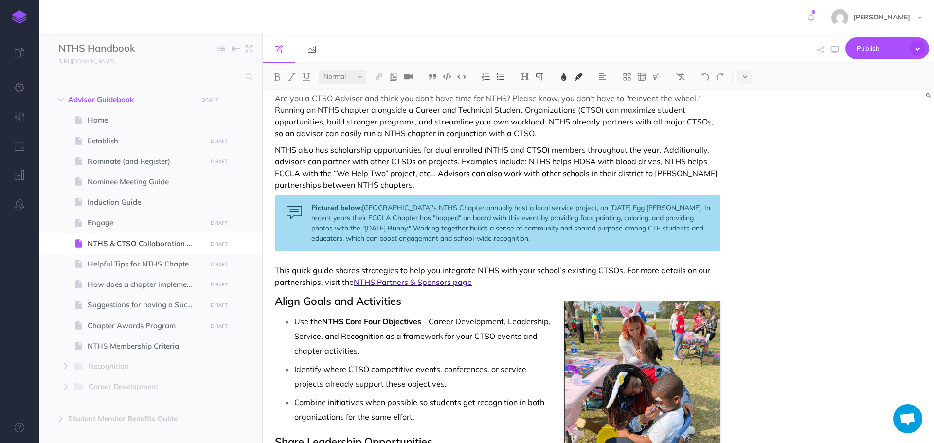
scroll to position [60, 0]
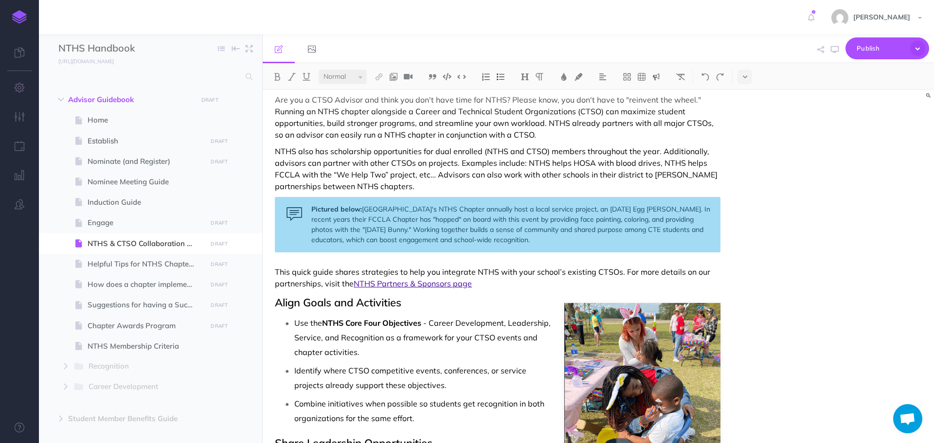
click at [366, 242] on div "Pictured below: Western Harnett High School's NTHS Chapter annually host a loca…" at bounding box center [498, 224] width 446 height 55
click at [529, 240] on div "Pictured below: Western Harnett High School's NTHS Chapter annually host a loca…" at bounding box center [498, 224] width 446 height 55
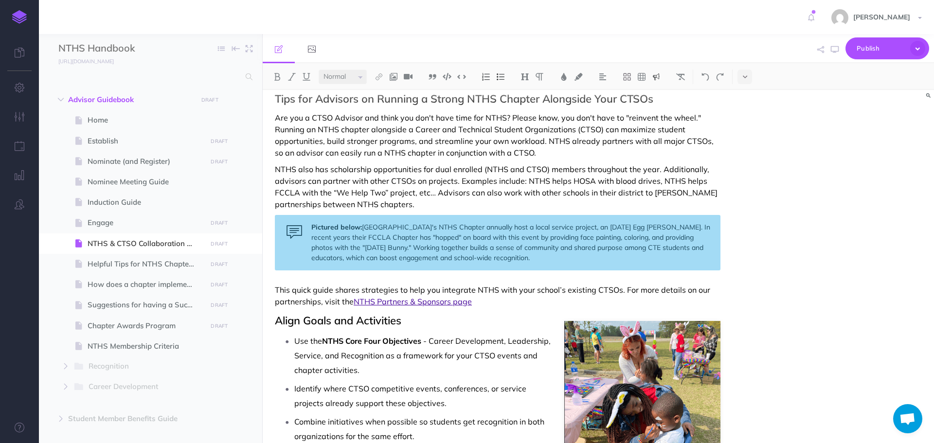
scroll to position [146, 0]
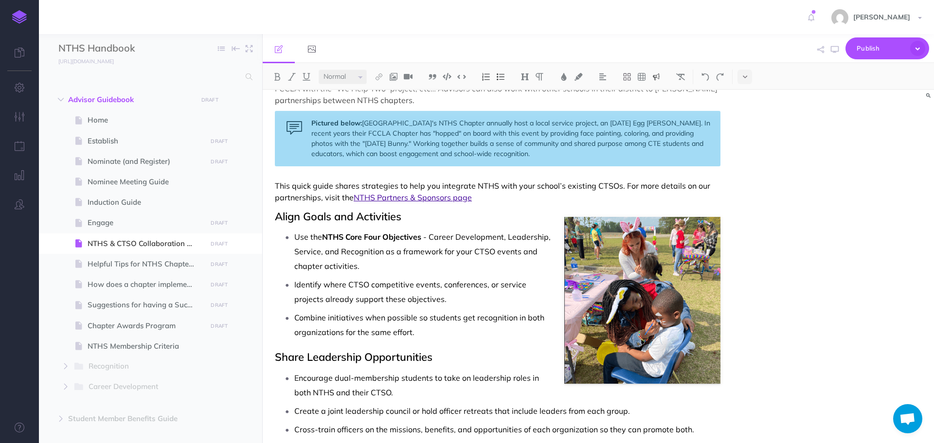
click at [441, 154] on div "Pictured below: Western Harnett High School's NTHS Chapter annually host a loca…" at bounding box center [498, 138] width 446 height 55
drag, startPoint x: 495, startPoint y: 153, endPoint x: 512, endPoint y: 153, distance: 17.0
click at [512, 153] on div "Pictured below: Western Harnett High School's NTHS Chapter annually host a loca…" at bounding box center [498, 138] width 446 height 55
drag, startPoint x: 496, startPoint y: 156, endPoint x: 530, endPoint y: 153, distance: 33.7
click at [530, 153] on div "Pictured below: Western Harnett High School's NTHS Chapter annually host a loca…" at bounding box center [498, 138] width 446 height 55
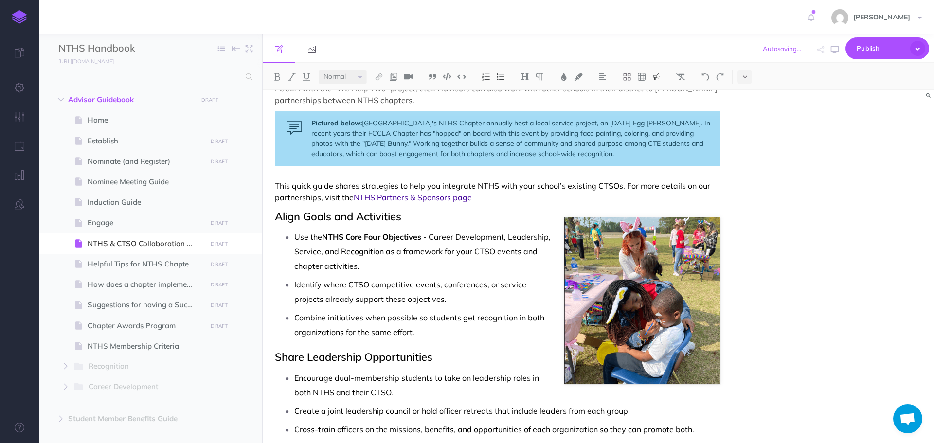
click at [612, 153] on div "Pictured below: Western Harnett High School's NTHS Chapter annually host a loca…" at bounding box center [498, 138] width 446 height 55
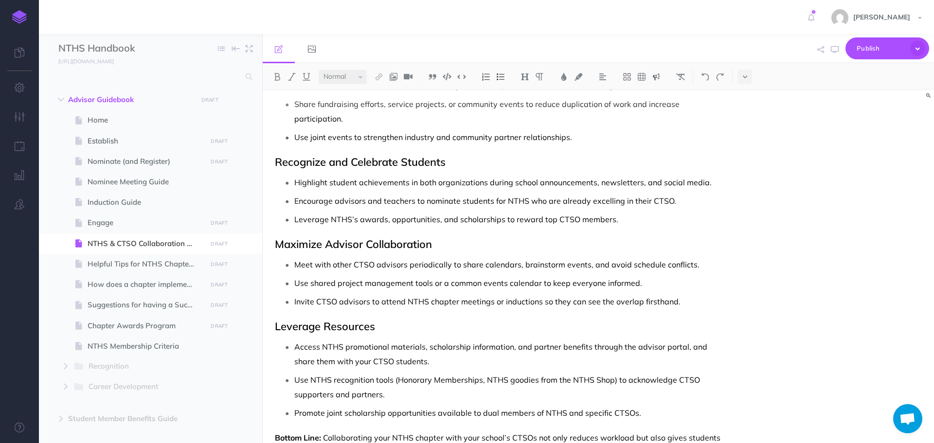
scroll to position [595, 0]
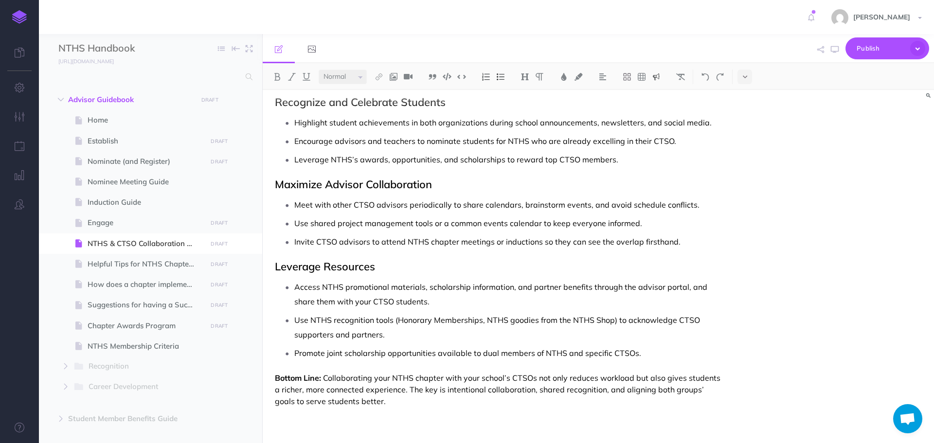
click at [487, 390] on span "Collaborating your NTHS chapter with your school’s CTSOs not only reduces workl…" at bounding box center [499, 389] width 448 height 33
drag, startPoint x: 485, startPoint y: 389, endPoint x: 531, endPoint y: 391, distance: 45.7
click at [531, 391] on span "Collaborating your NTHS chapter with your school’s CTSOs not only reduces workl…" at bounding box center [499, 389] width 448 height 33
copy span "collaboration"
drag, startPoint x: 485, startPoint y: 389, endPoint x: 530, endPoint y: 389, distance: 45.2
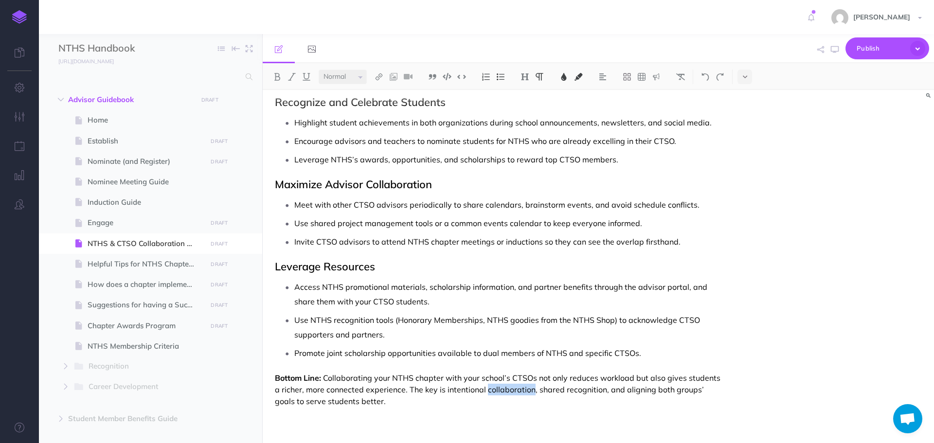
click at [530, 389] on span "Collaborating your NTHS chapter with your school’s CTSOs not only reduces workl…" at bounding box center [499, 389] width 448 height 33
